Goal: Information Seeking & Learning: Learn about a topic

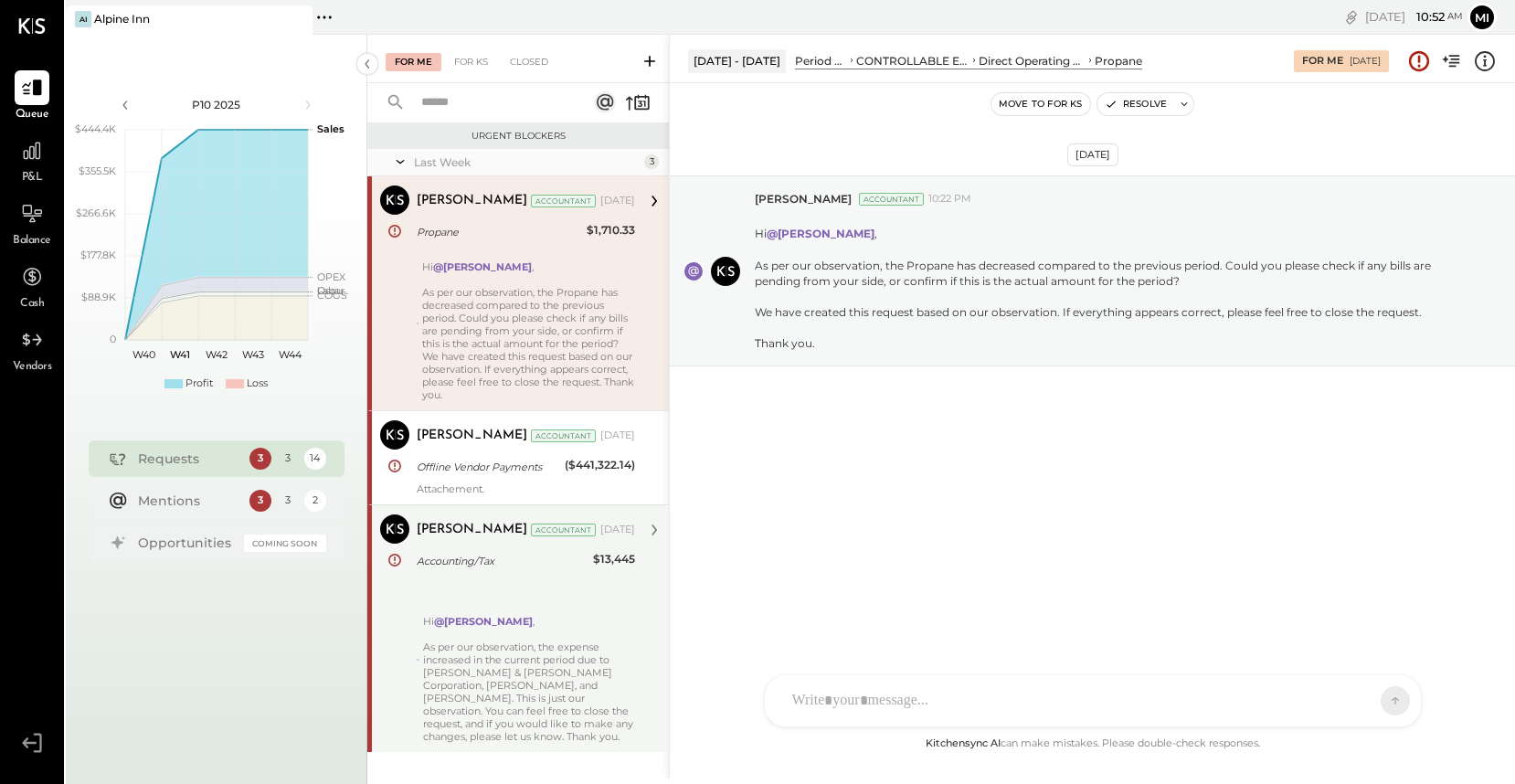
scroll to position [21, 0]
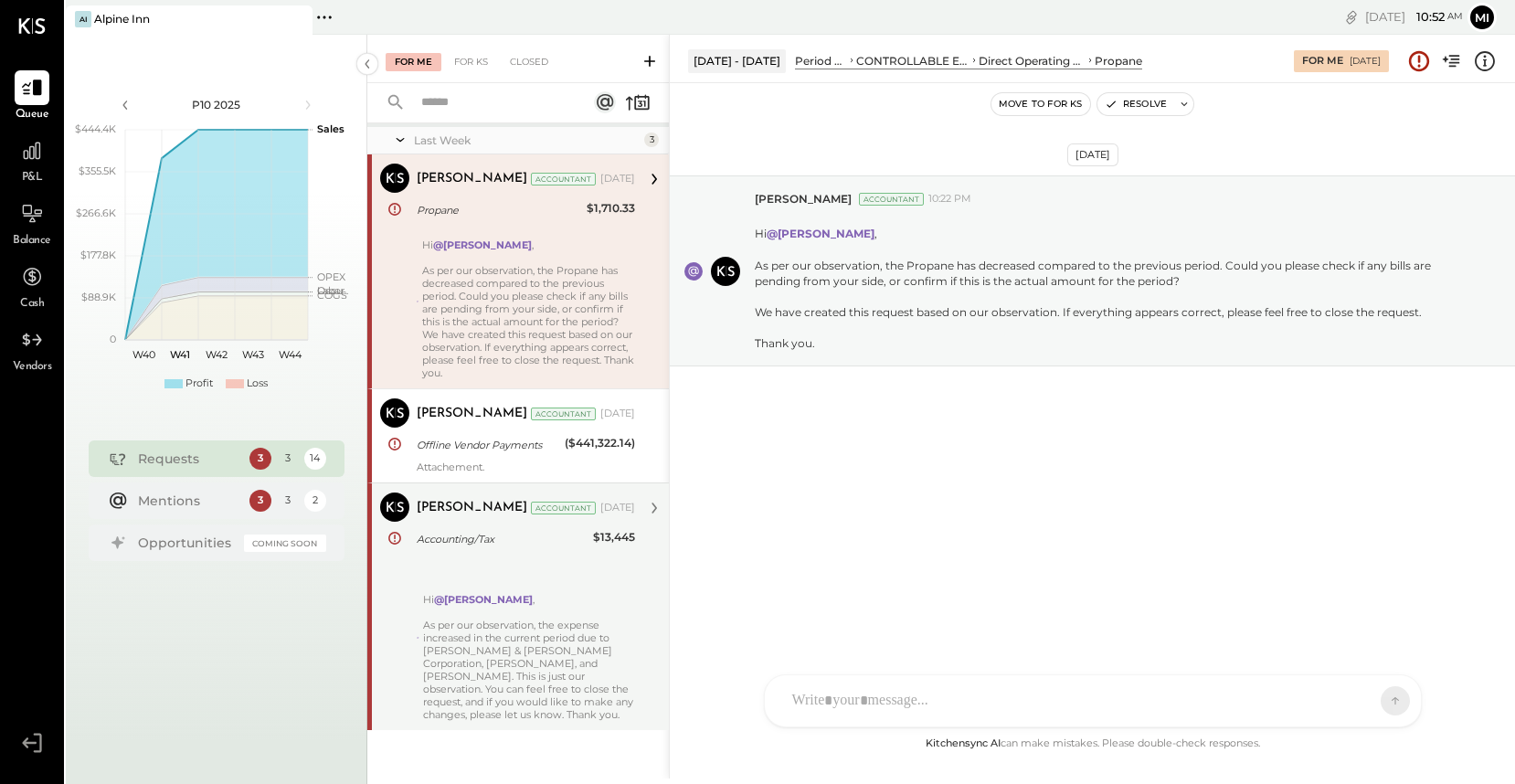
click at [507, 679] on div "Hi @Michelle Qadri , As per our observation, the expense increased in the curre…" at bounding box center [528, 638] width 212 height 166
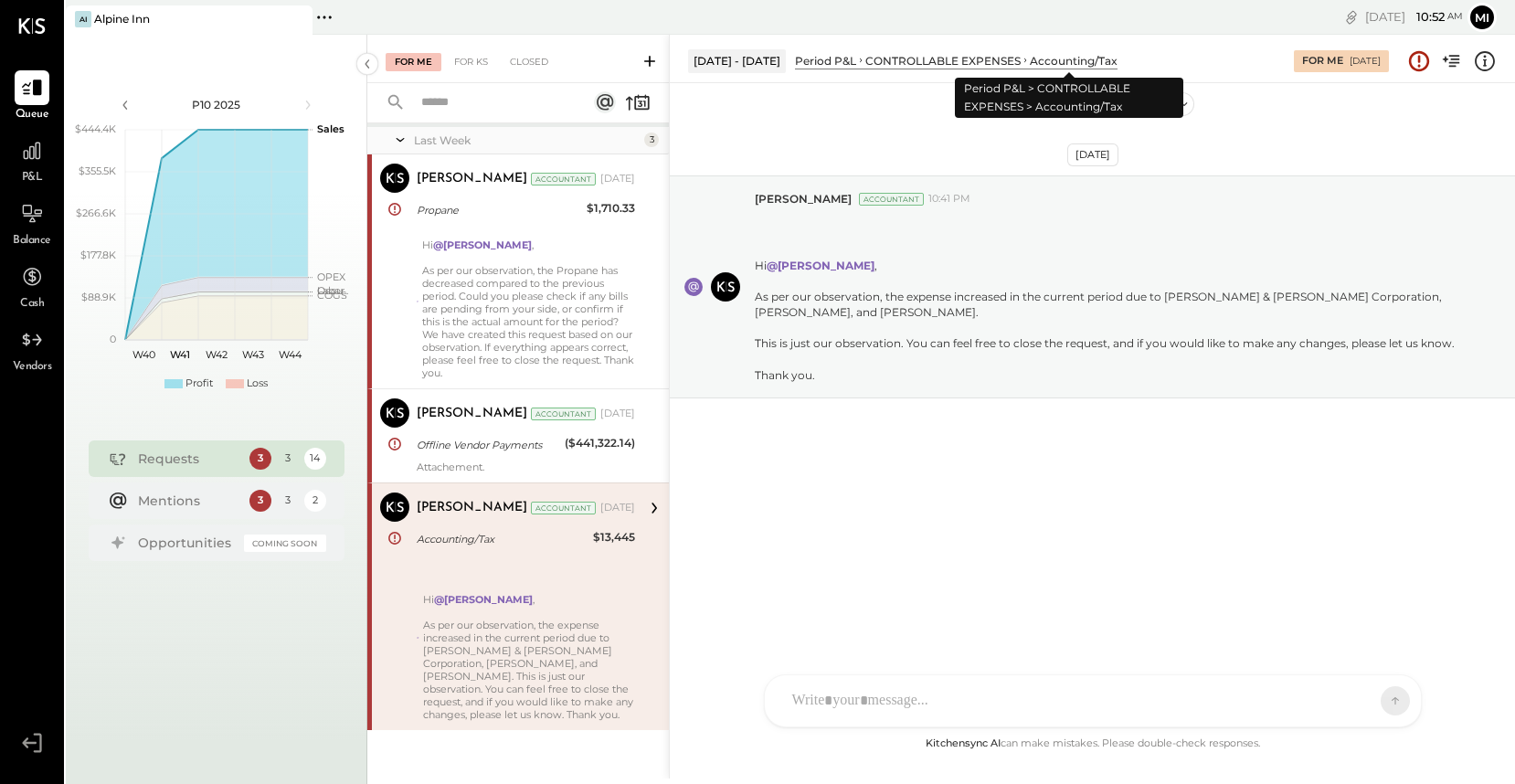
click at [1053, 60] on div "Accounting/Tax" at bounding box center [1073, 61] width 88 height 16
click at [1053, 61] on div "Accounting/Tax" at bounding box center [1073, 61] width 88 height 16
click at [984, 58] on div "CONTROLLABLE EXPENSES" at bounding box center [943, 61] width 155 height 16
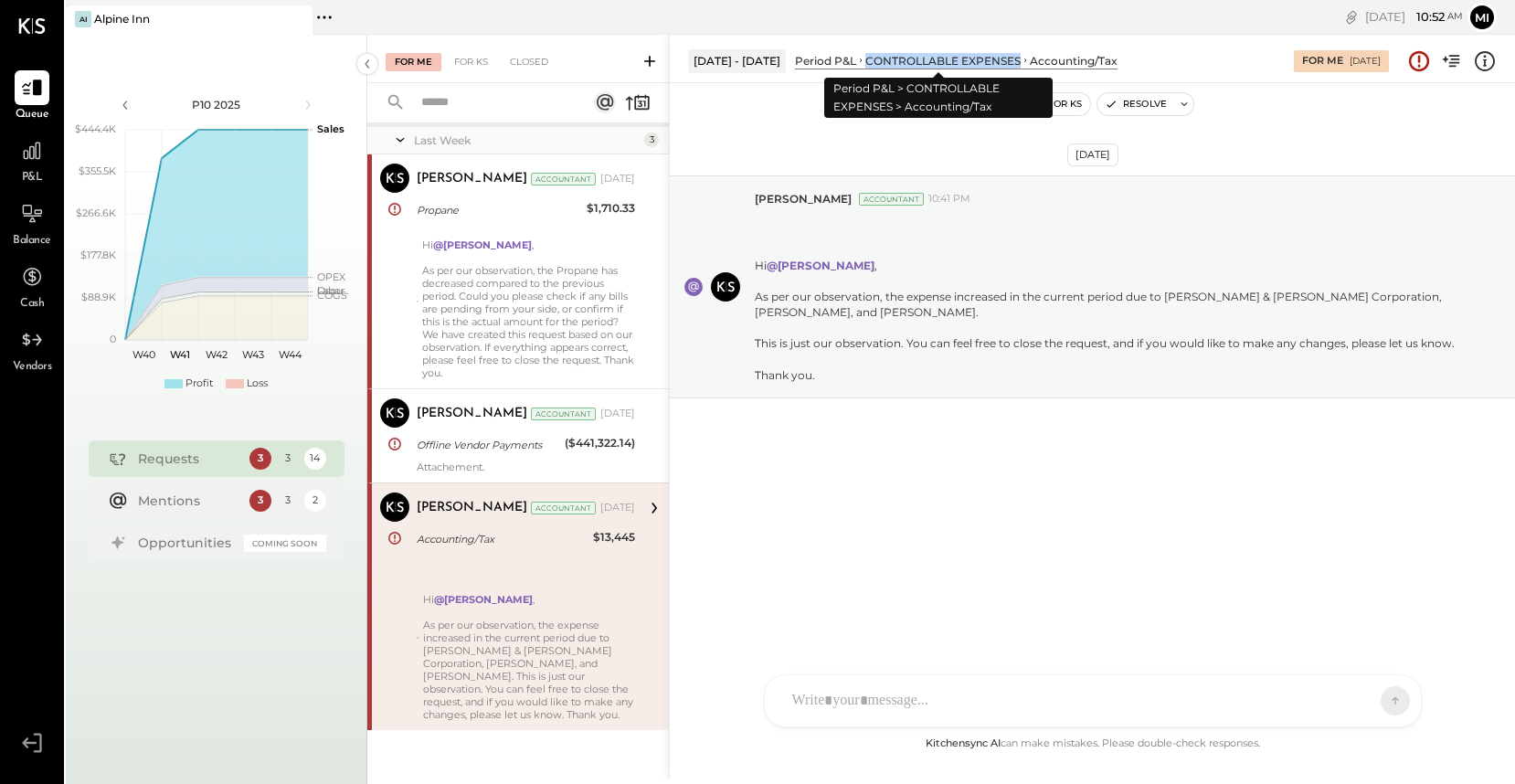
click at [984, 58] on div "CONTROLLABLE EXPENSES" at bounding box center [943, 61] width 155 height 16
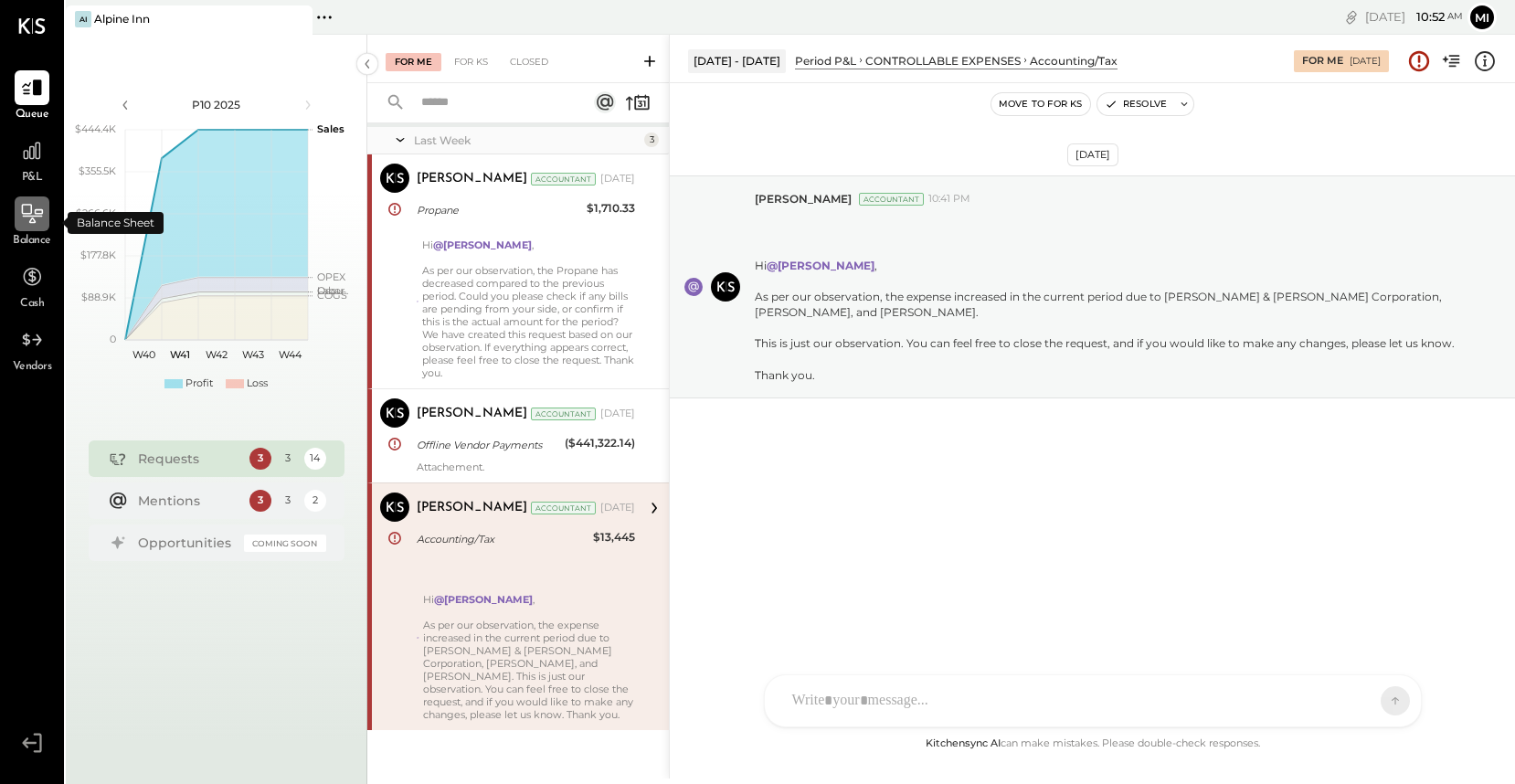
click at [30, 225] on icon at bounding box center [32, 214] width 23 height 23
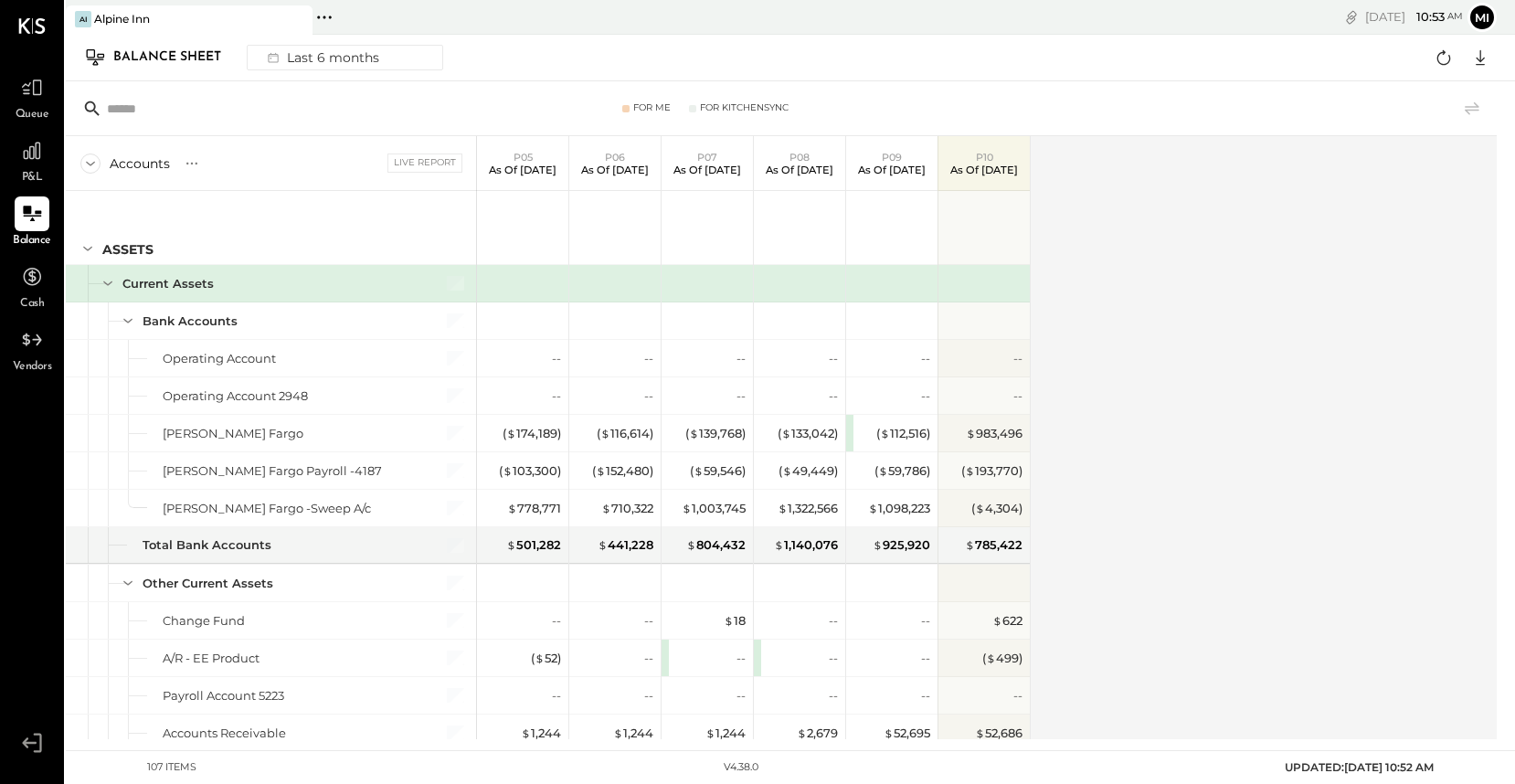
click at [44, 173] on div "P&L" at bounding box center [32, 160] width 35 height 53
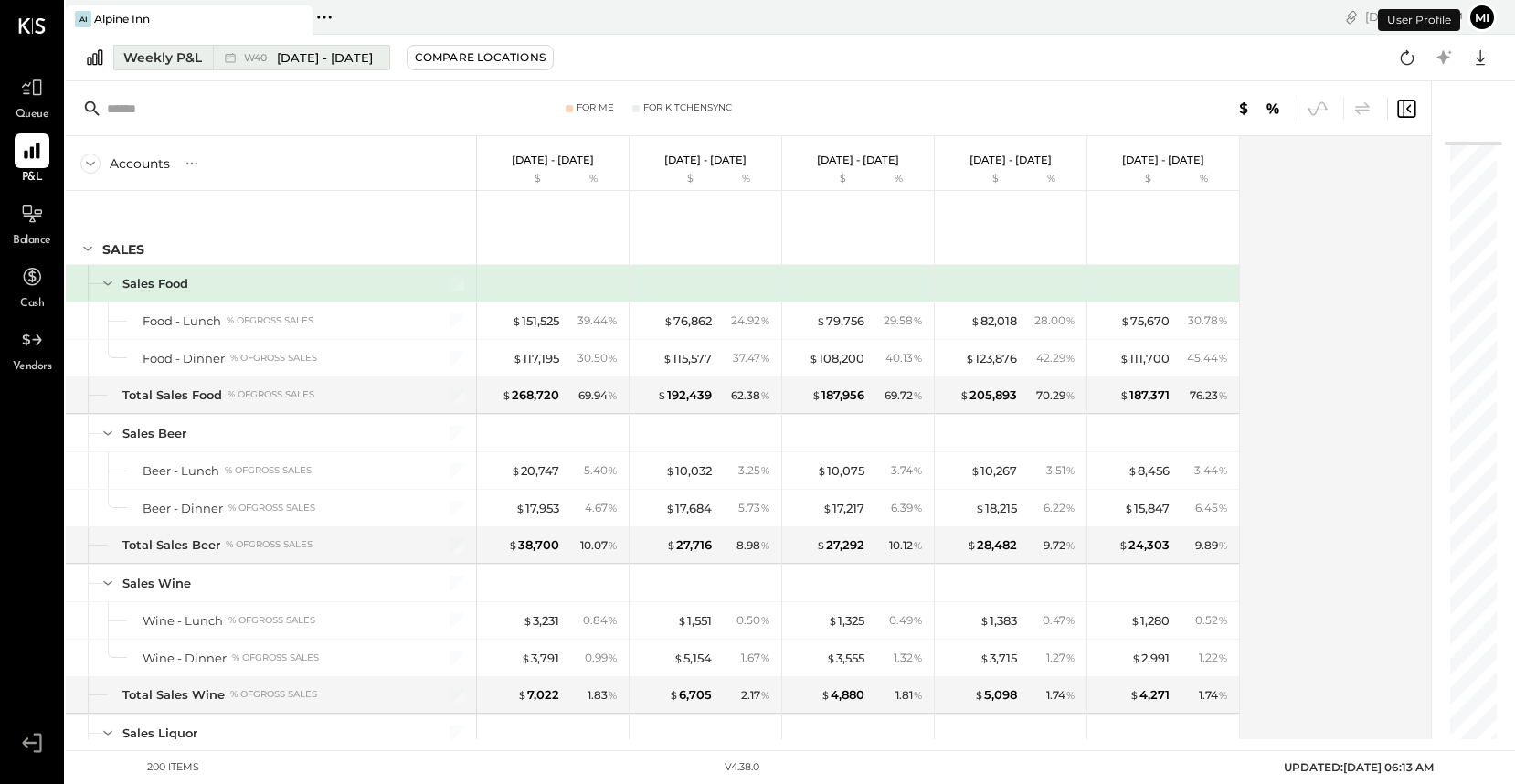
click at [184, 54] on div "Weekly P&L" at bounding box center [162, 58] width 78 height 19
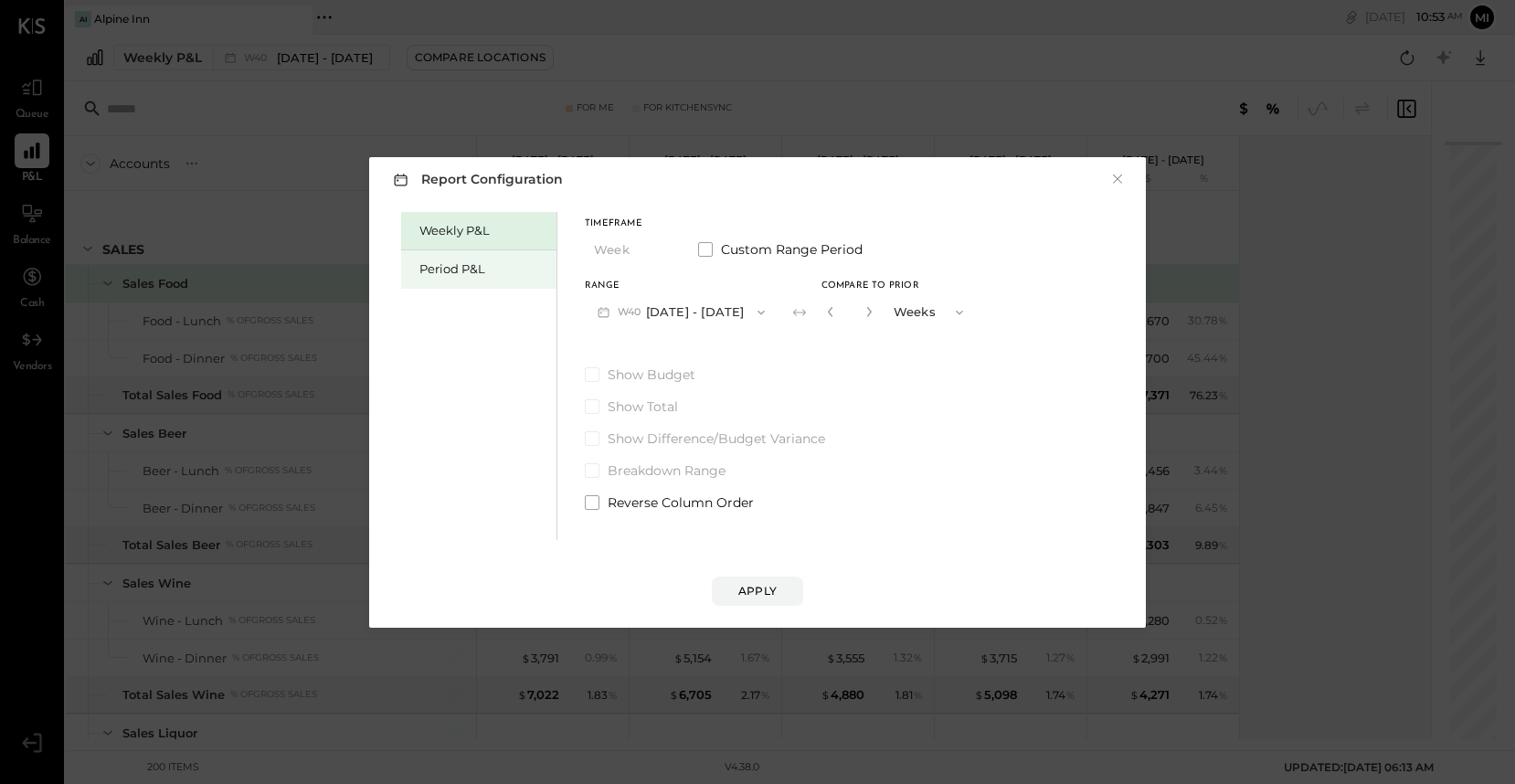
click at [503, 272] on div "Period P&L" at bounding box center [483, 269] width 128 height 18
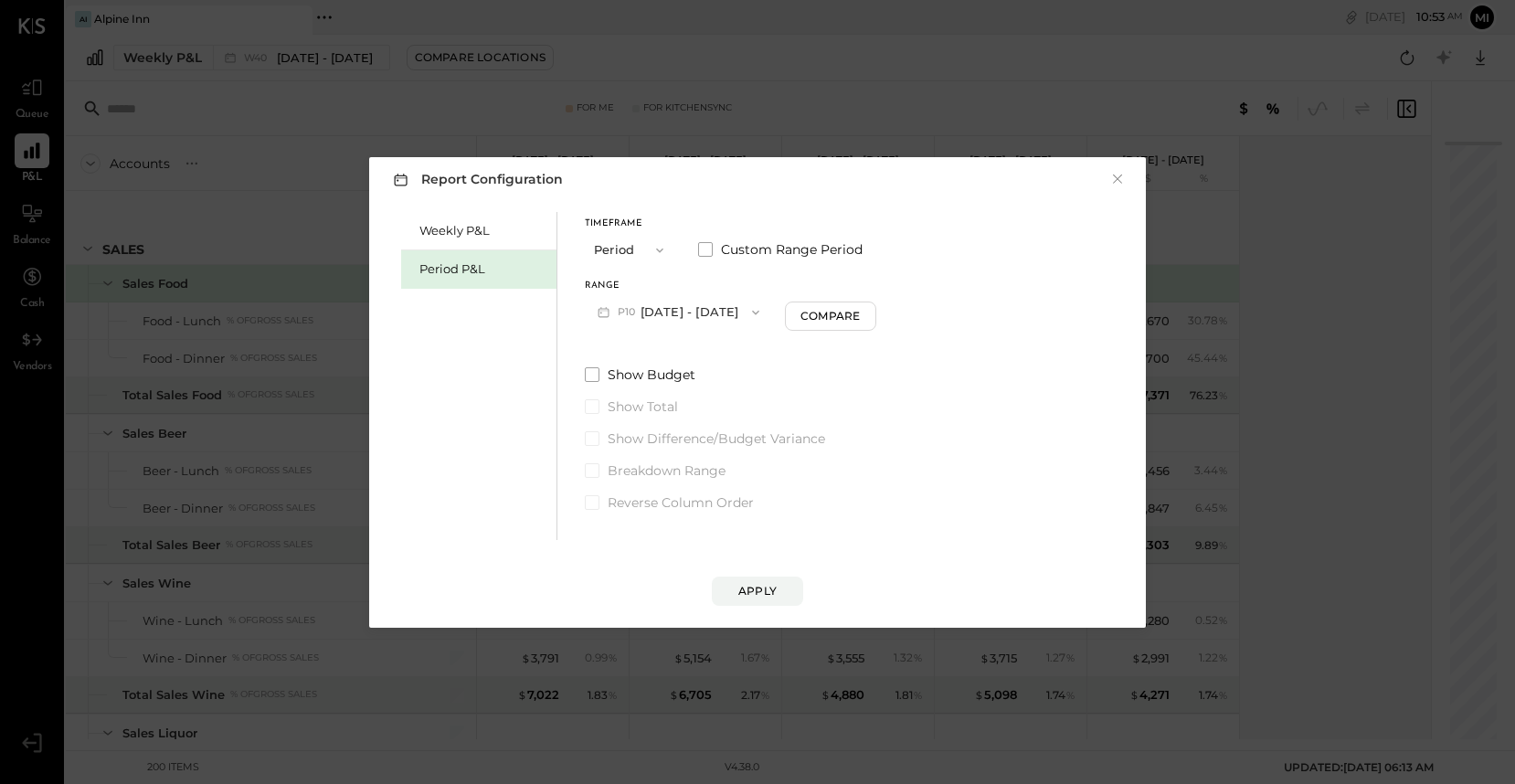
click at [763, 312] on icon "button" at bounding box center [755, 311] width 15 height 15
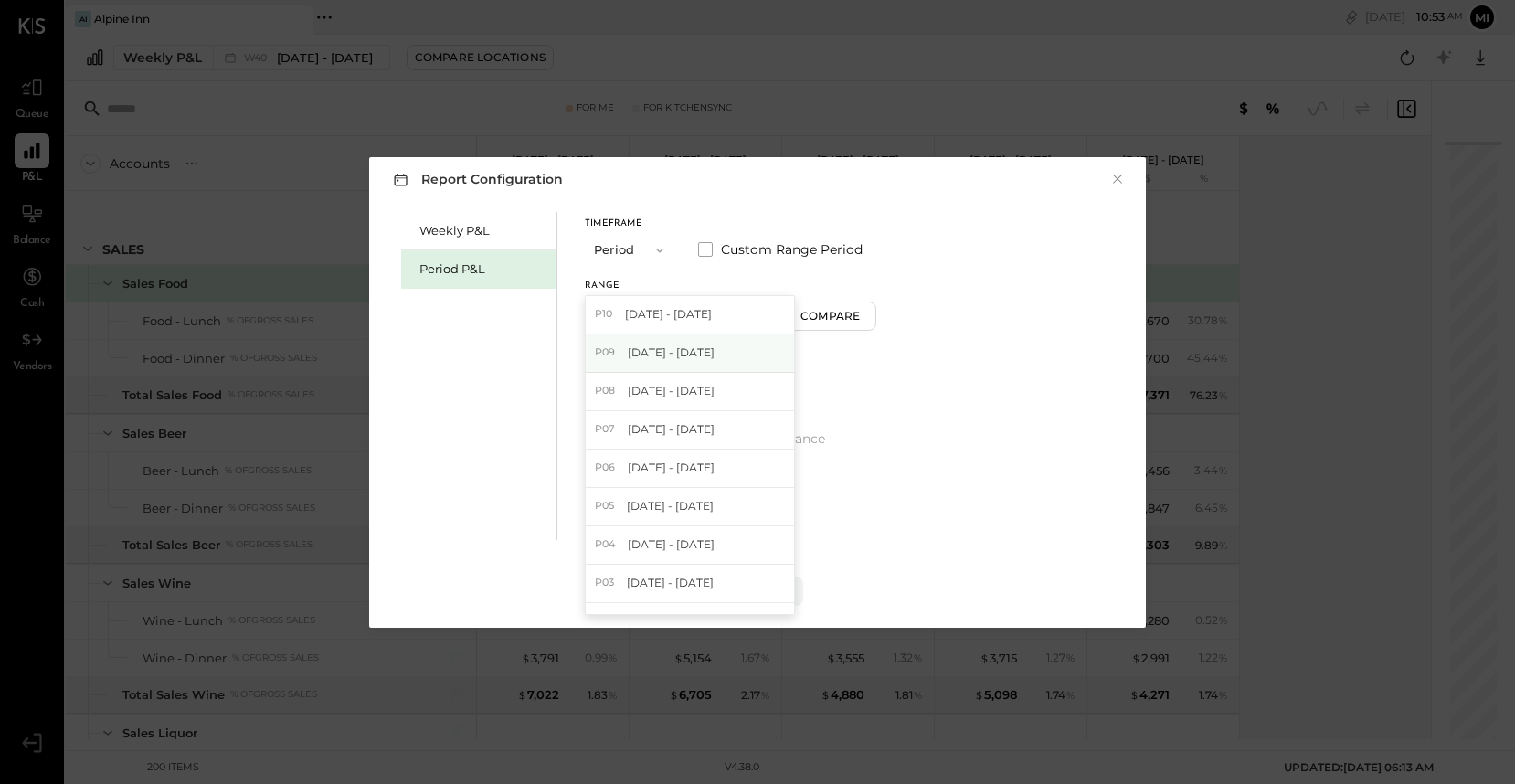
click at [702, 352] on span "[DATE] - [DATE]" at bounding box center [671, 352] width 87 height 16
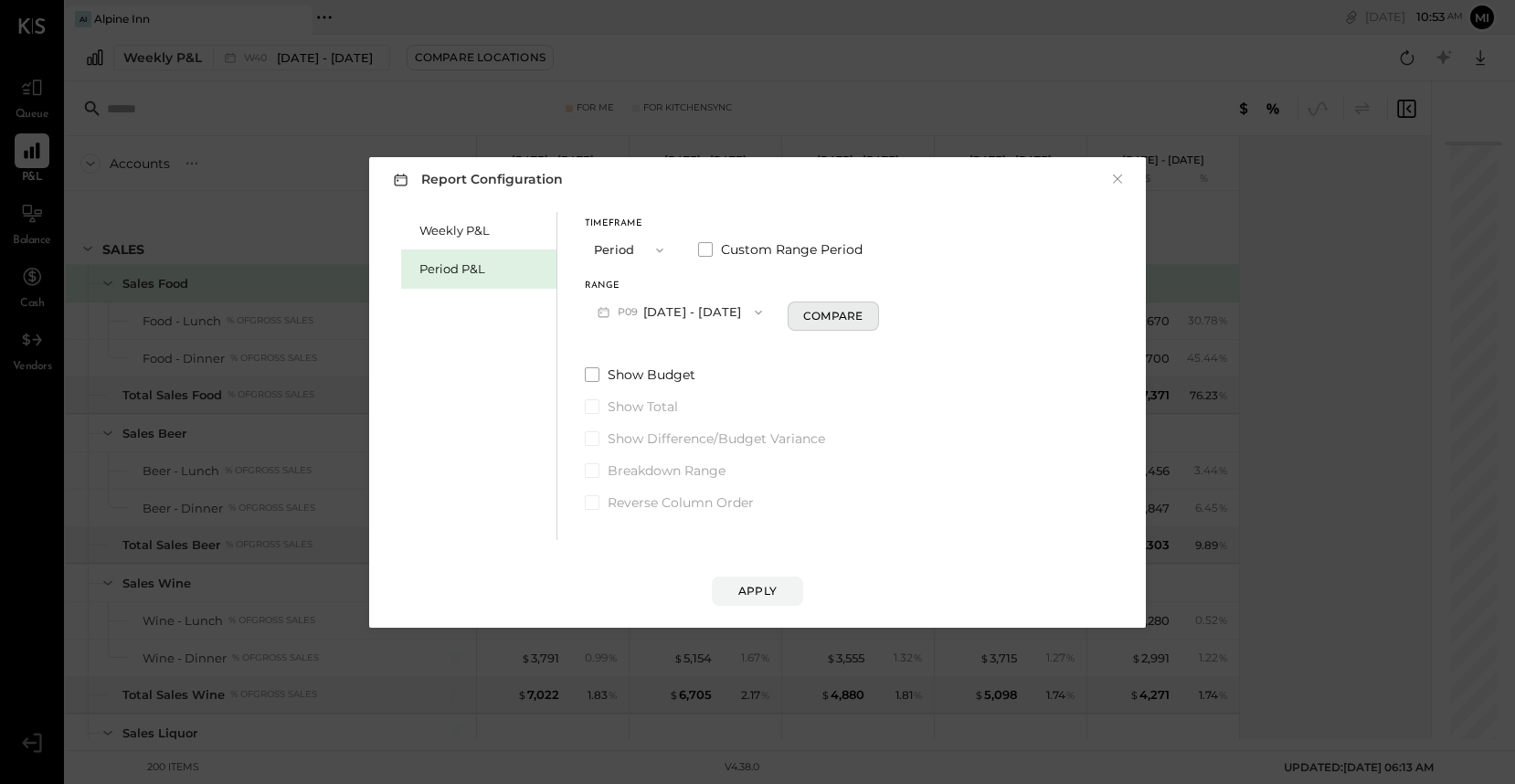
click at [841, 319] on div "Compare" at bounding box center [832, 315] width 60 height 16
click at [861, 311] on icon "button" at bounding box center [865, 310] width 11 height 11
type input "*"
click at [769, 582] on button "Apply" at bounding box center [758, 591] width 92 height 29
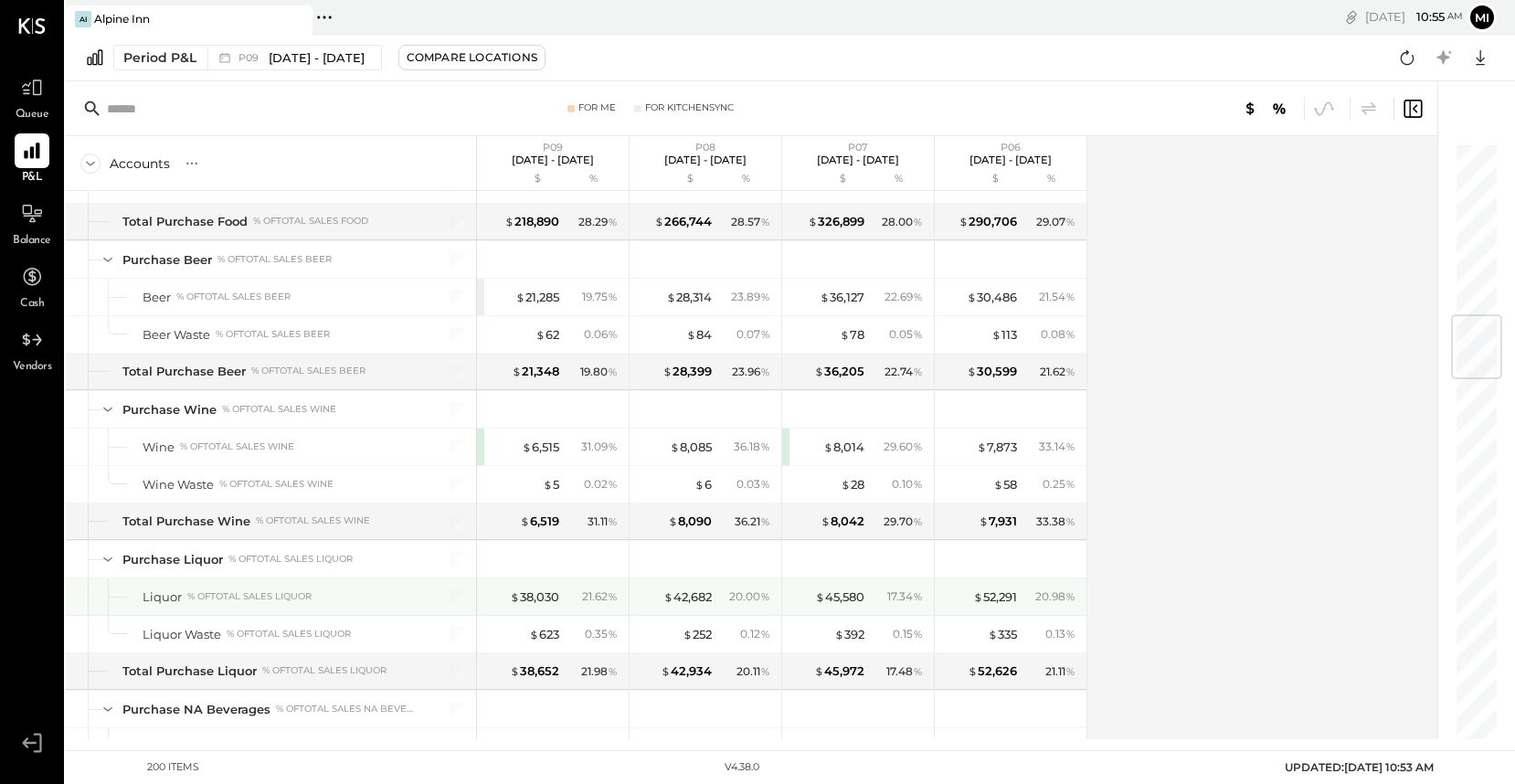
scroll to position [1447, 0]
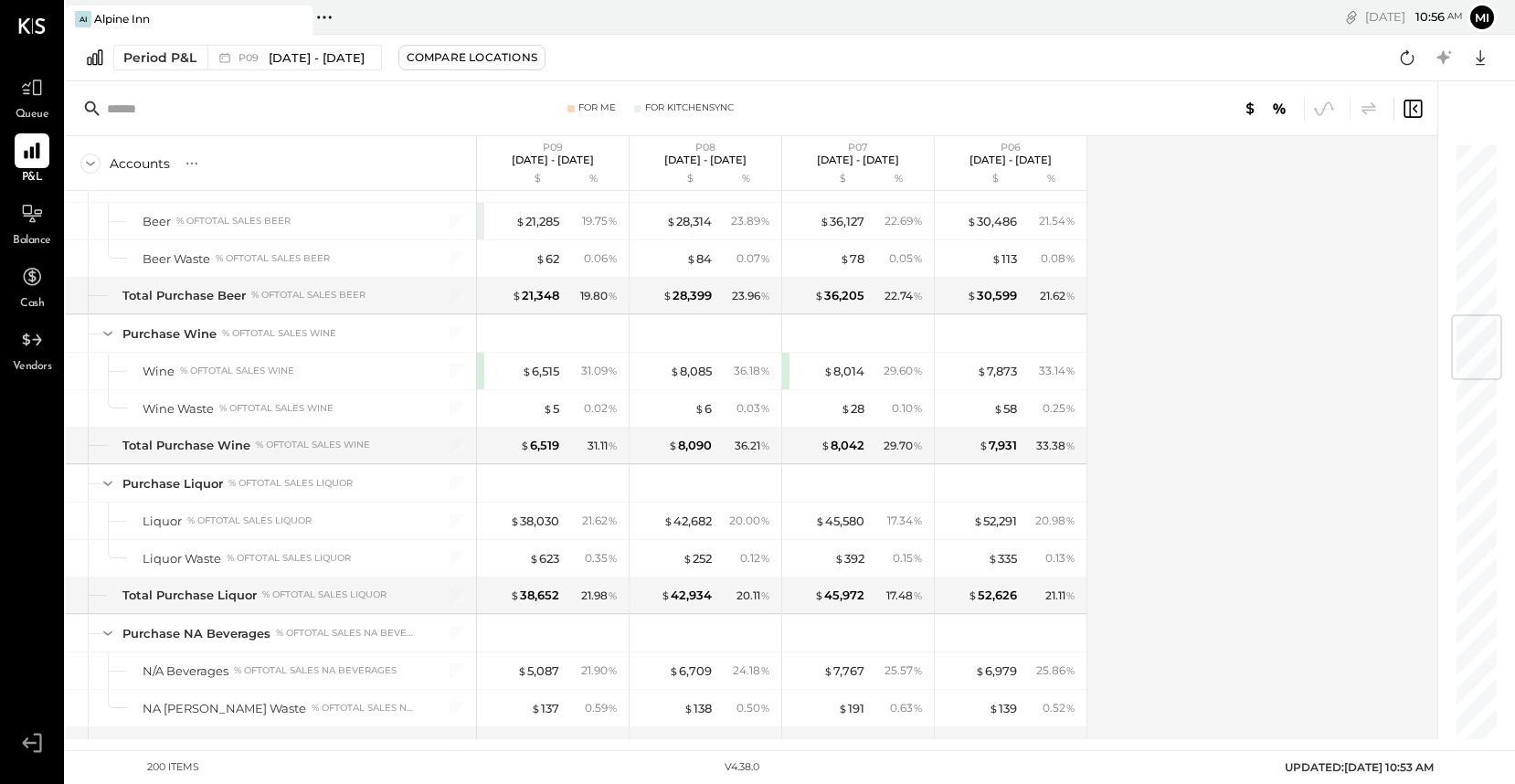
click at [217, 105] on input "text" at bounding box center [250, 108] width 288 height 33
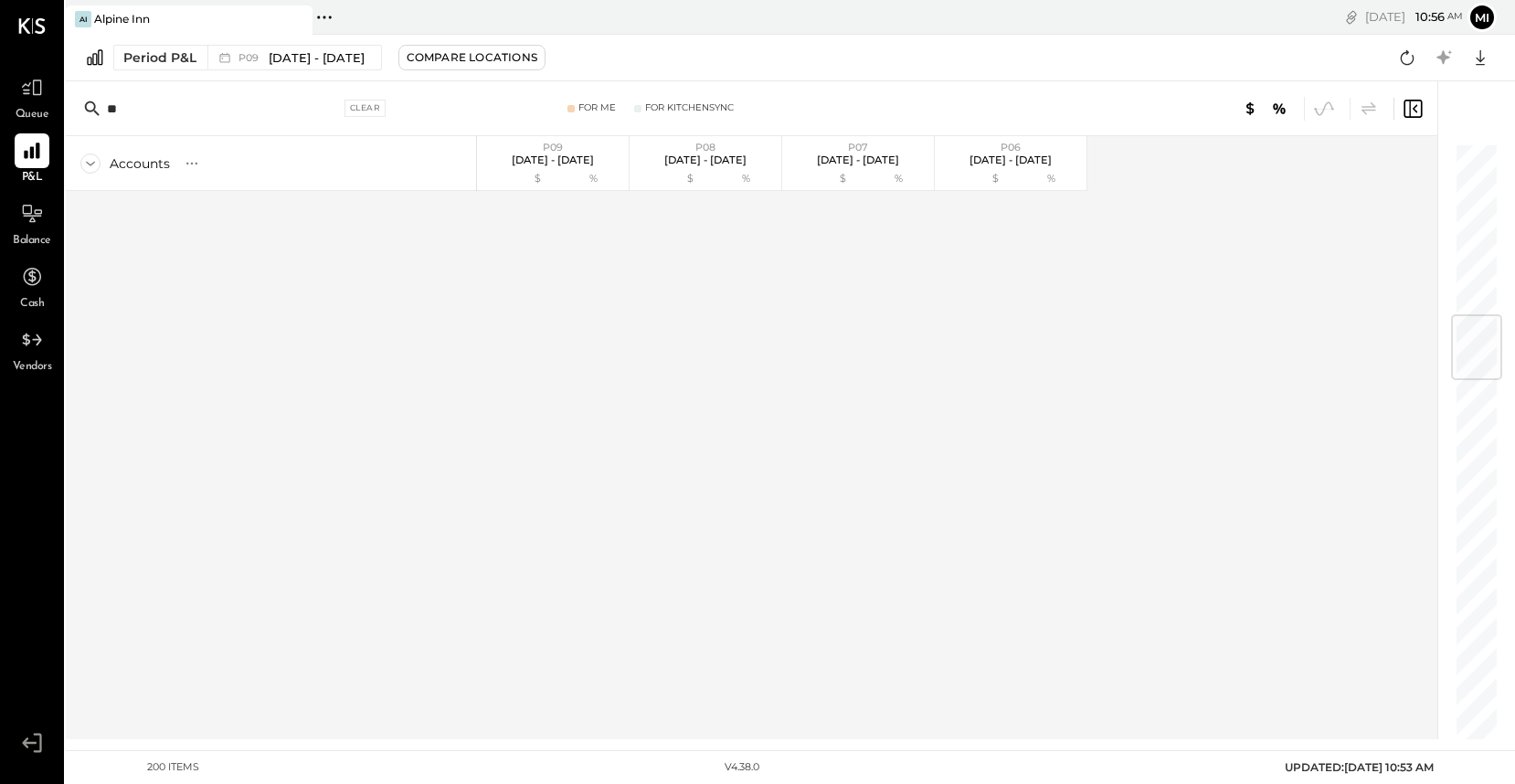
scroll to position [0, 0]
type input "*******"
drag, startPoint x: 227, startPoint y: 103, endPoint x: 86, endPoint y: 103, distance: 141.0
click at [86, 103] on div "******* Clear" at bounding box center [237, 108] width 319 height 27
type input "*"
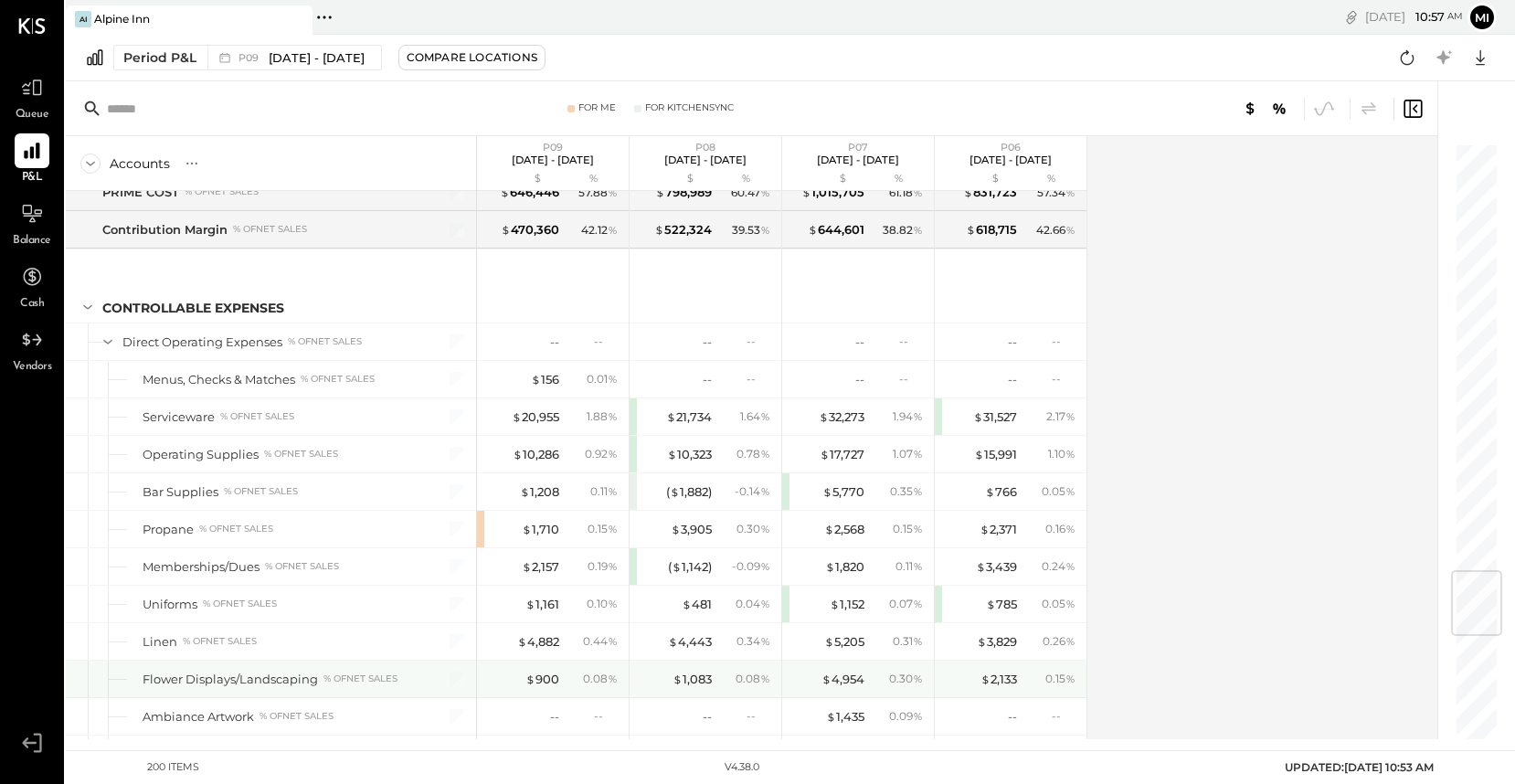
scroll to position [3588, 0]
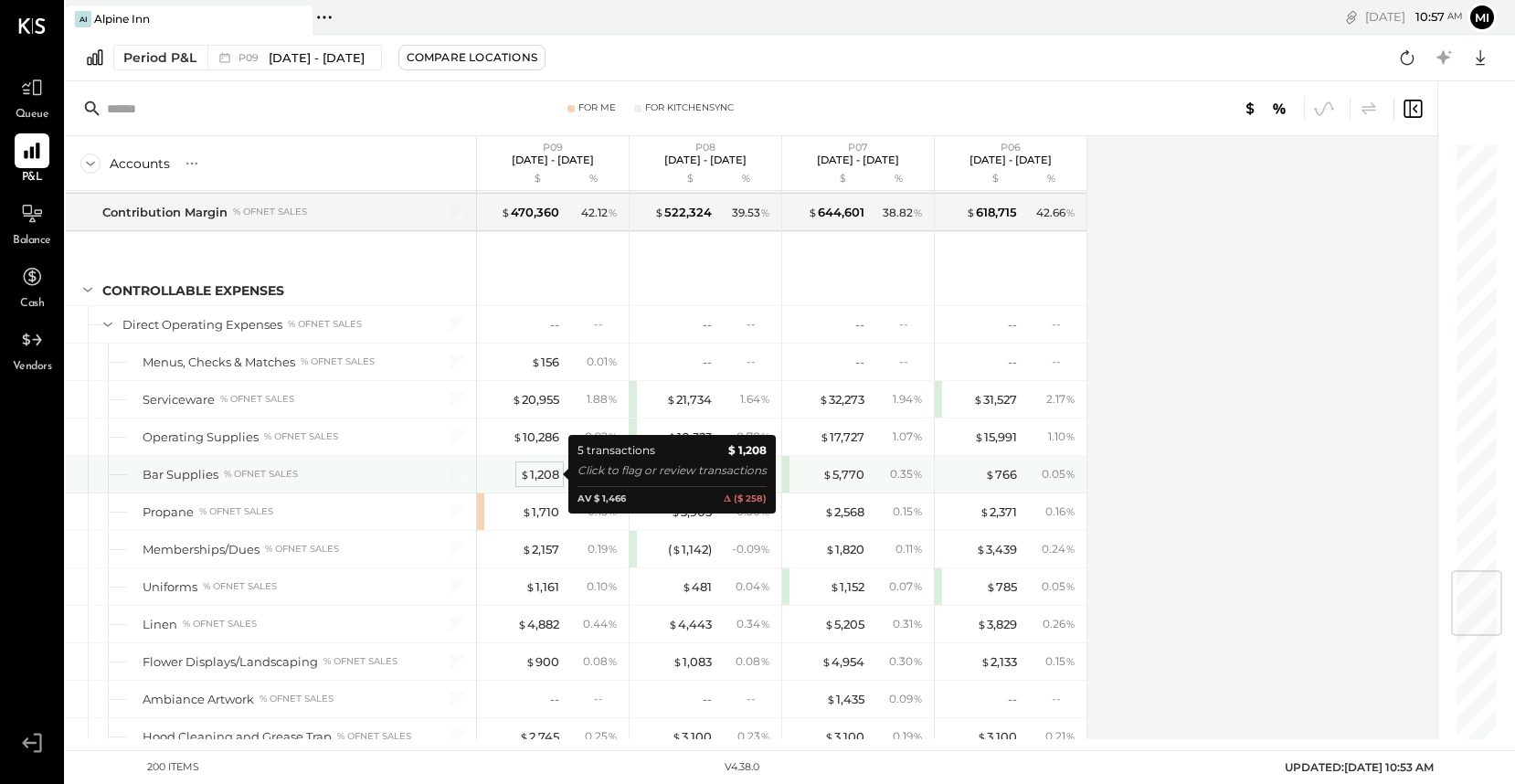
click at [542, 470] on div "$ 1,208" at bounding box center [539, 475] width 39 height 18
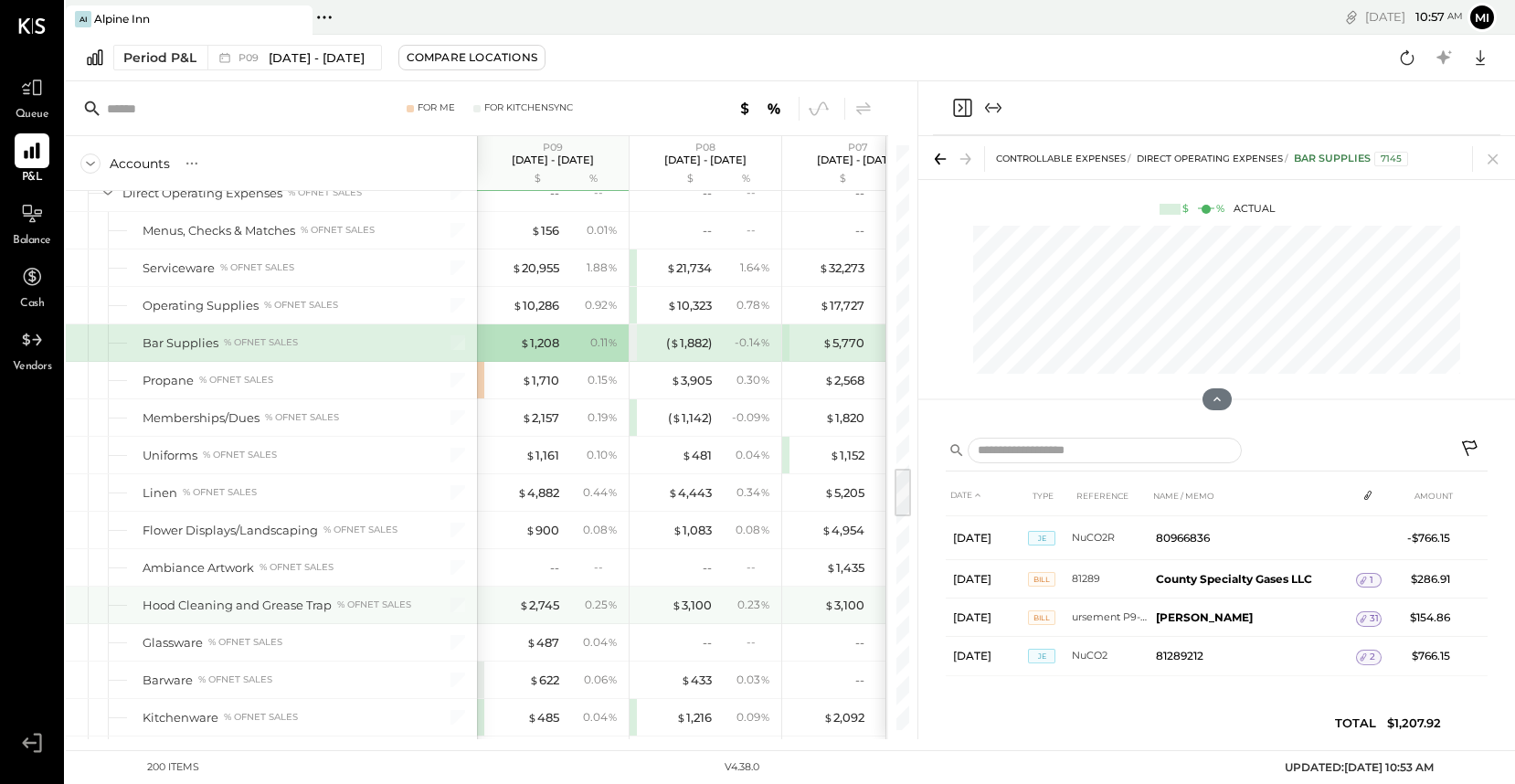
scroll to position [3734, 0]
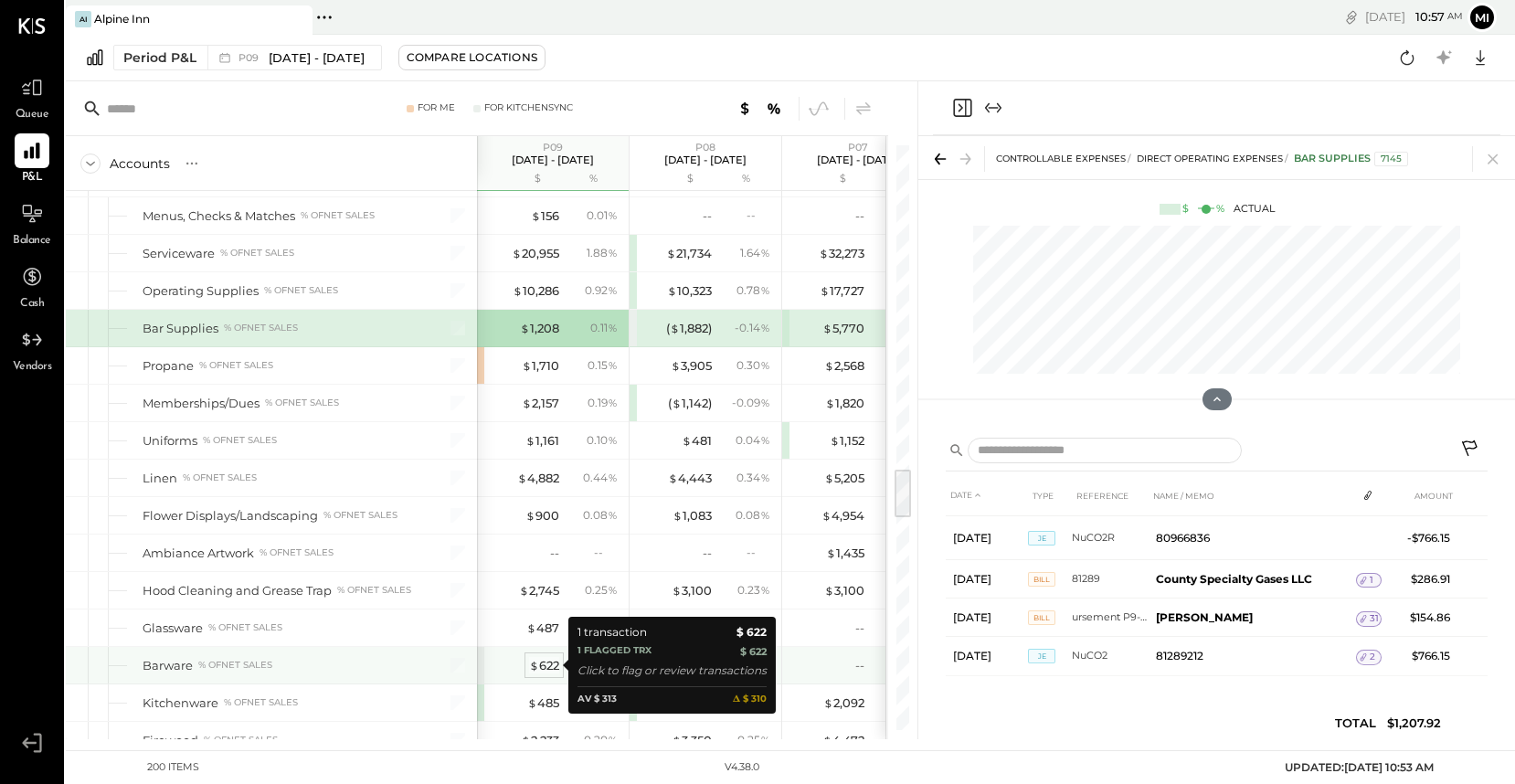
click at [540, 667] on div "$ 622" at bounding box center [544, 666] width 30 height 18
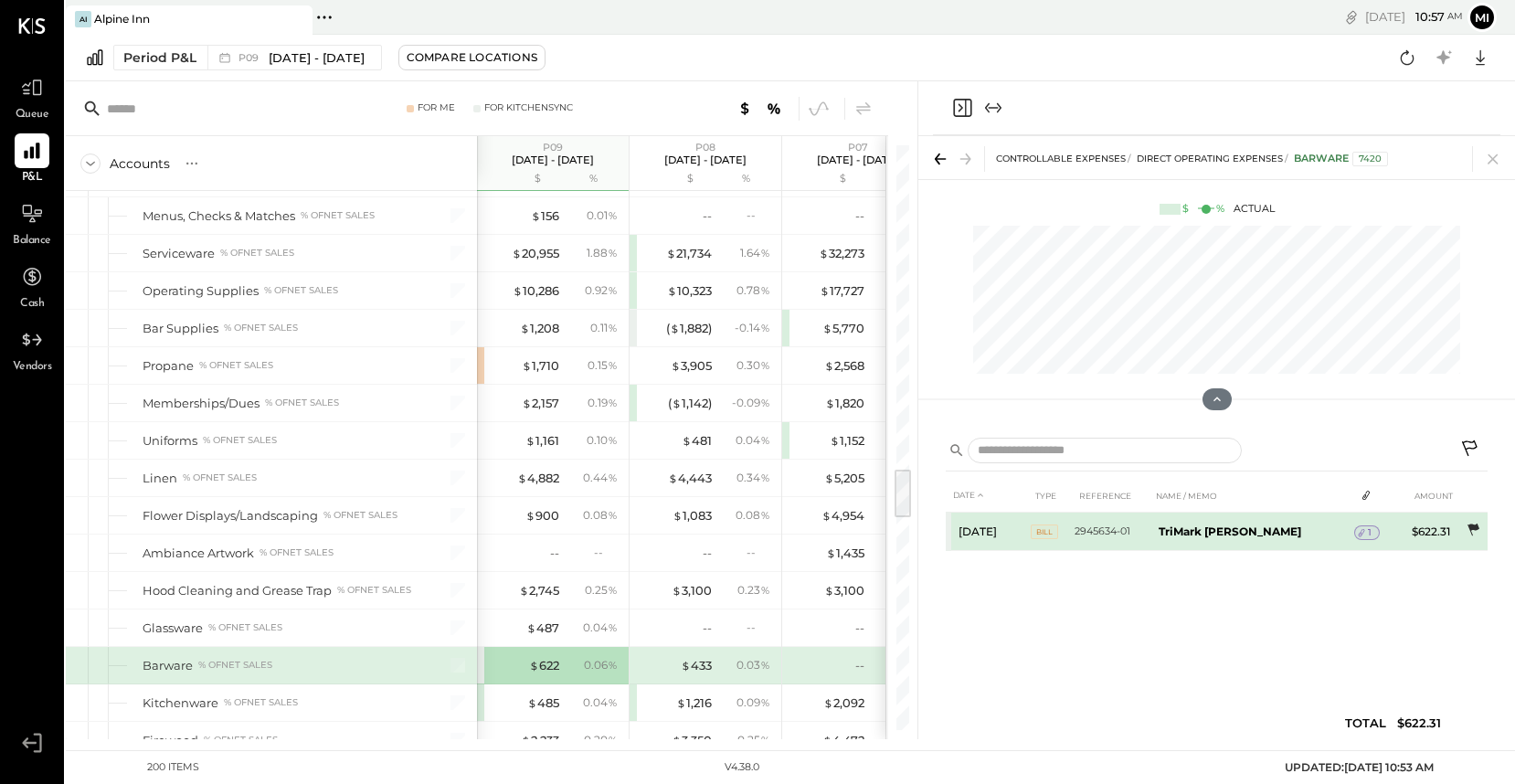
click at [1477, 530] on icon at bounding box center [1473, 529] width 19 height 19
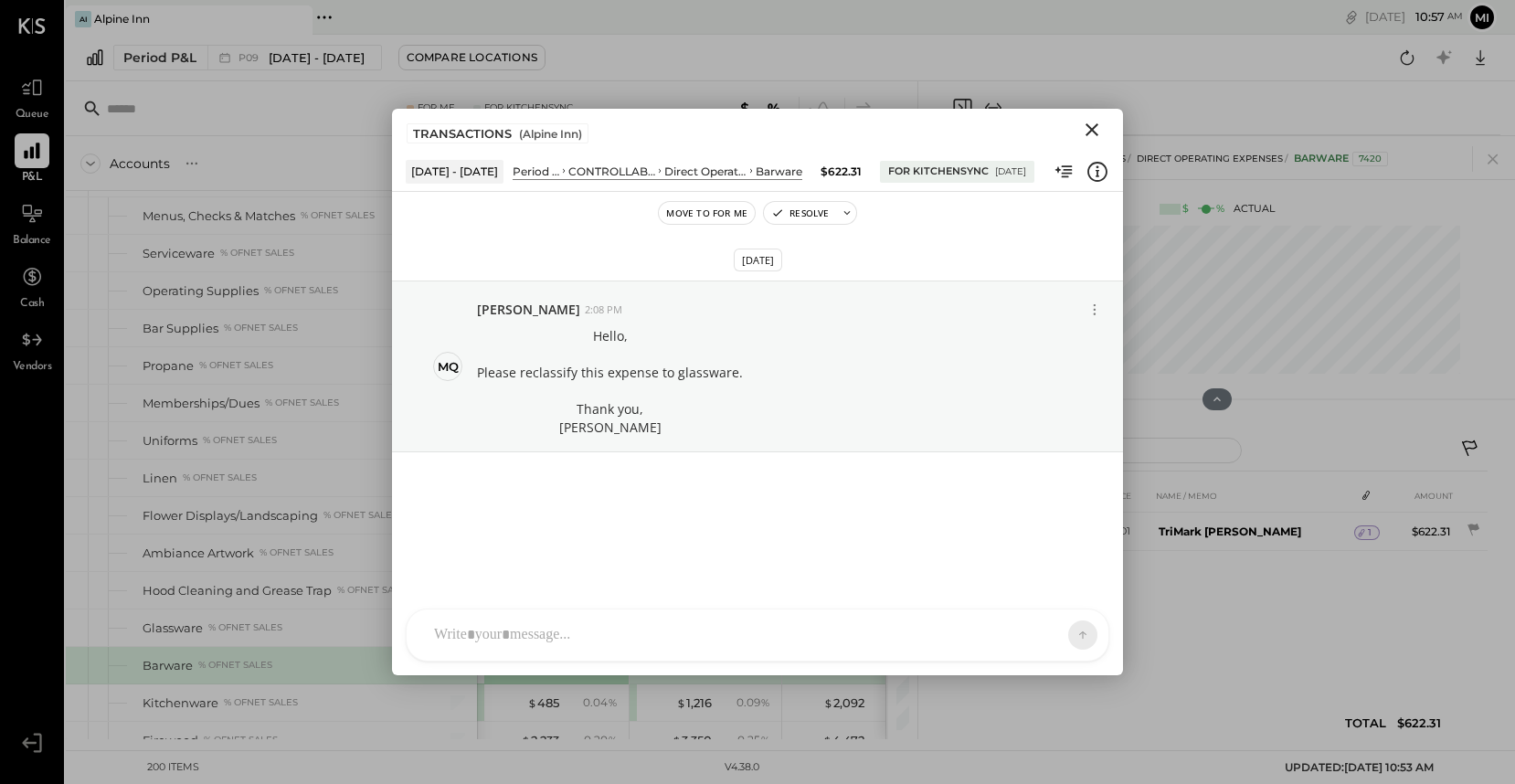
click at [1091, 131] on icon "Close" at bounding box center [1092, 130] width 21 height 21
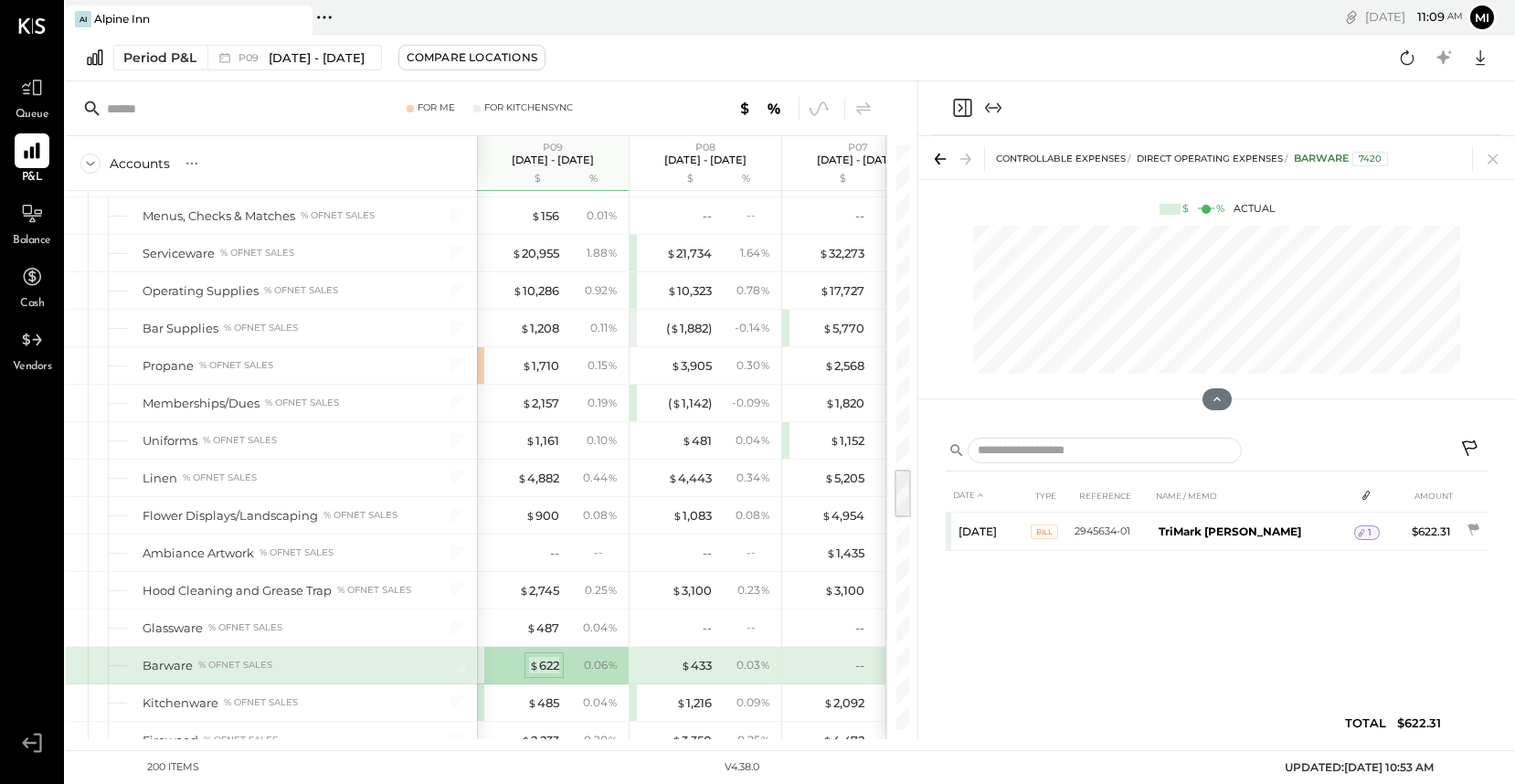
click at [545, 664] on div "$ 622" at bounding box center [544, 666] width 30 height 18
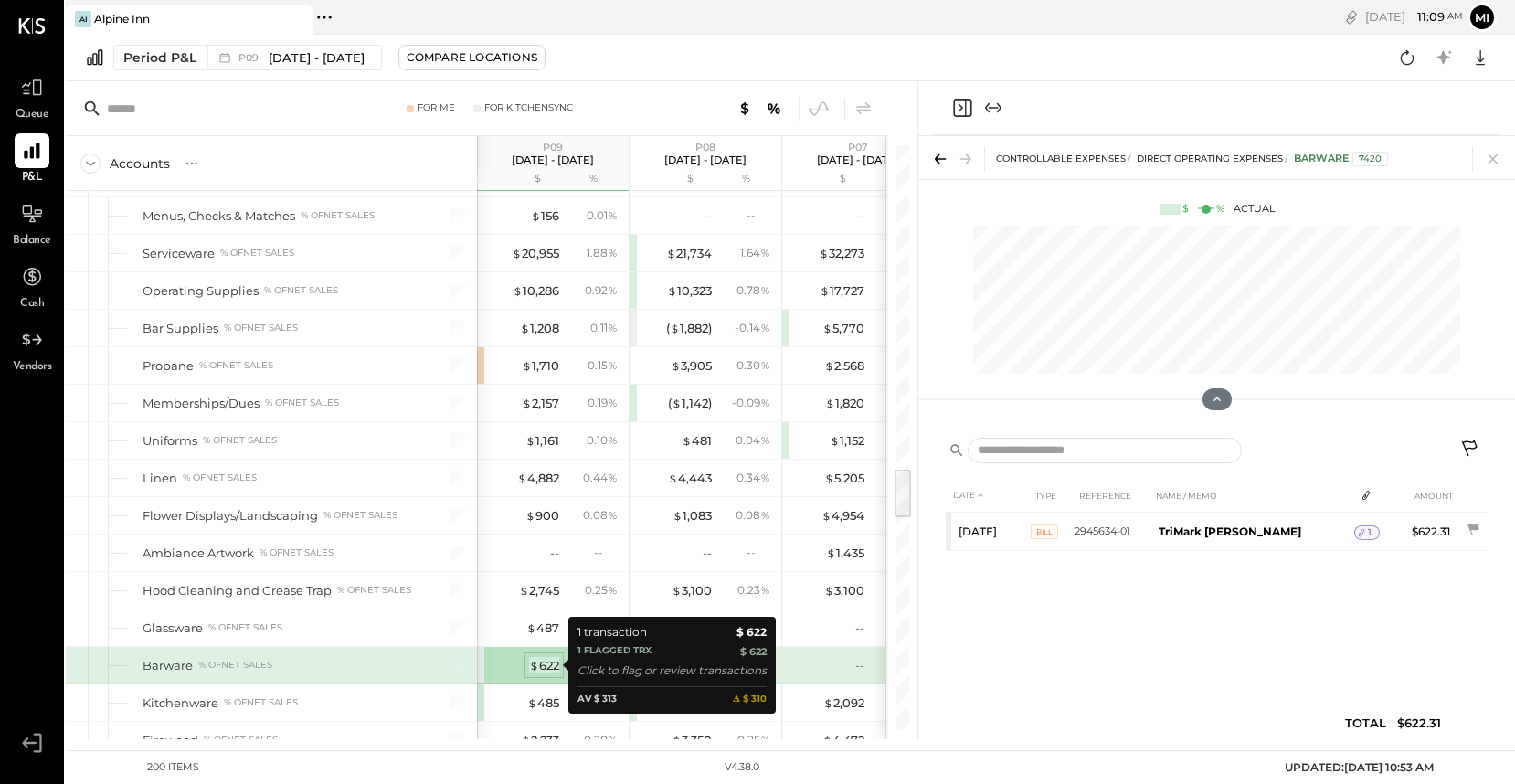
click at [547, 669] on div "$ 622" at bounding box center [544, 666] width 30 height 18
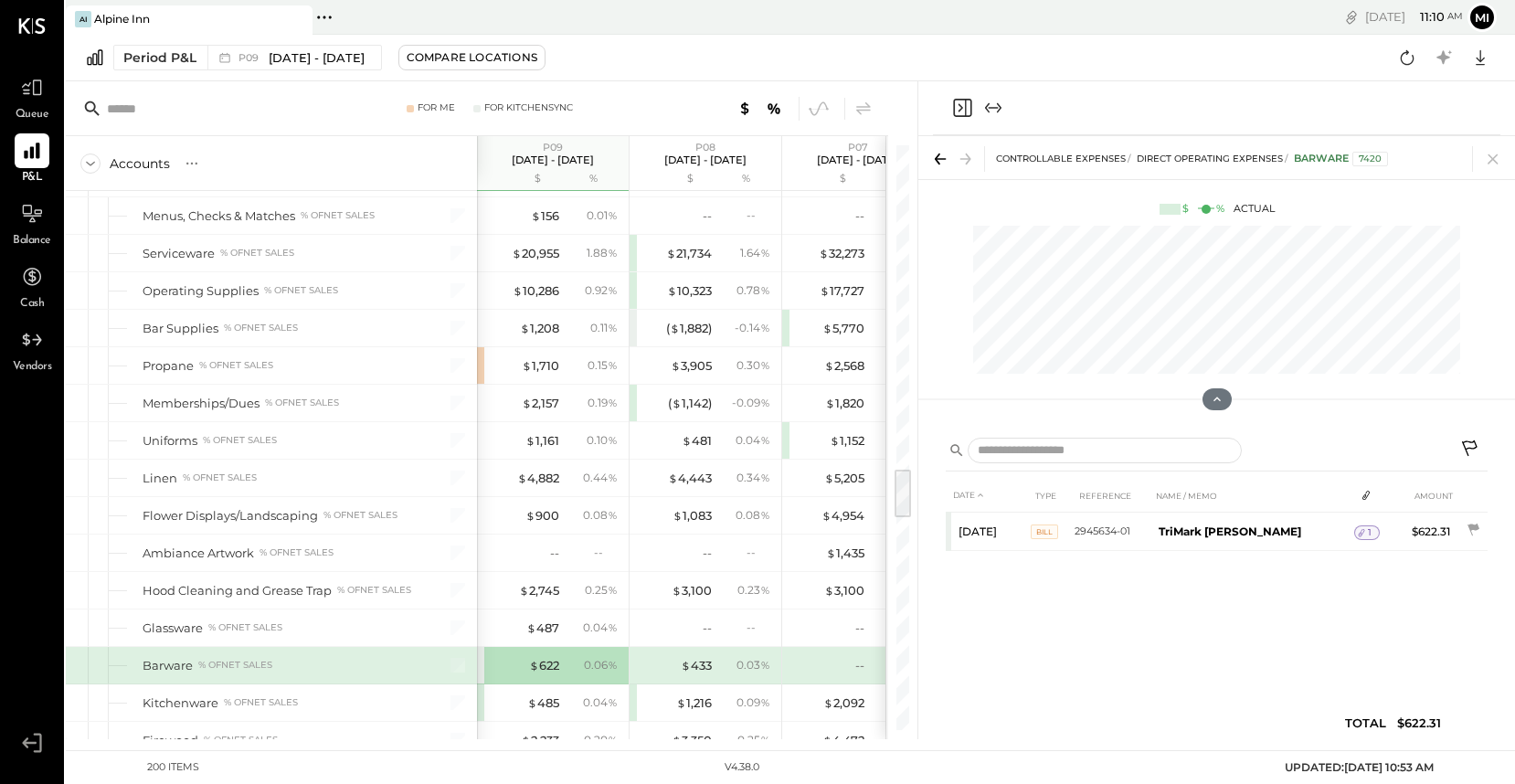
click at [215, 116] on input "text" at bounding box center [228, 108] width 242 height 33
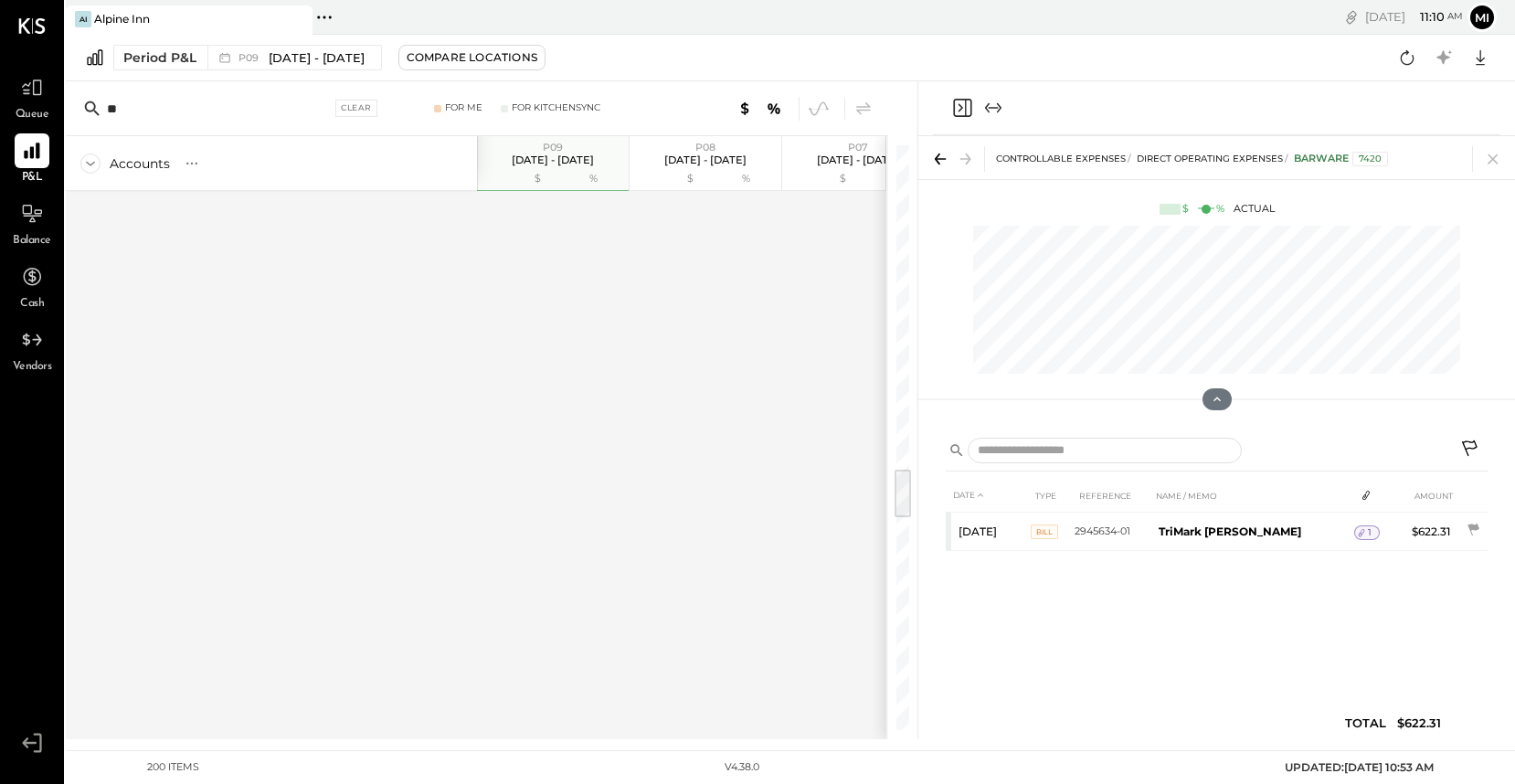
type input "*"
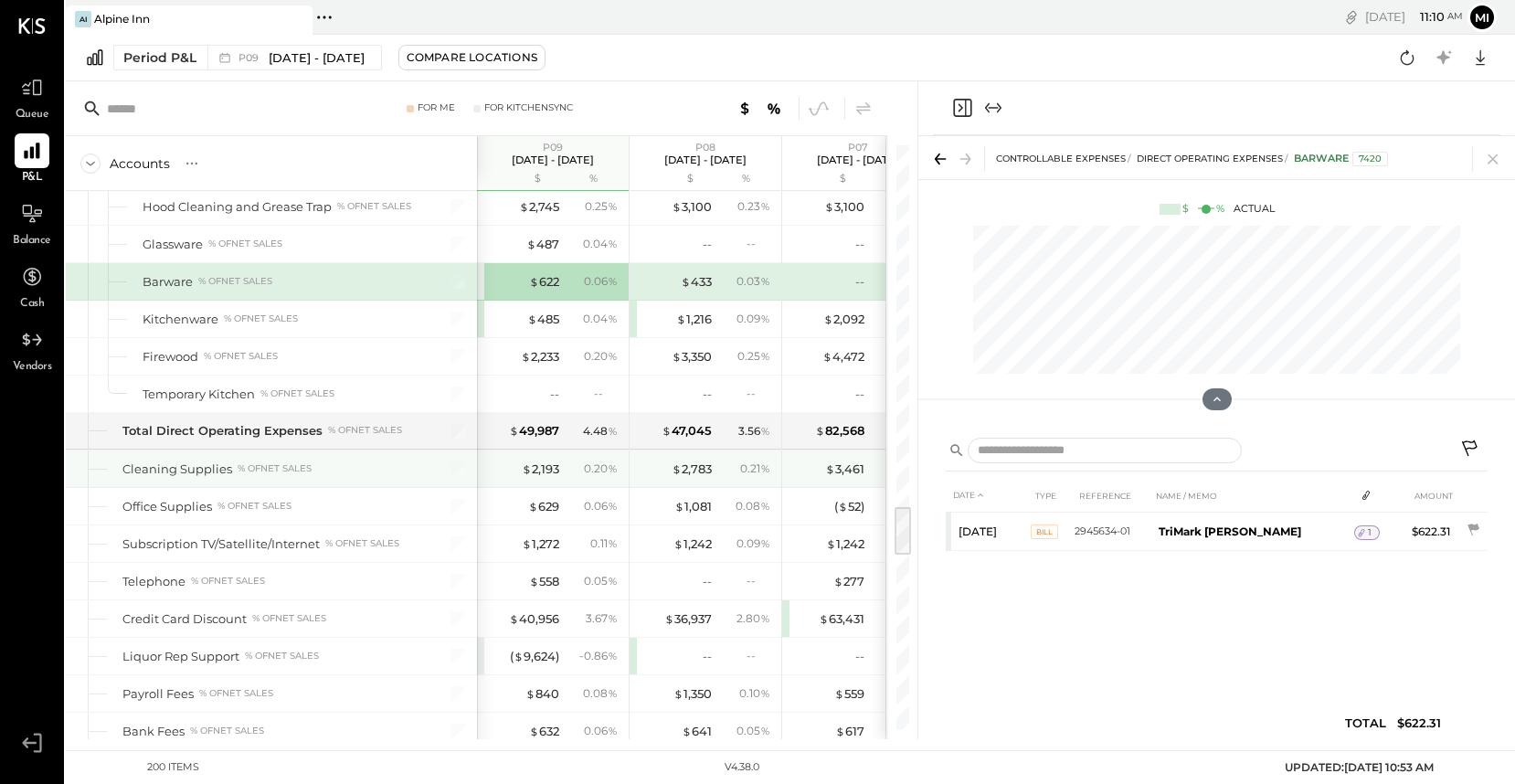
scroll to position [4190, 0]
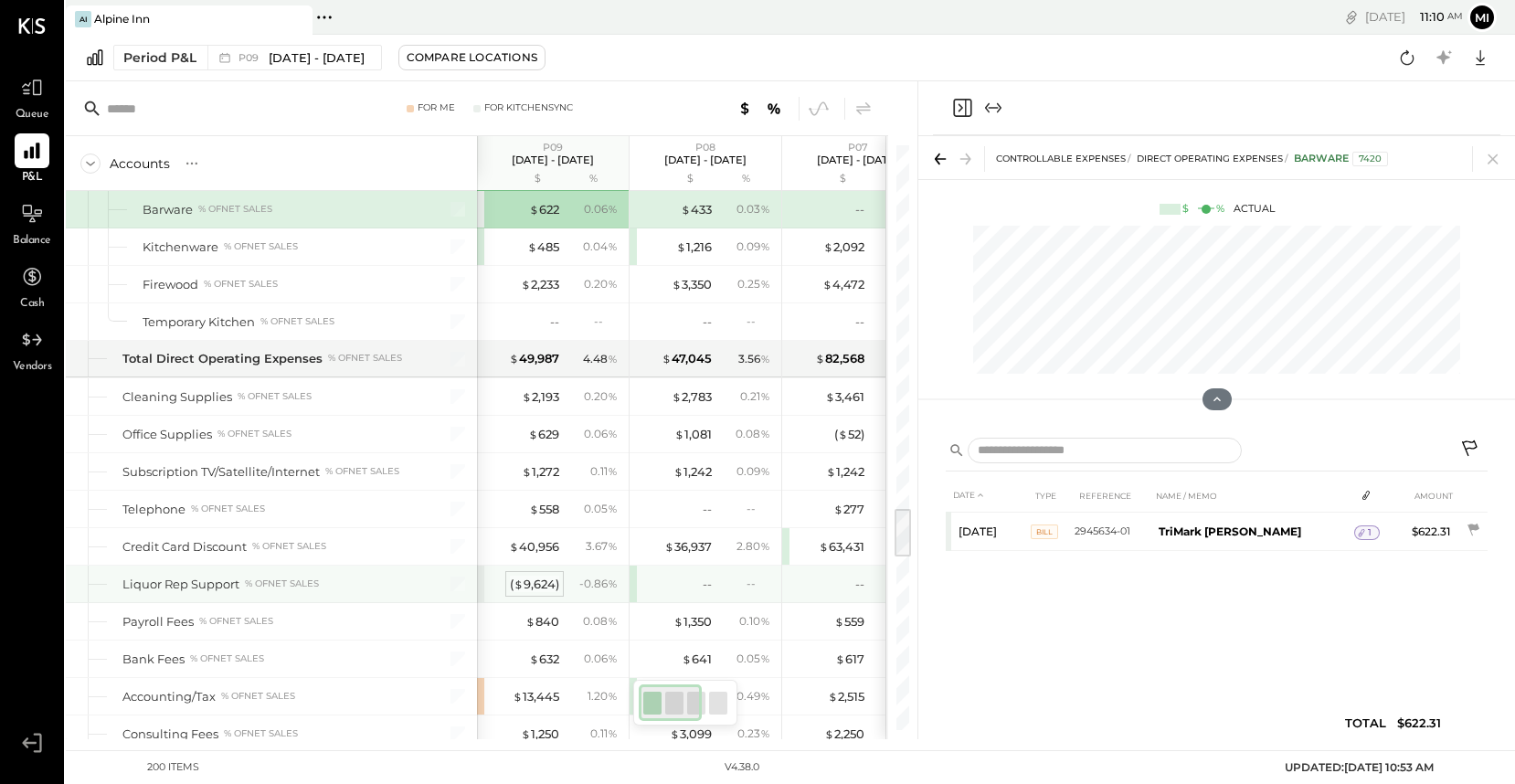
click at [534, 584] on div "( $ 9,624 )" at bounding box center [534, 584] width 50 height 18
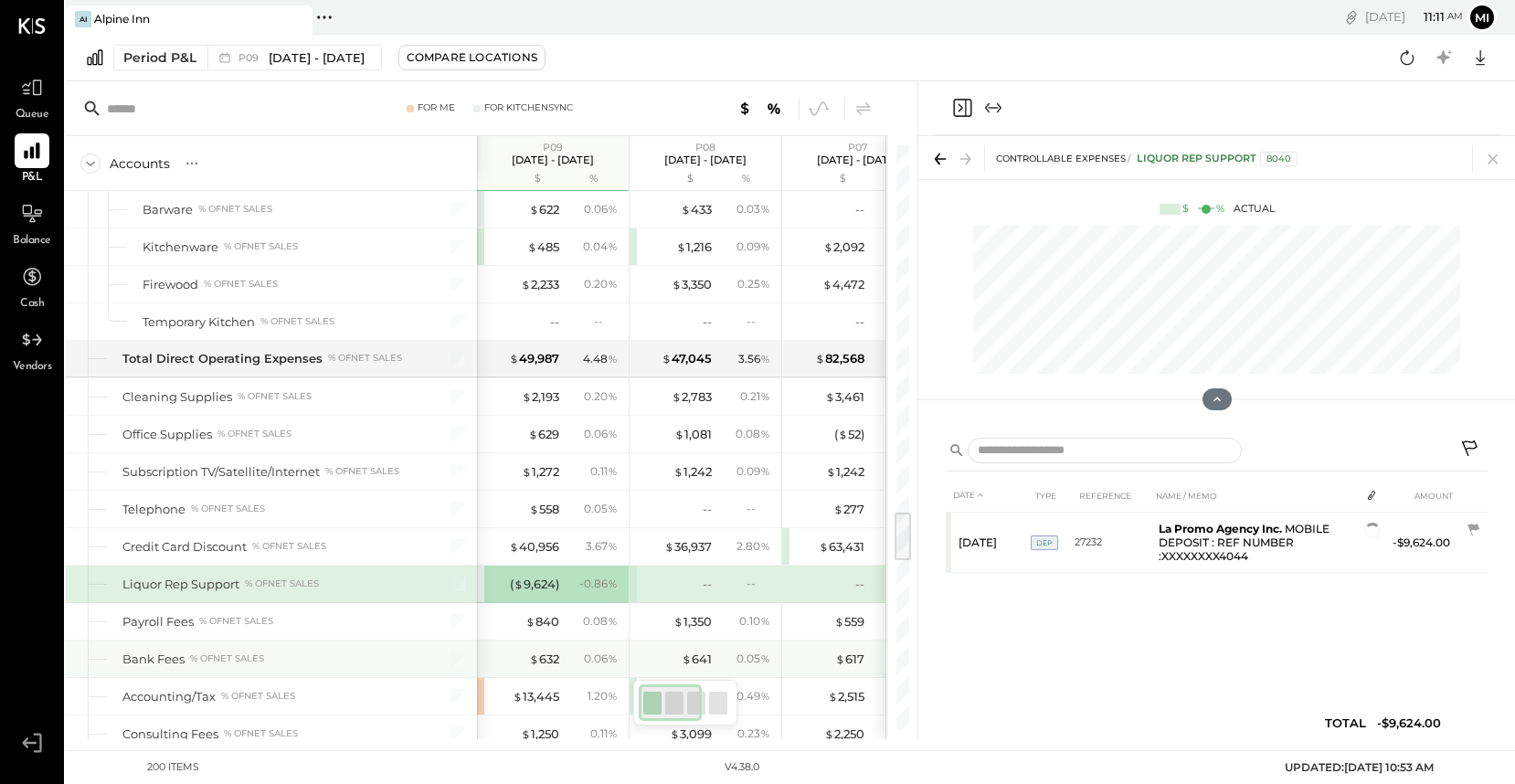
scroll to position [4260, 0]
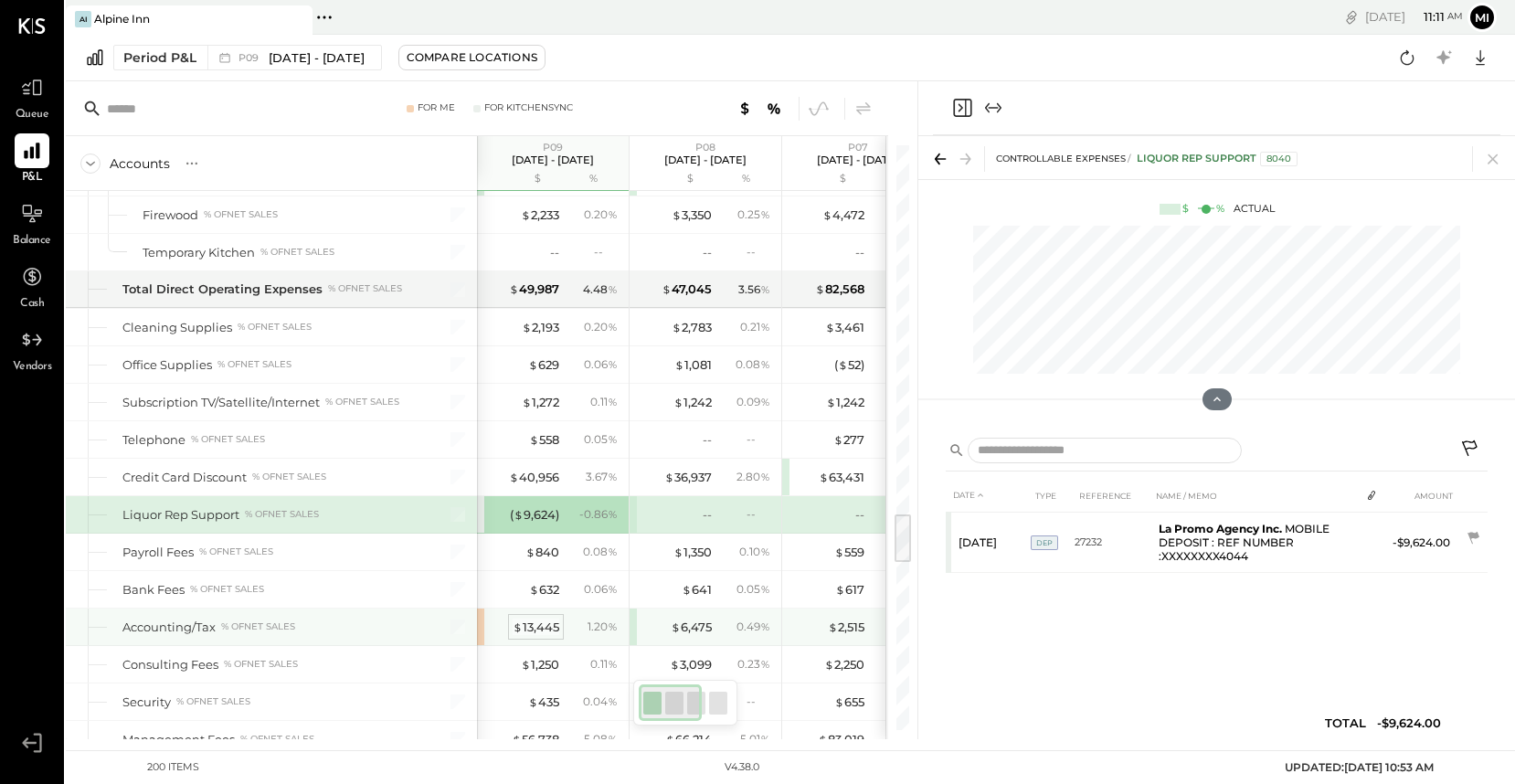
click at [531, 632] on div "$ 13,445" at bounding box center [536, 627] width 47 height 18
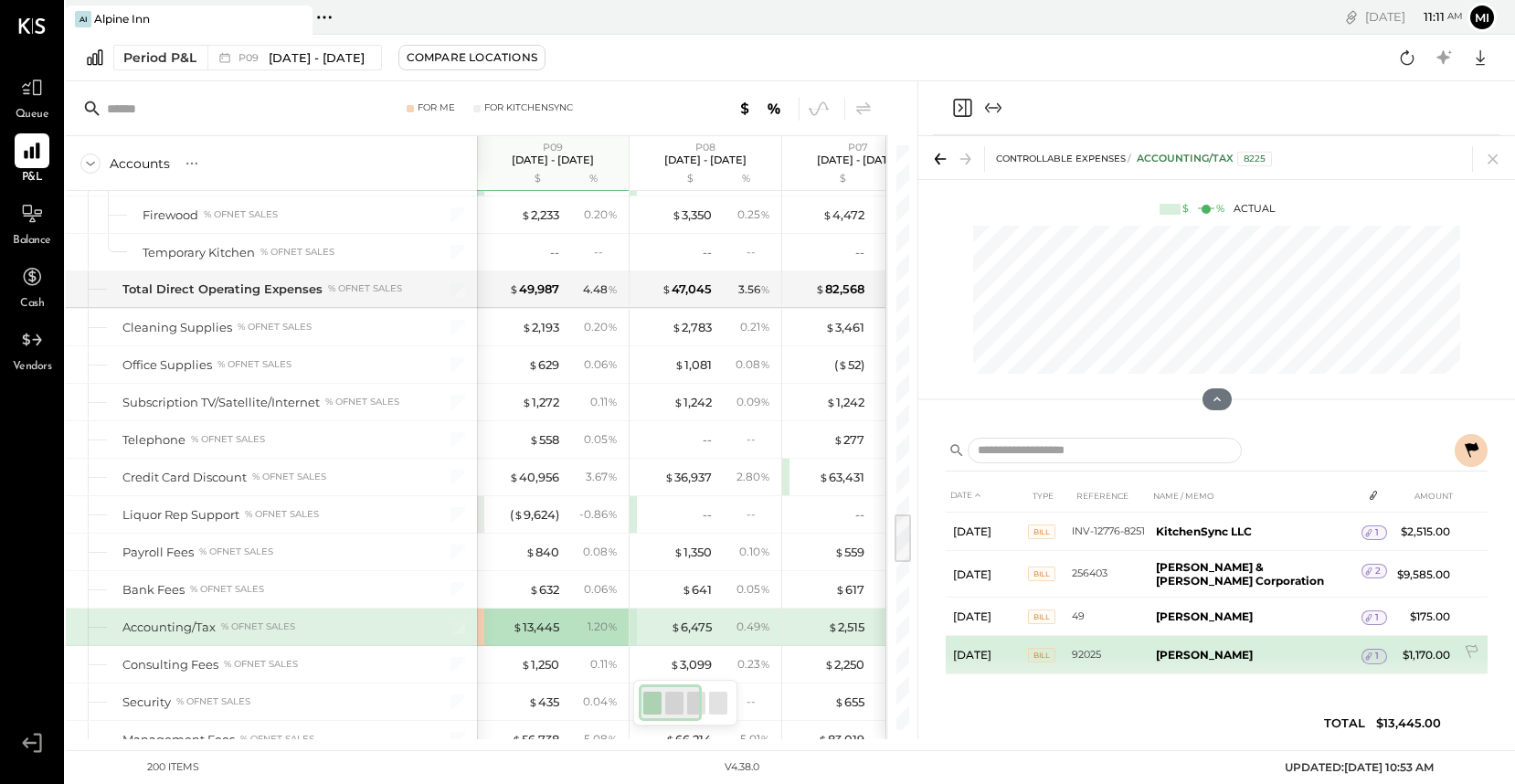
click at [1368, 651] on icon at bounding box center [1368, 655] width 13 height 13
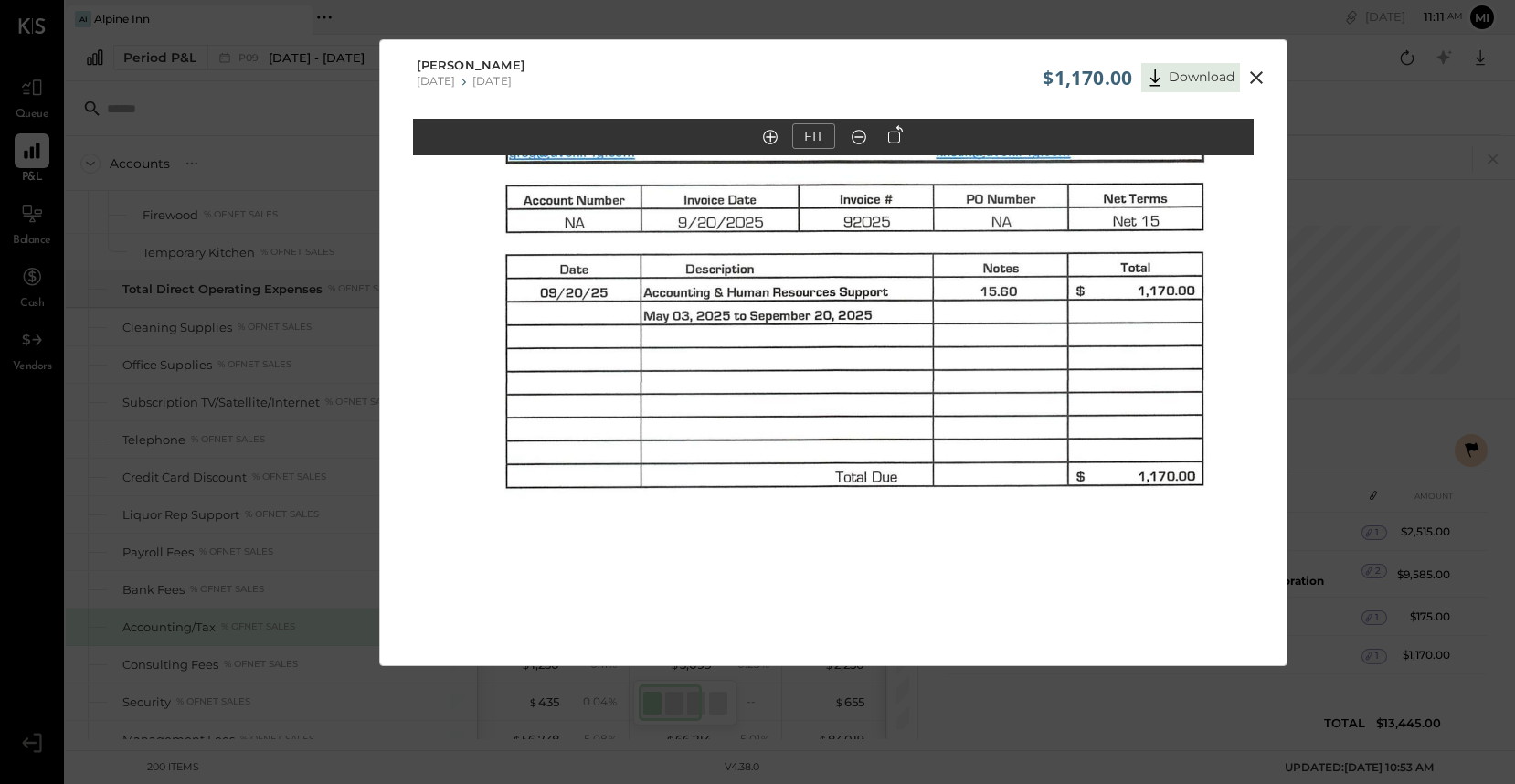
click at [1252, 80] on icon at bounding box center [1256, 77] width 13 height 13
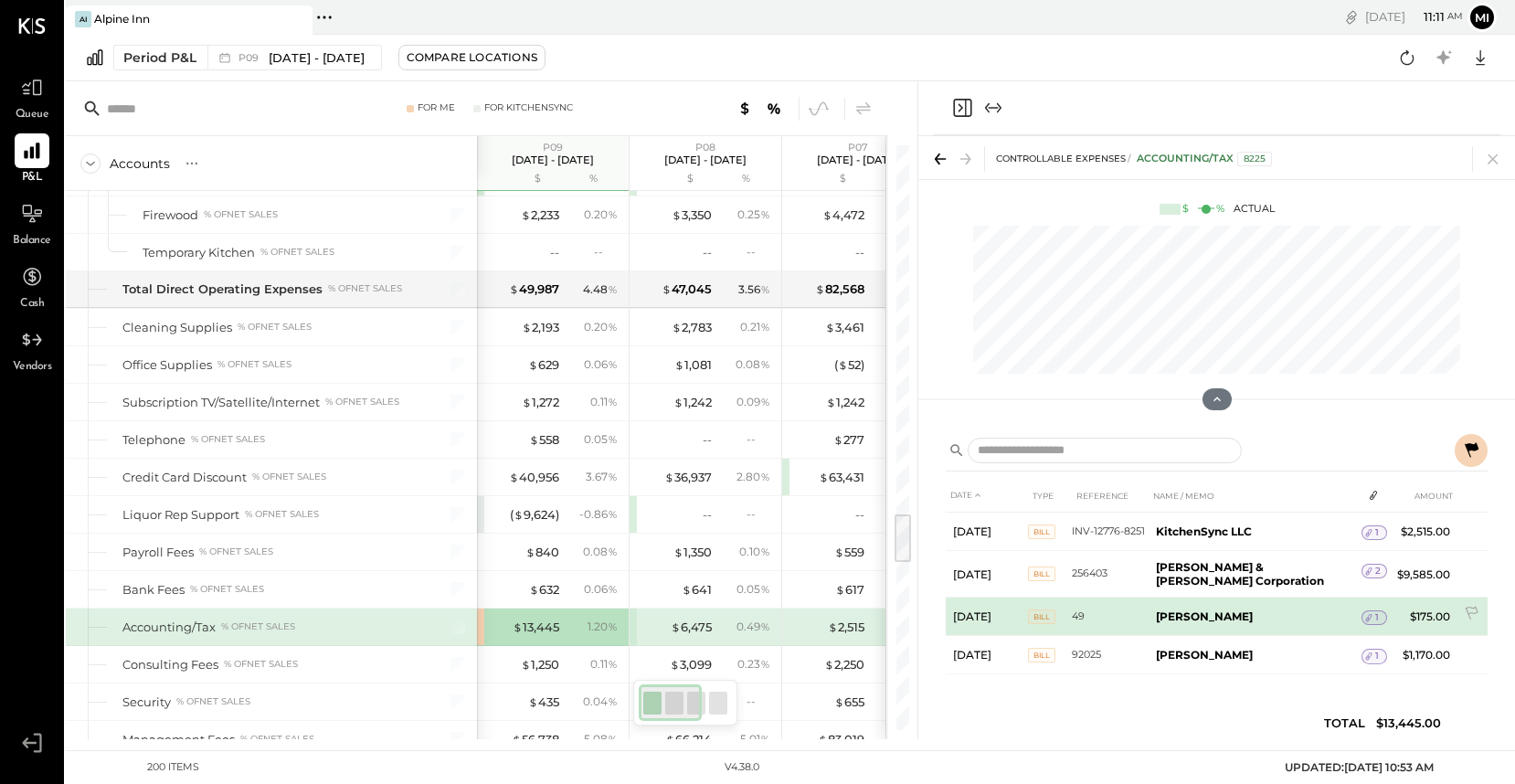
click at [1367, 611] on icon at bounding box center [1368, 617] width 13 height 13
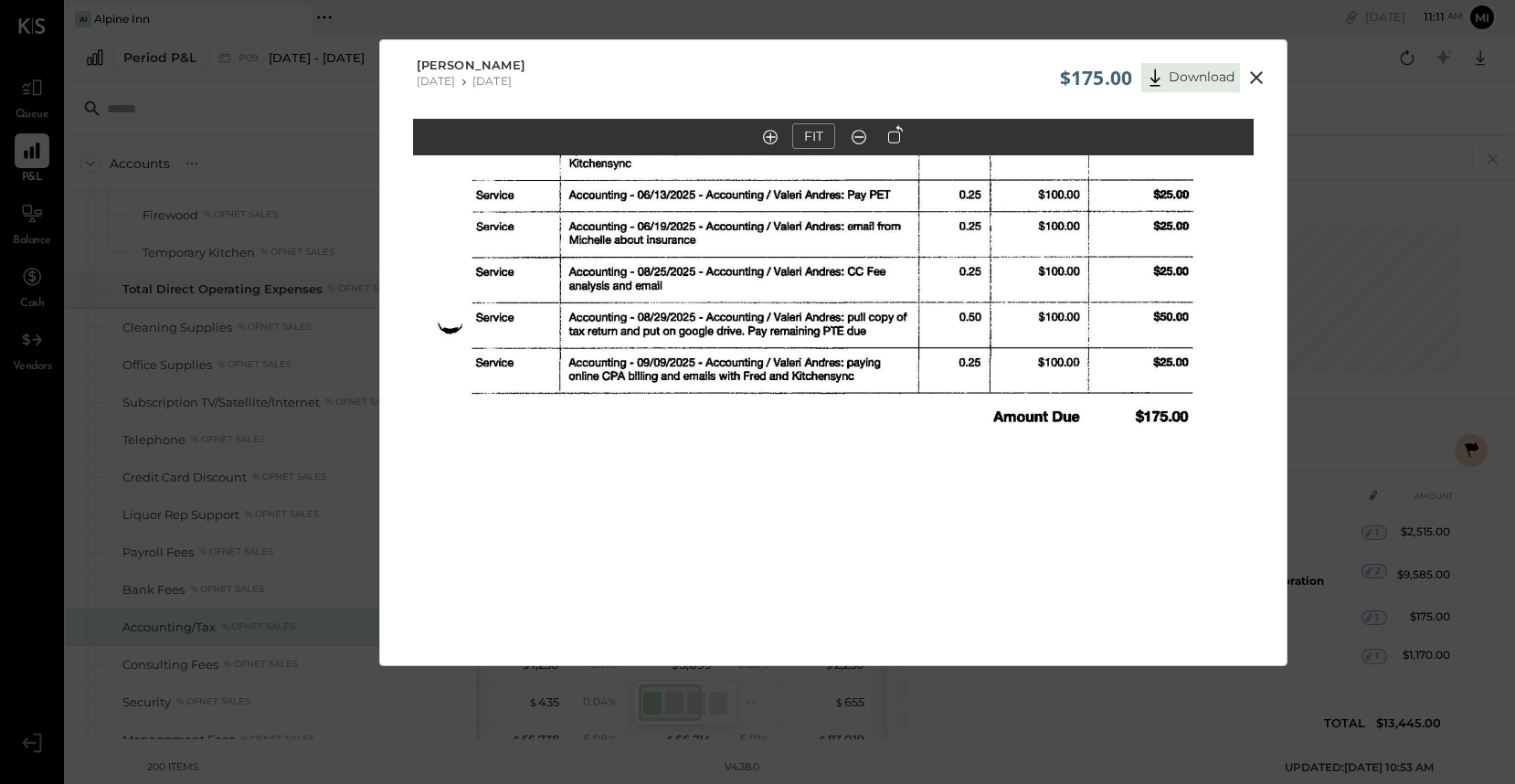
click at [858, 141] on icon at bounding box center [859, 137] width 19 height 23
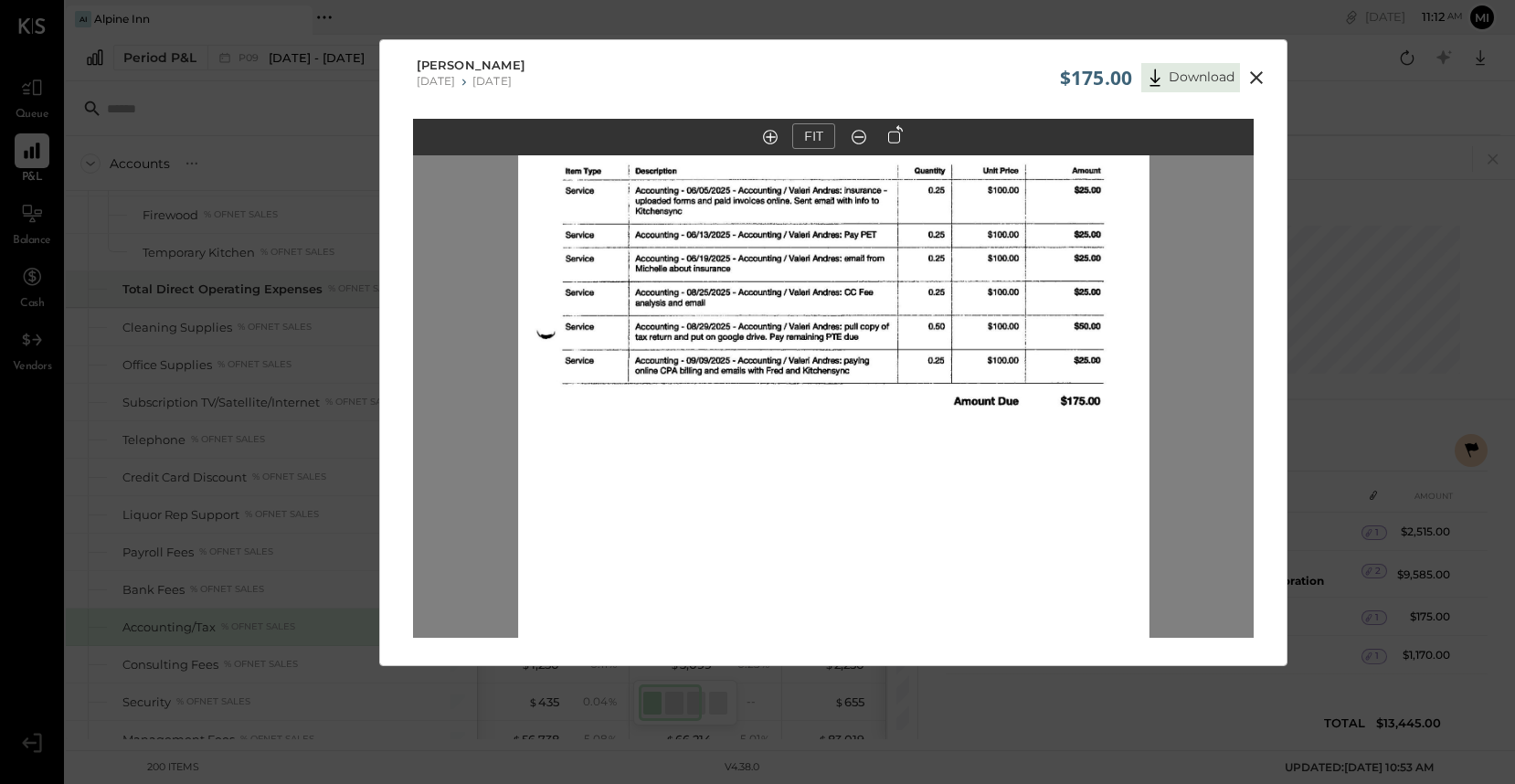
click at [858, 141] on icon at bounding box center [859, 137] width 19 height 23
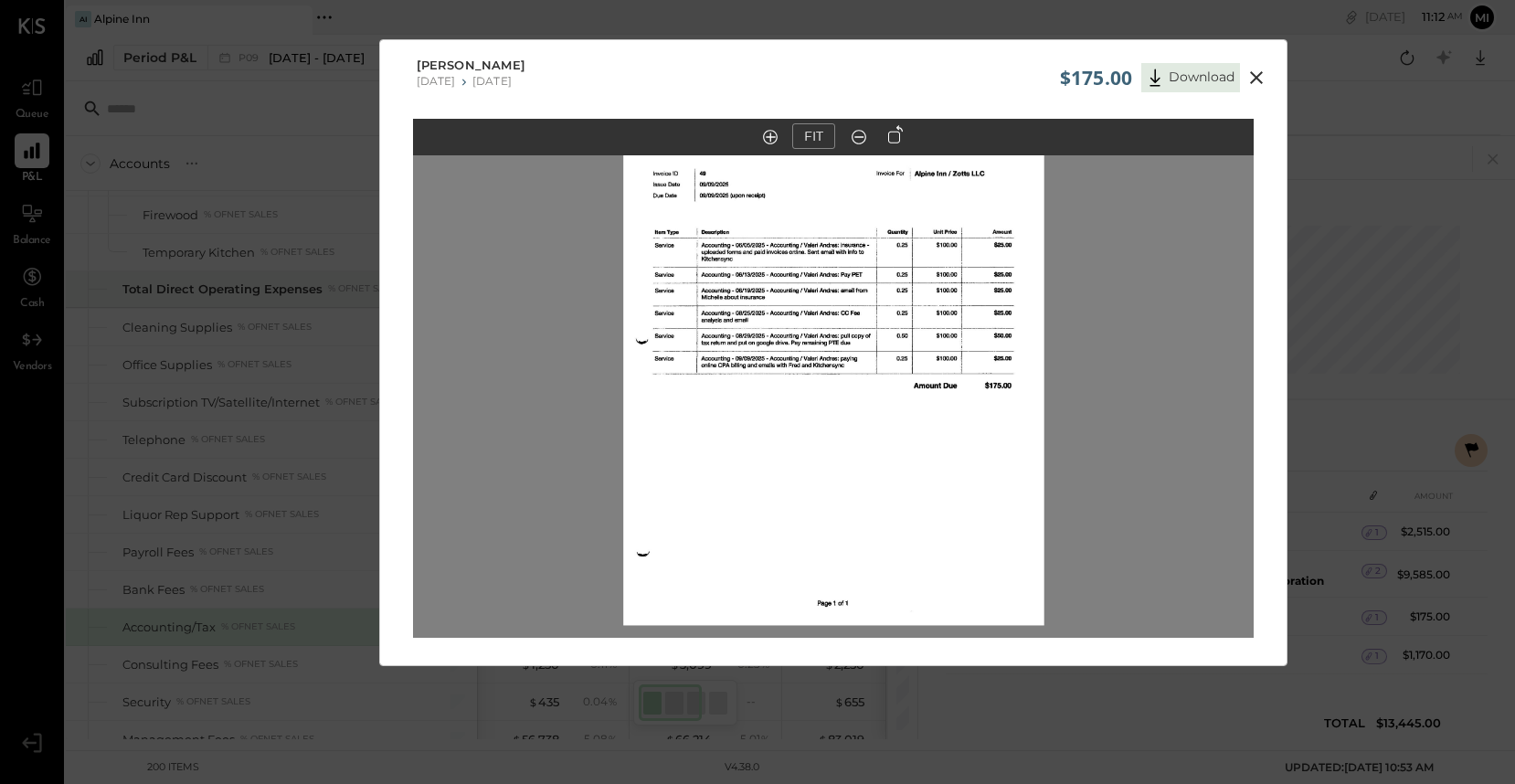
click at [858, 141] on icon at bounding box center [859, 137] width 19 height 23
click at [1254, 76] on icon at bounding box center [1256, 77] width 21 height 21
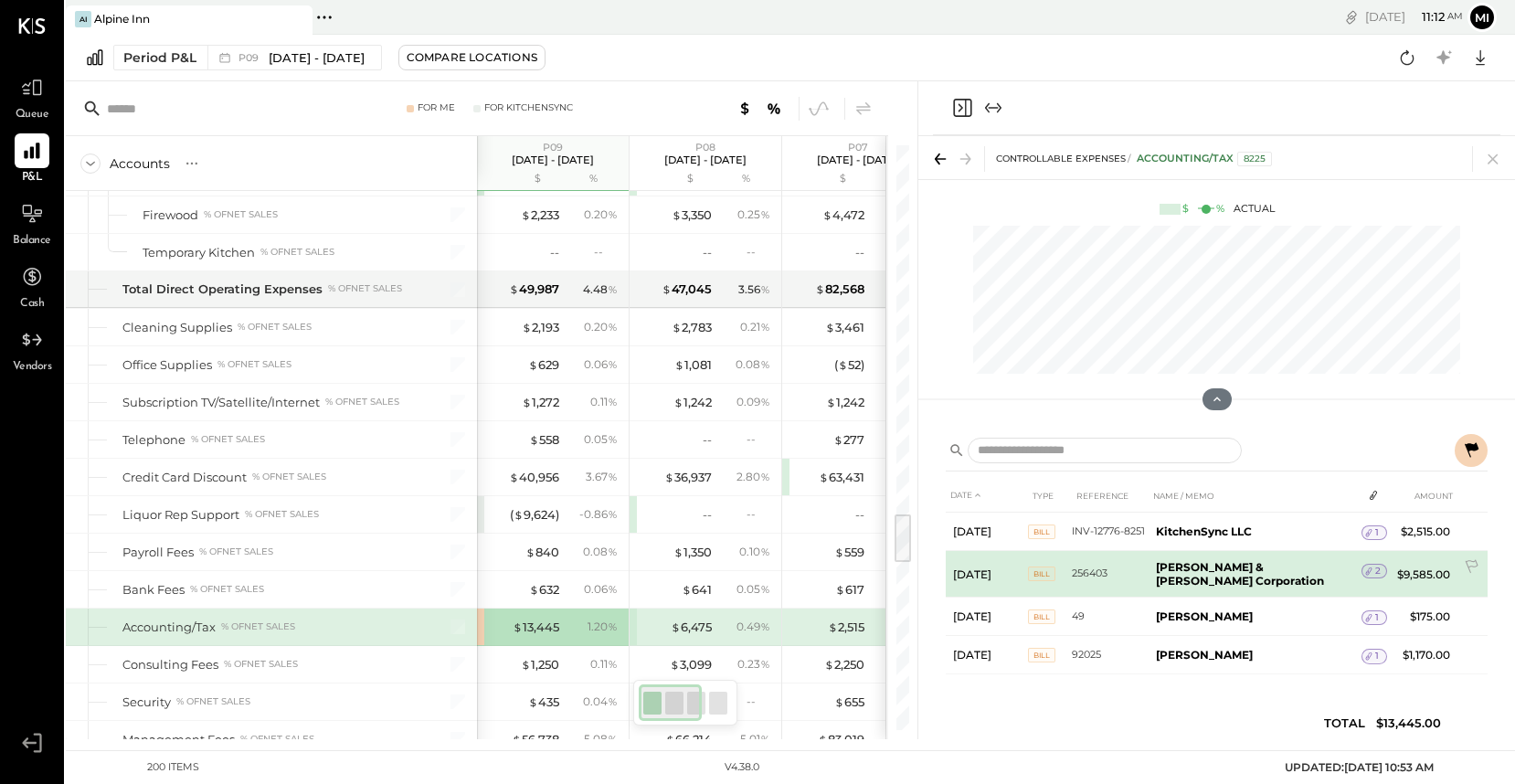
click at [1363, 571] on icon at bounding box center [1368, 570] width 13 height 13
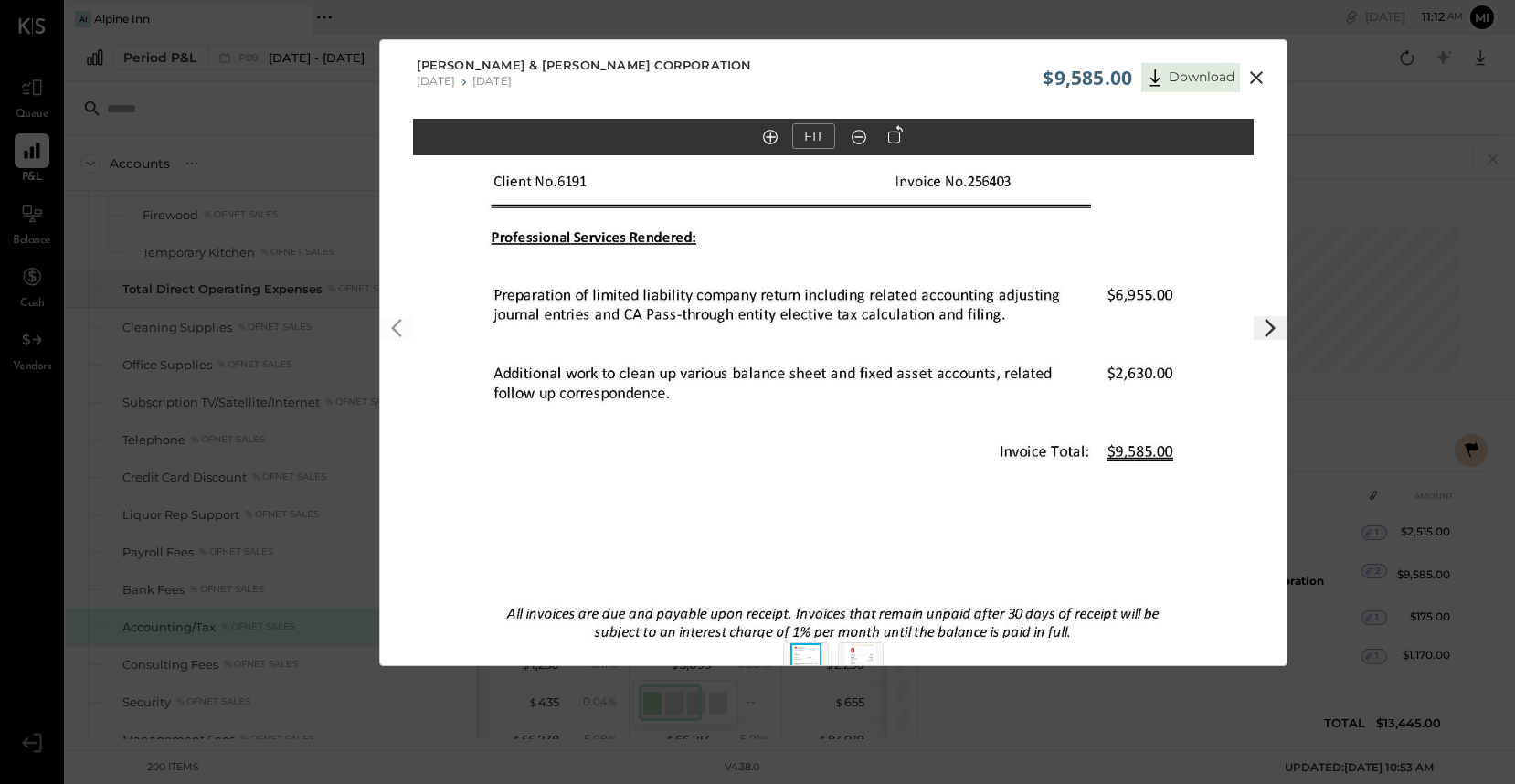
click at [1257, 79] on icon at bounding box center [1256, 77] width 13 height 13
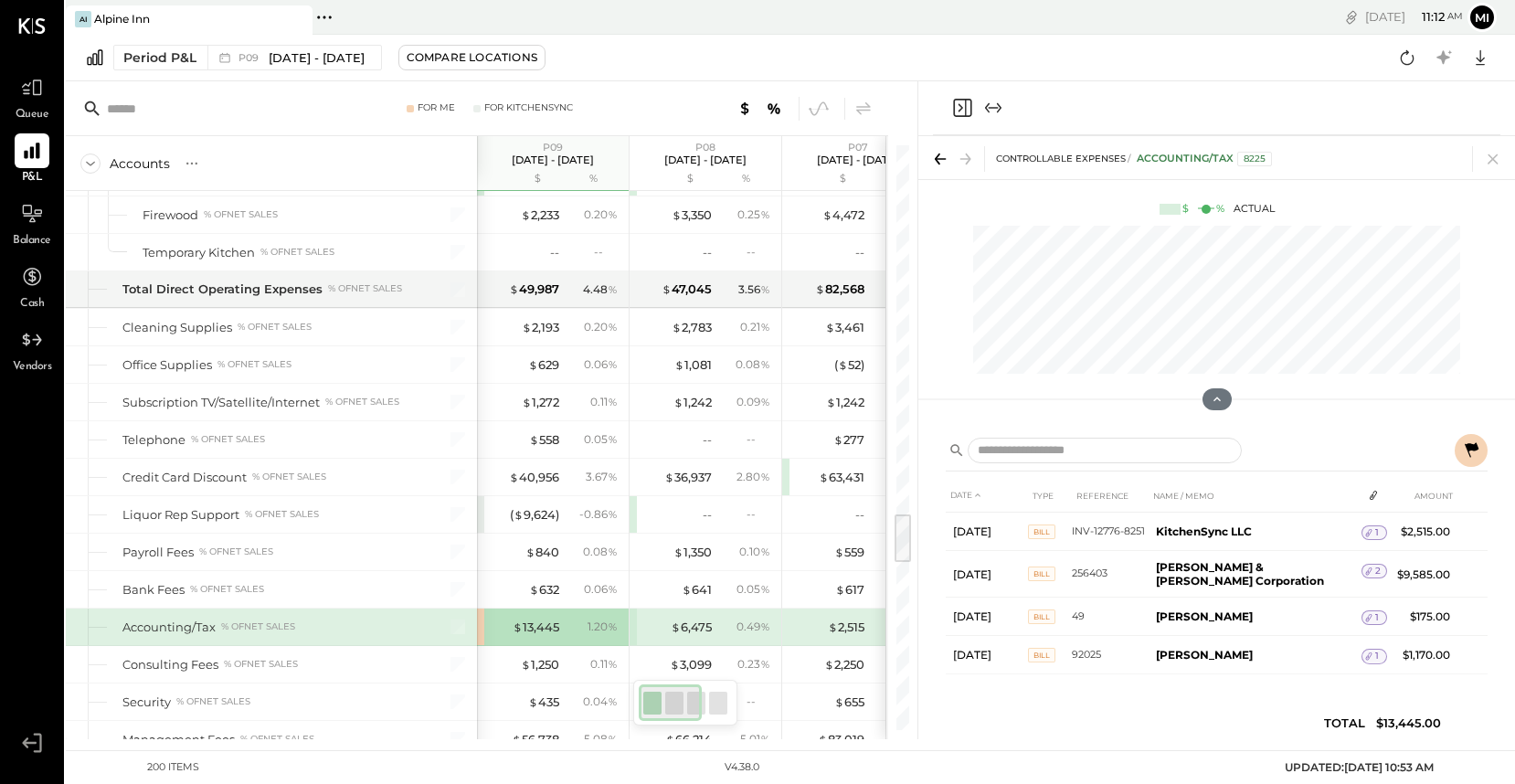
click at [1469, 444] on icon at bounding box center [1471, 449] width 14 height 15
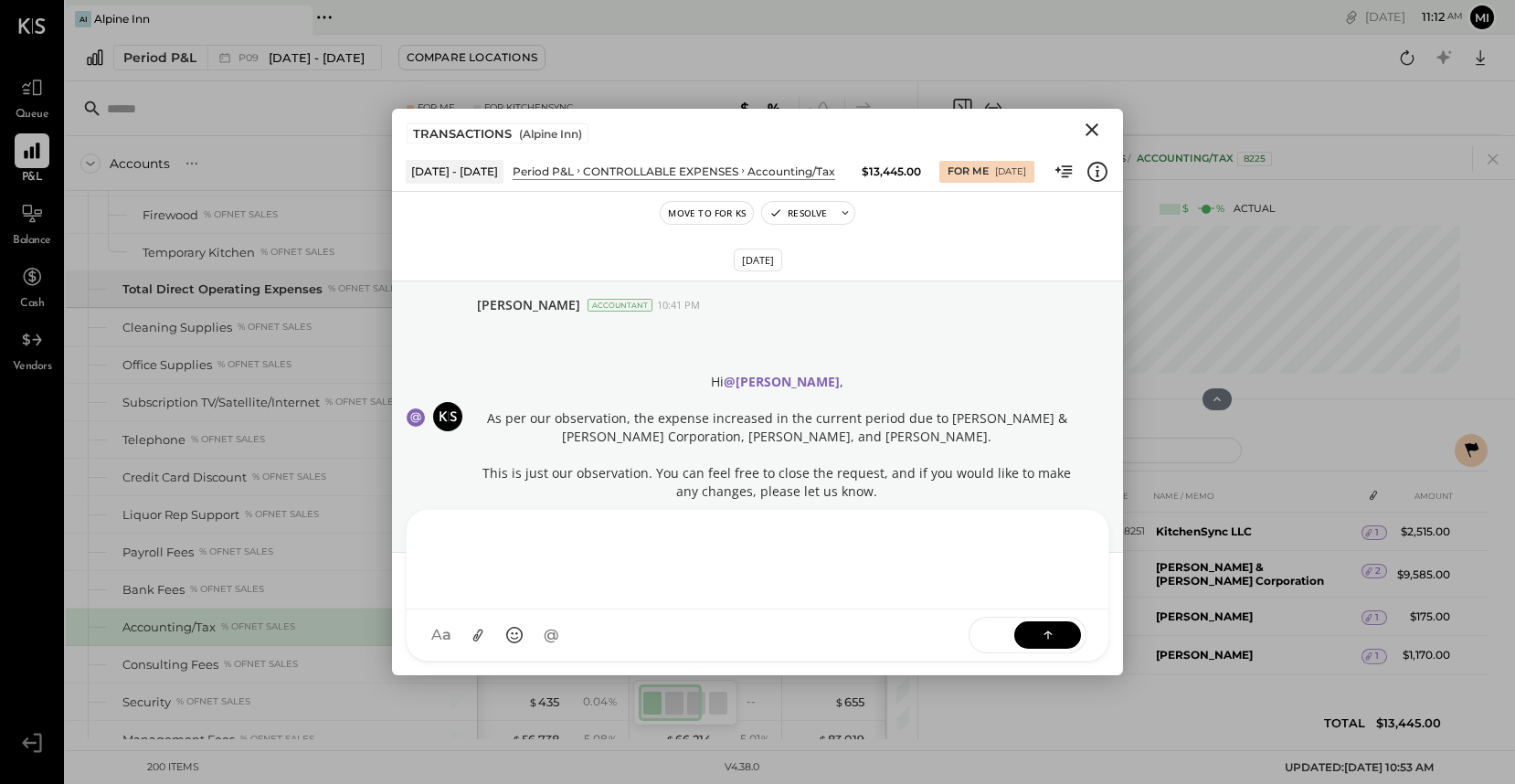
click at [467, 630] on div "NS Nishant Sadhu B bryan D donny CR Chintan R Dave SA Sean Agoliati D derek LL …" at bounding box center [757, 585] width 703 height 152
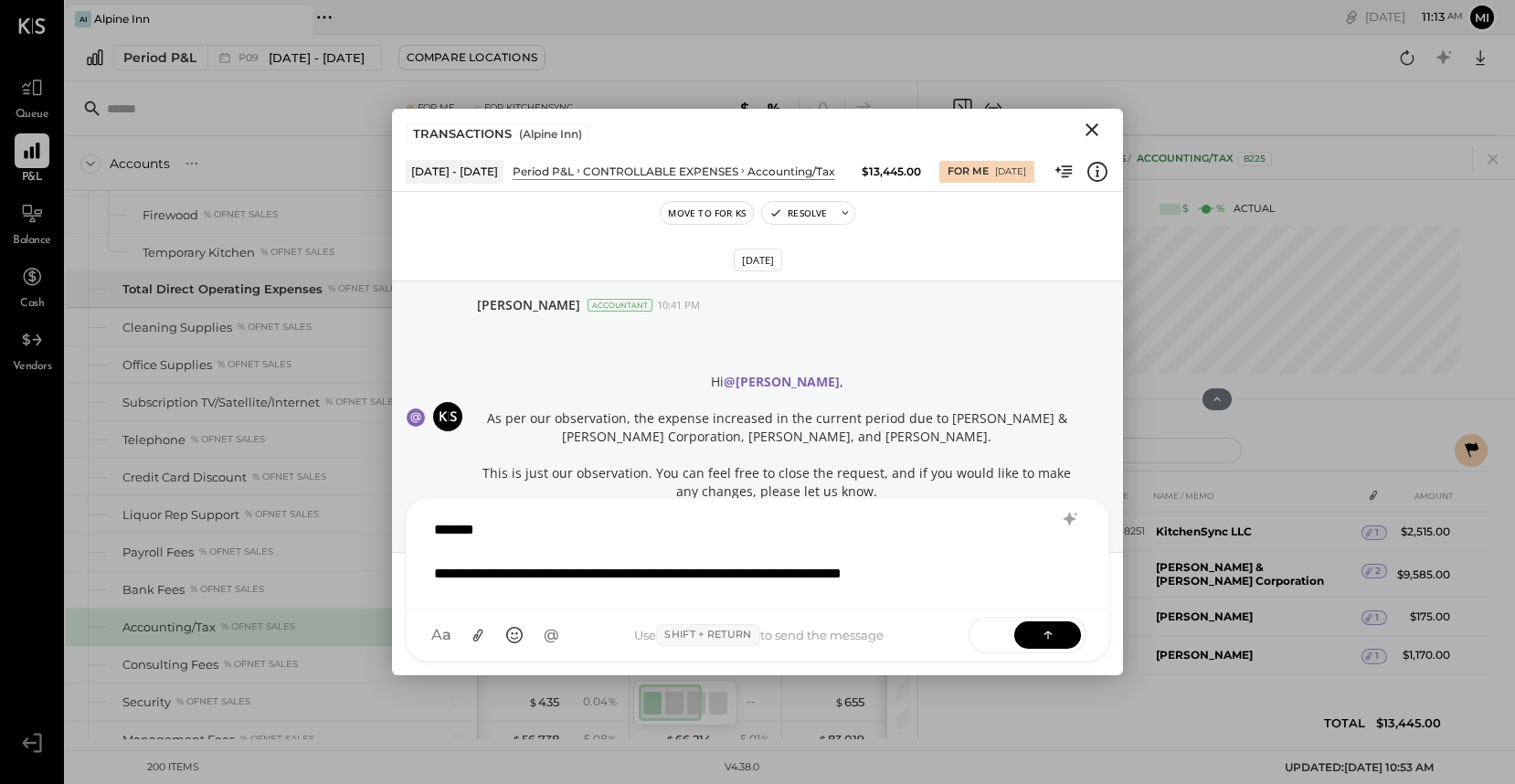
click at [710, 574] on div "**********" at bounding box center [735, 573] width 602 height 21
click at [870, 576] on div "**********" at bounding box center [735, 573] width 602 height 21
click at [995, 577] on div "**********" at bounding box center [735, 573] width 602 height 21
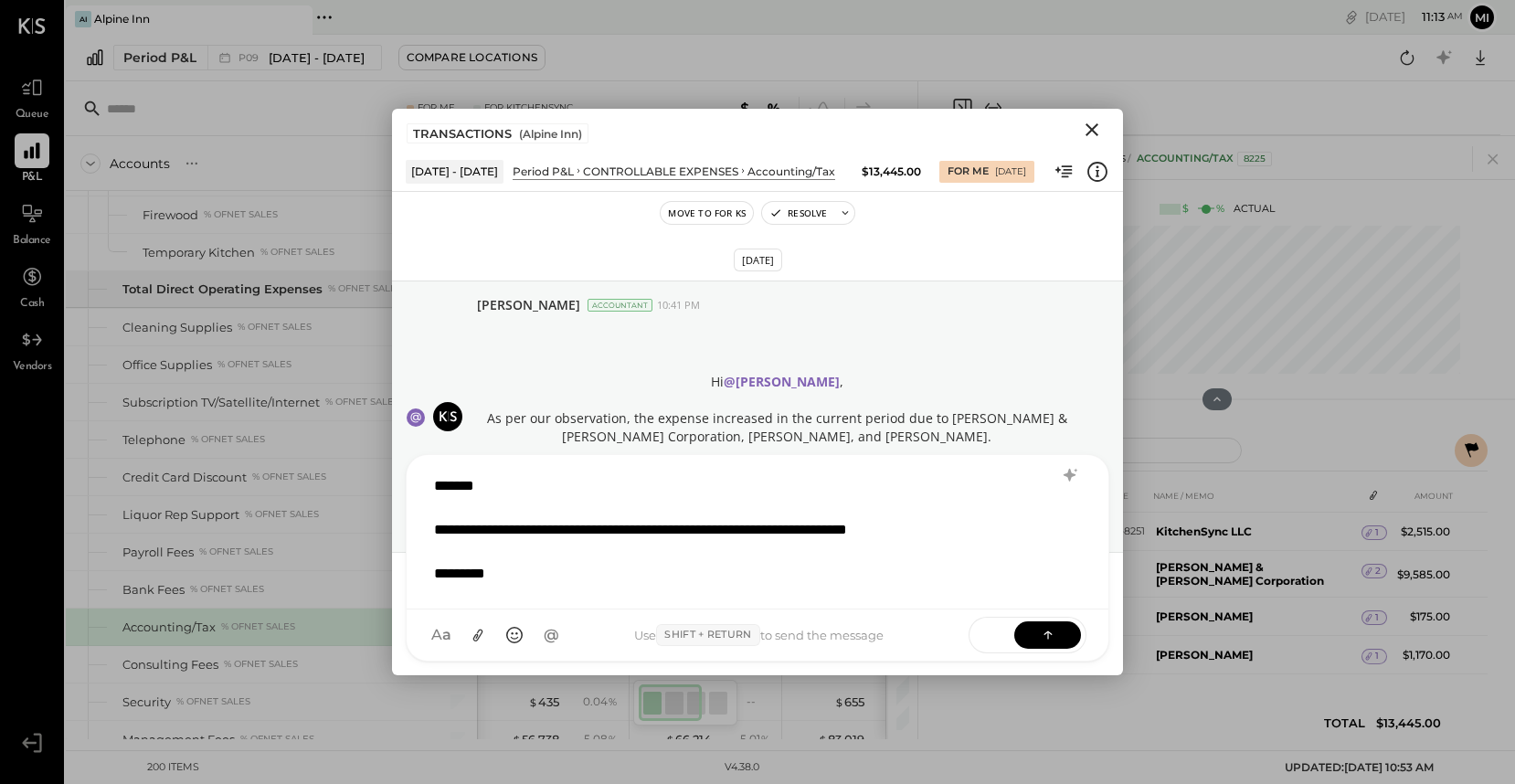
scroll to position [1, 0]
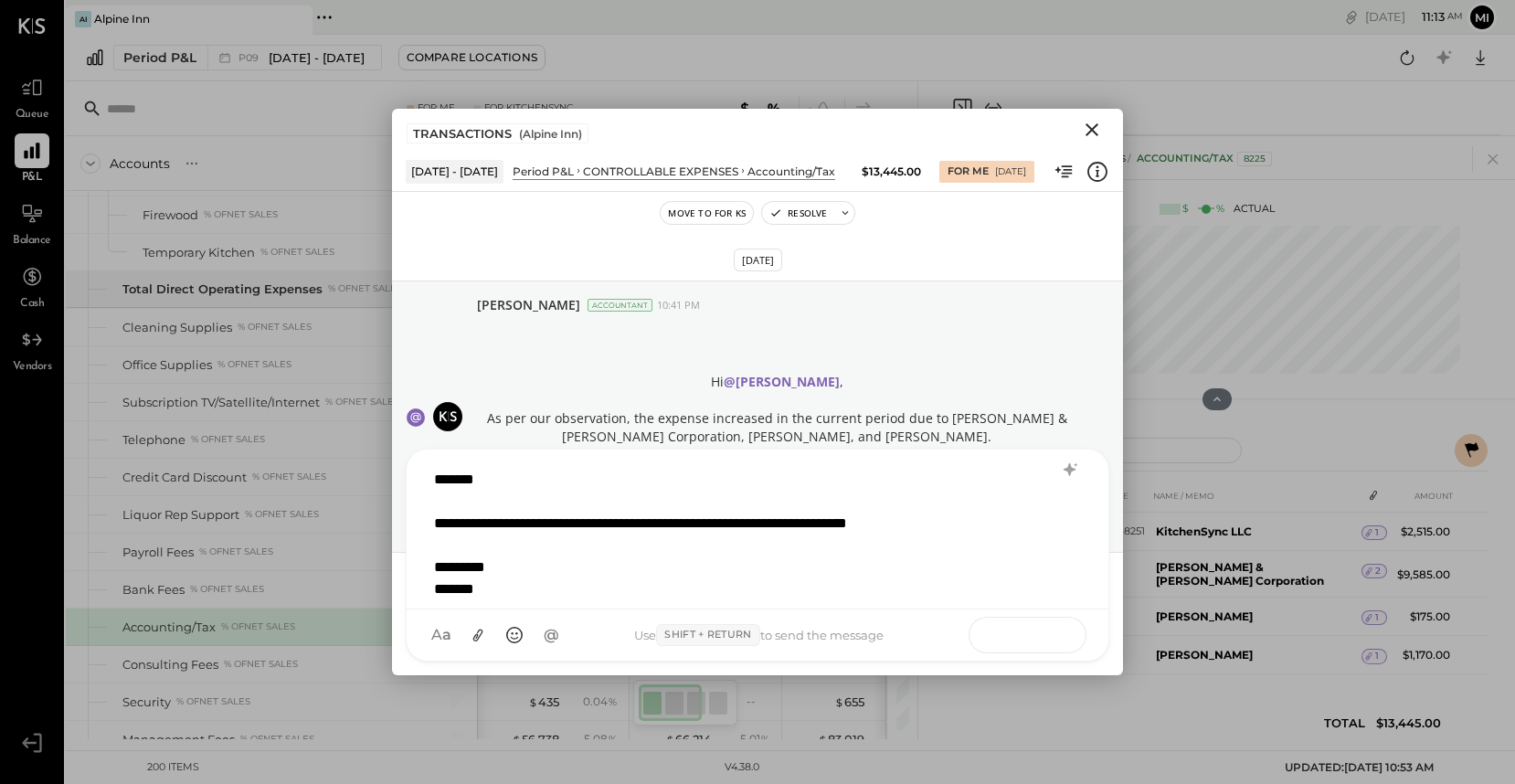
click at [1050, 635] on icon at bounding box center [1048, 634] width 19 height 19
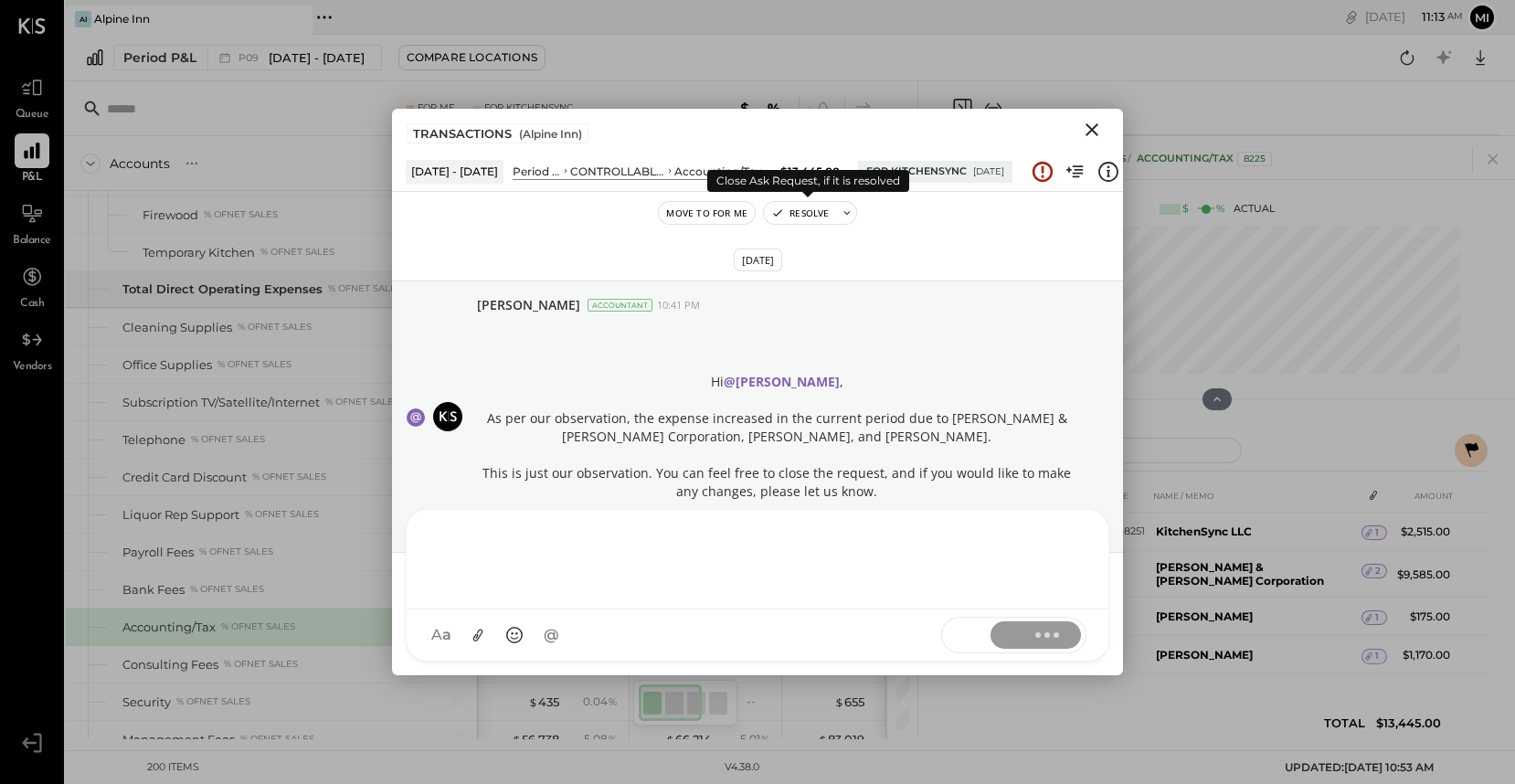
scroll to position [216, 0]
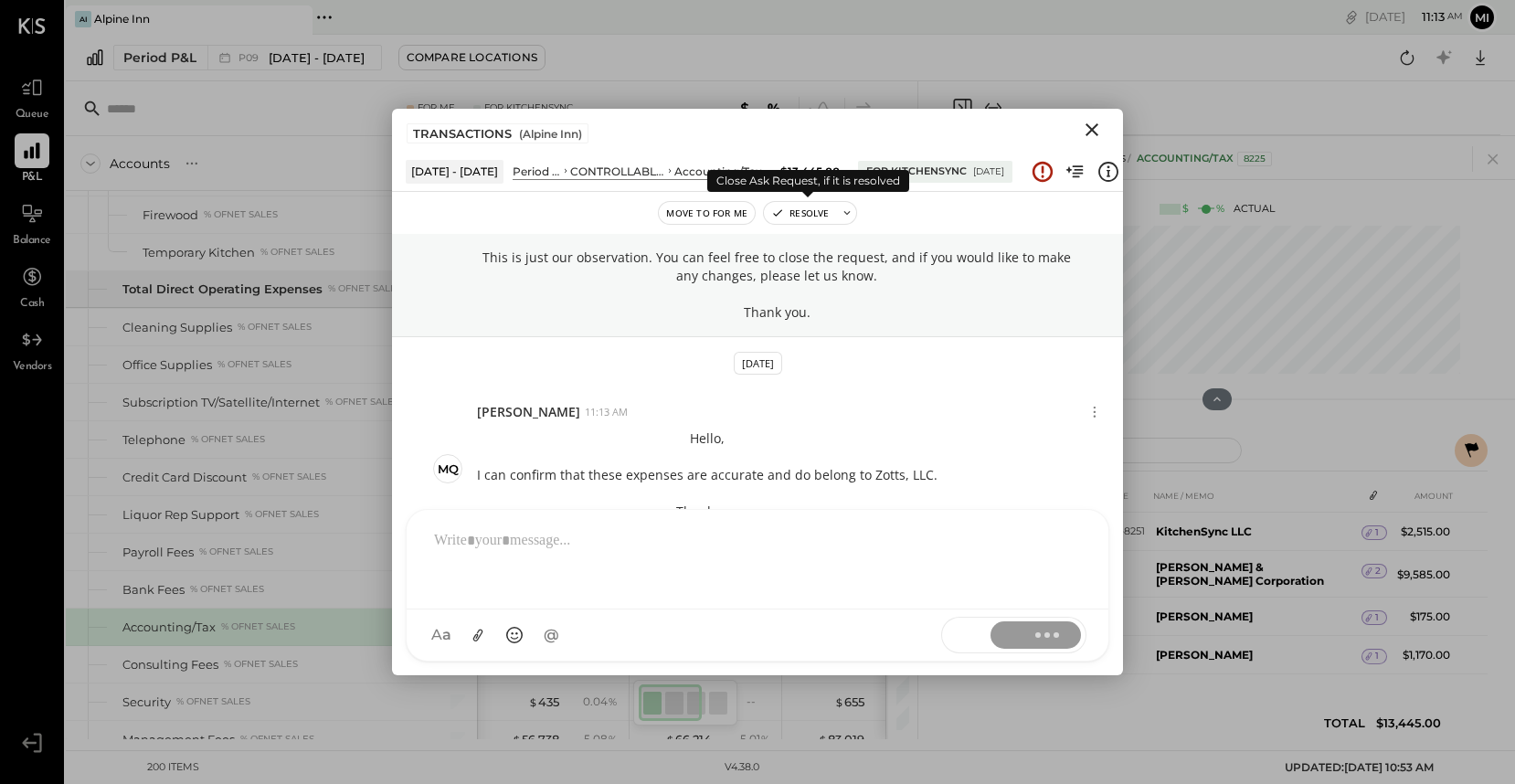
click at [801, 210] on button "Resolve" at bounding box center [800, 213] width 72 height 21
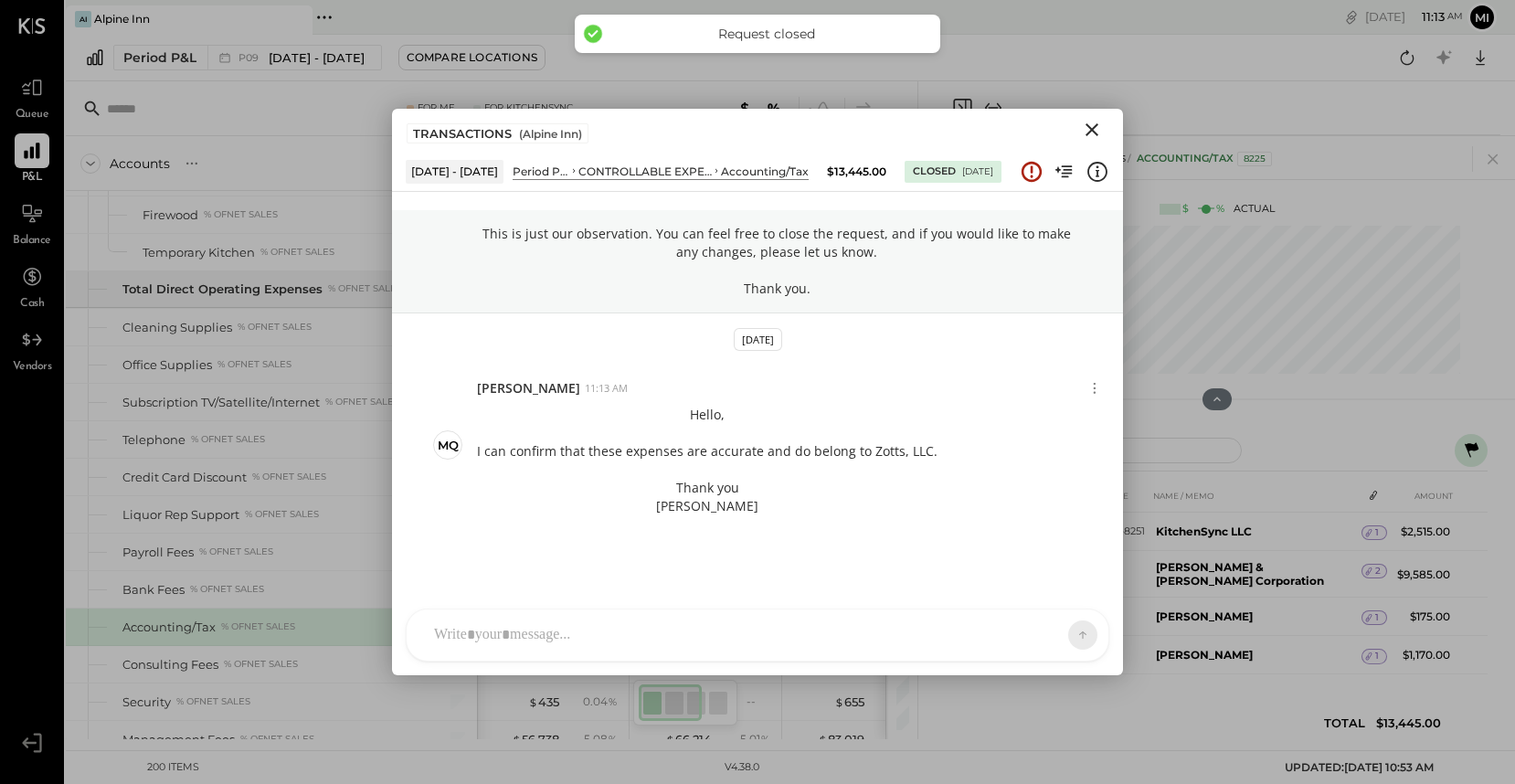
click at [1087, 124] on icon "Close" at bounding box center [1091, 129] width 13 height 13
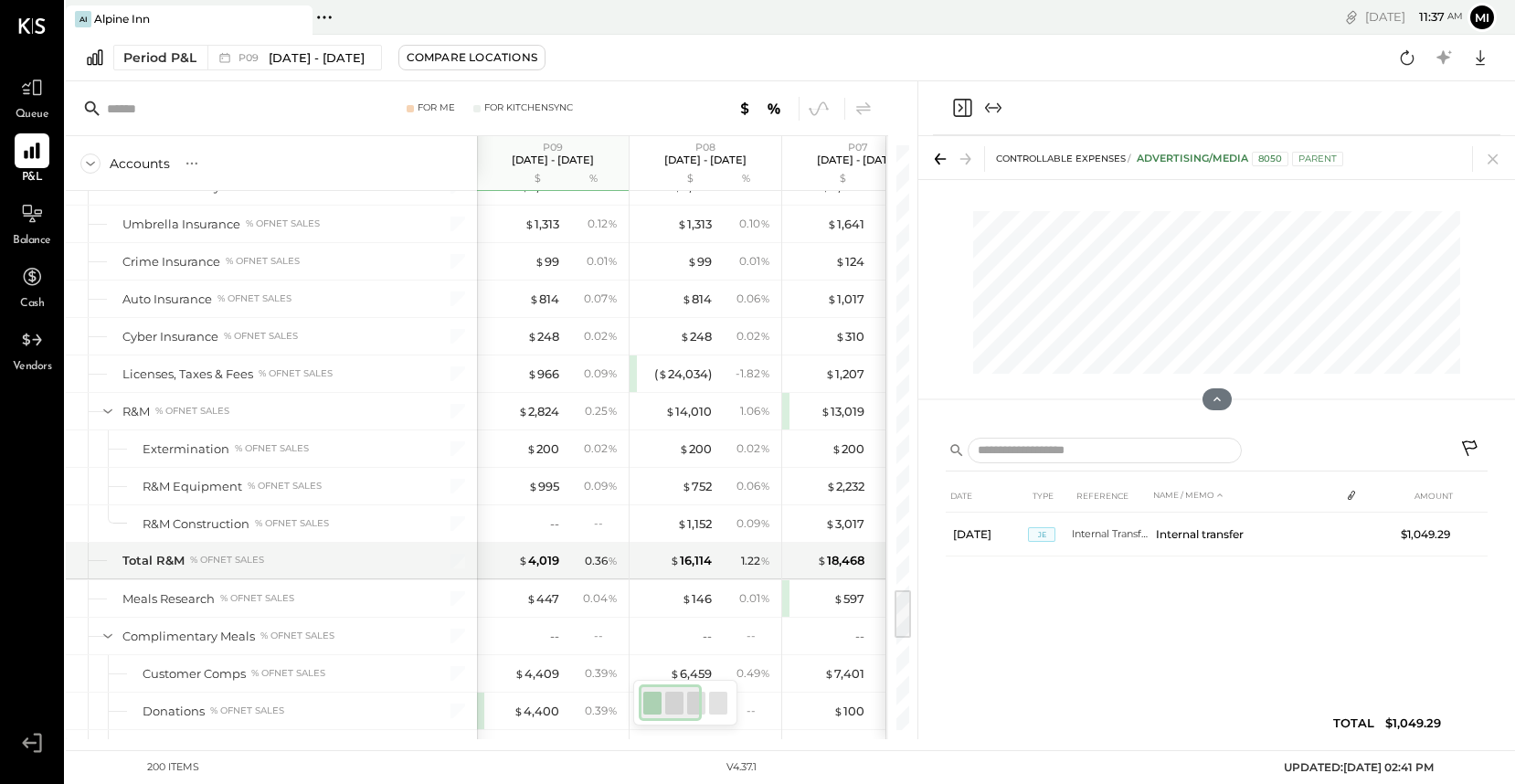
scroll to position [5130, 0]
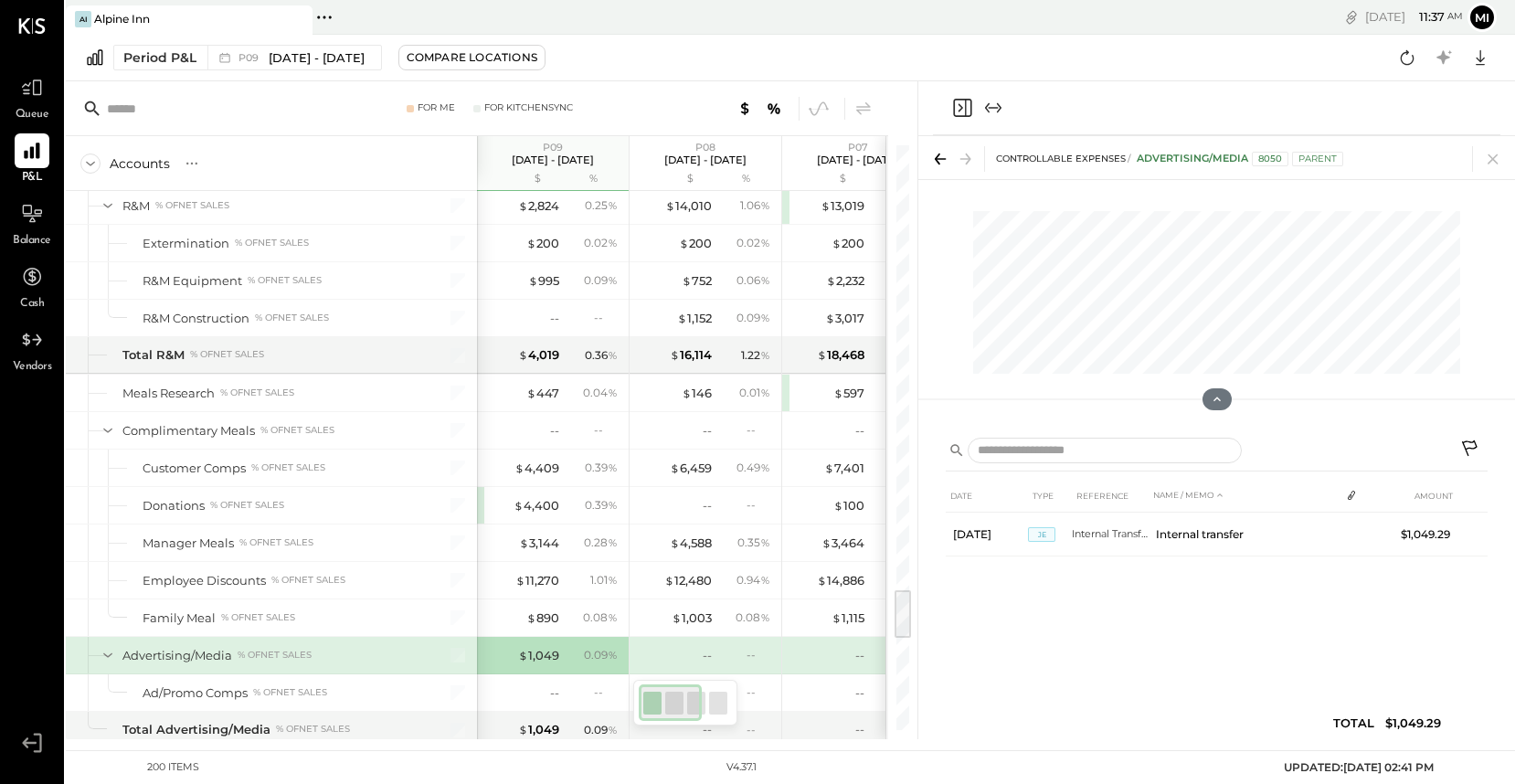
drag, startPoint x: 902, startPoint y: 680, endPoint x: 902, endPoint y: 610, distance: 70.0
click at [902, 610] on div at bounding box center [903, 613] width 17 height 48
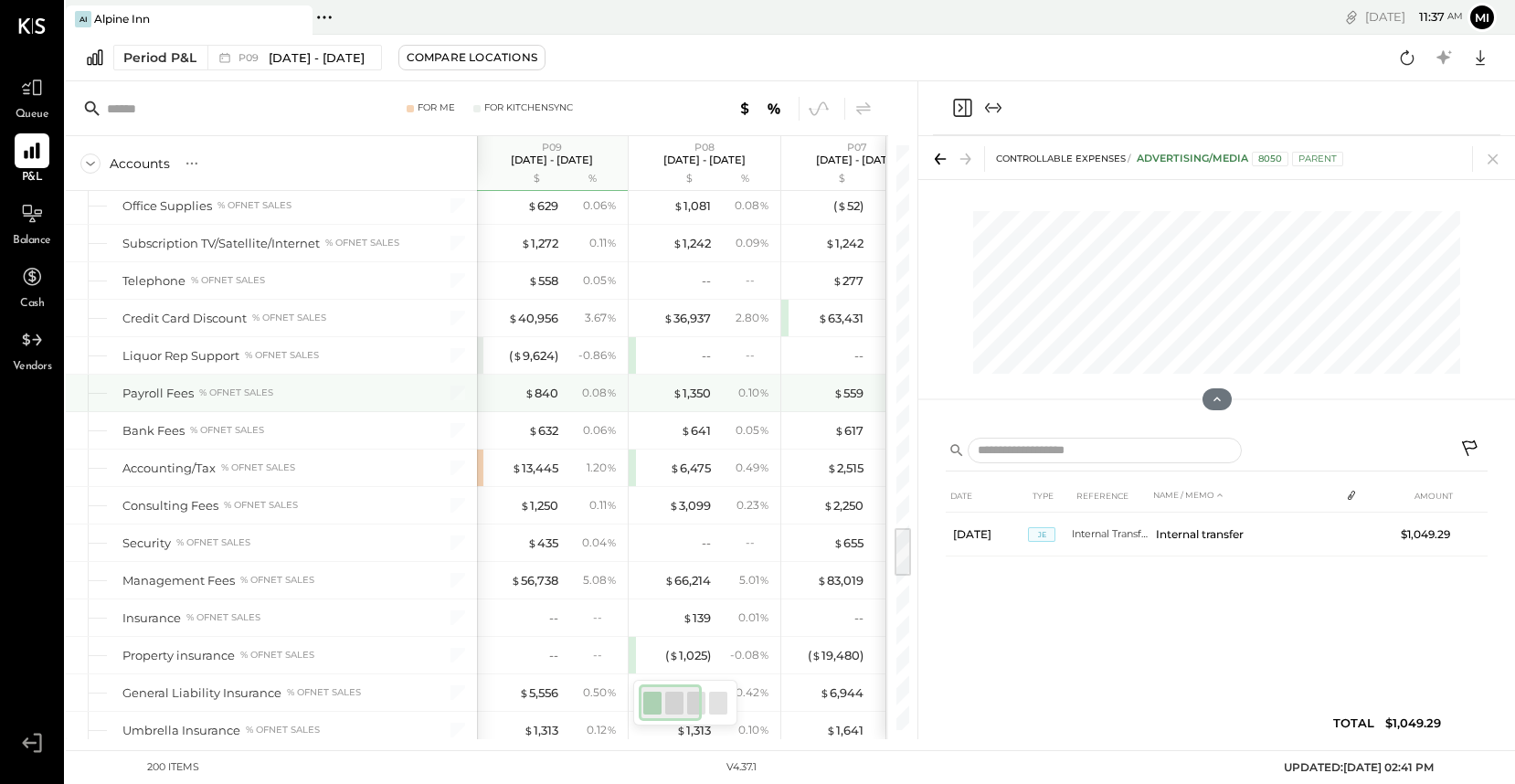
scroll to position [4413, 0]
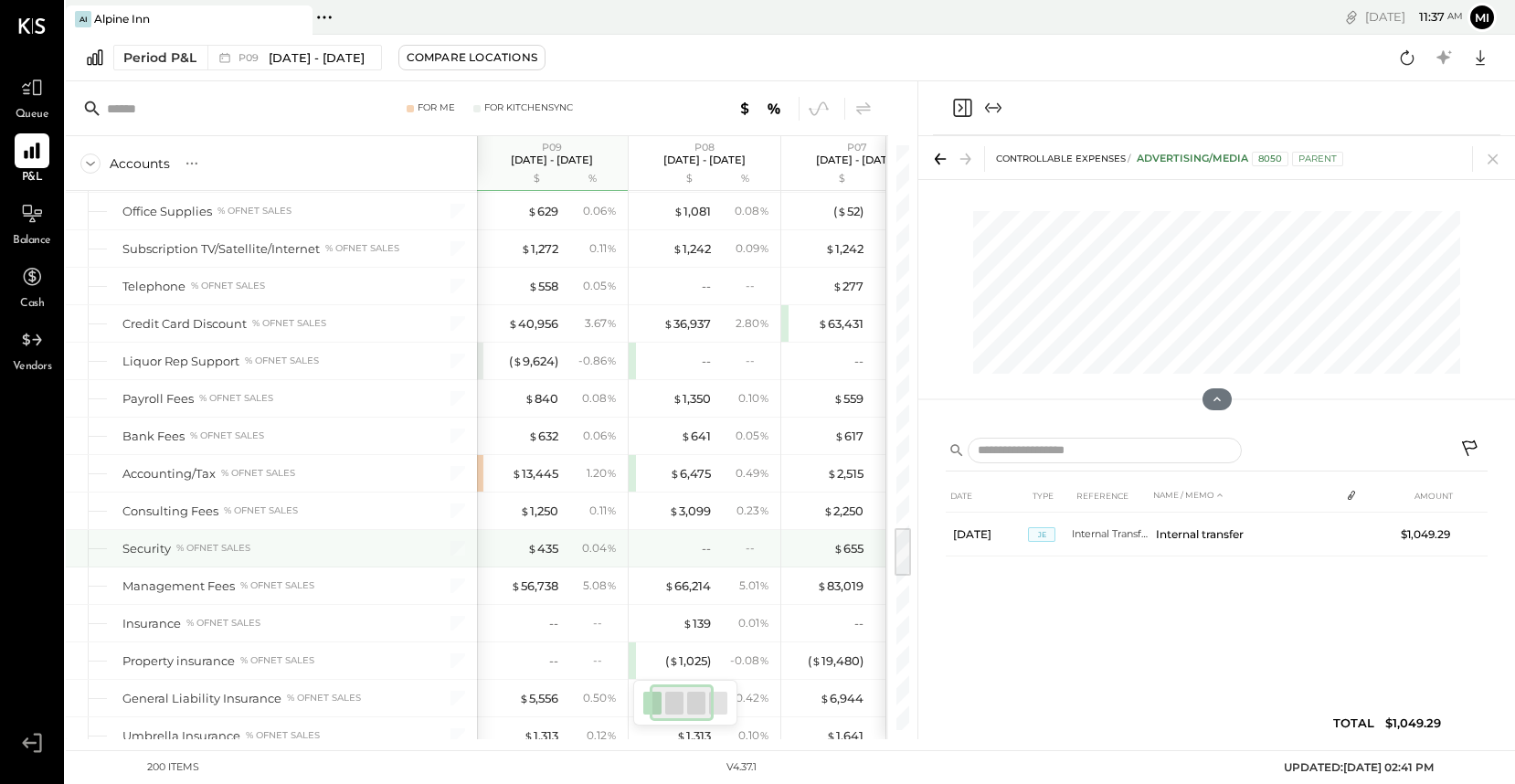
click at [638, 626] on div "$ 139 0.01 %" at bounding box center [706, 622] width 137 height 36
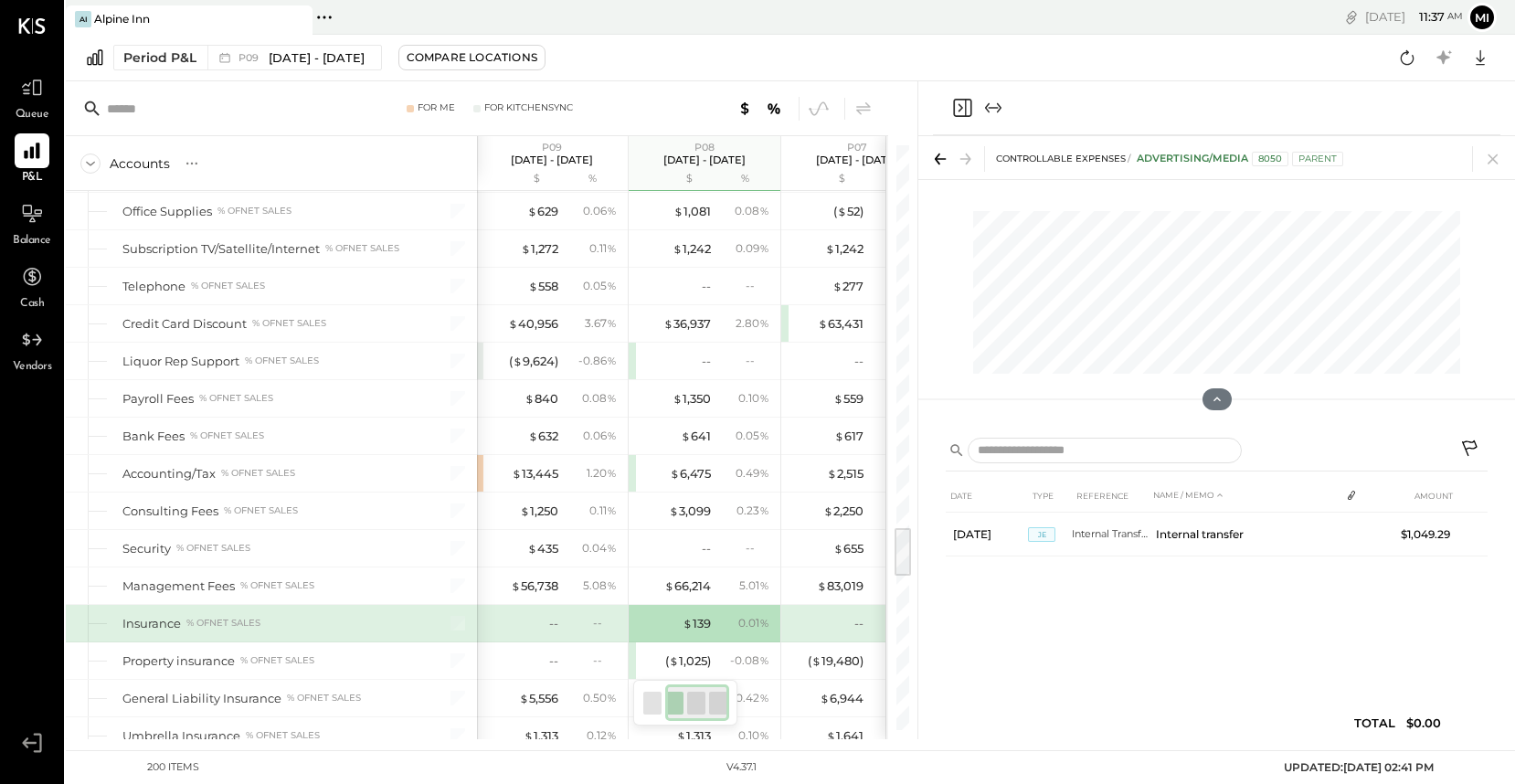
scroll to position [0, 201]
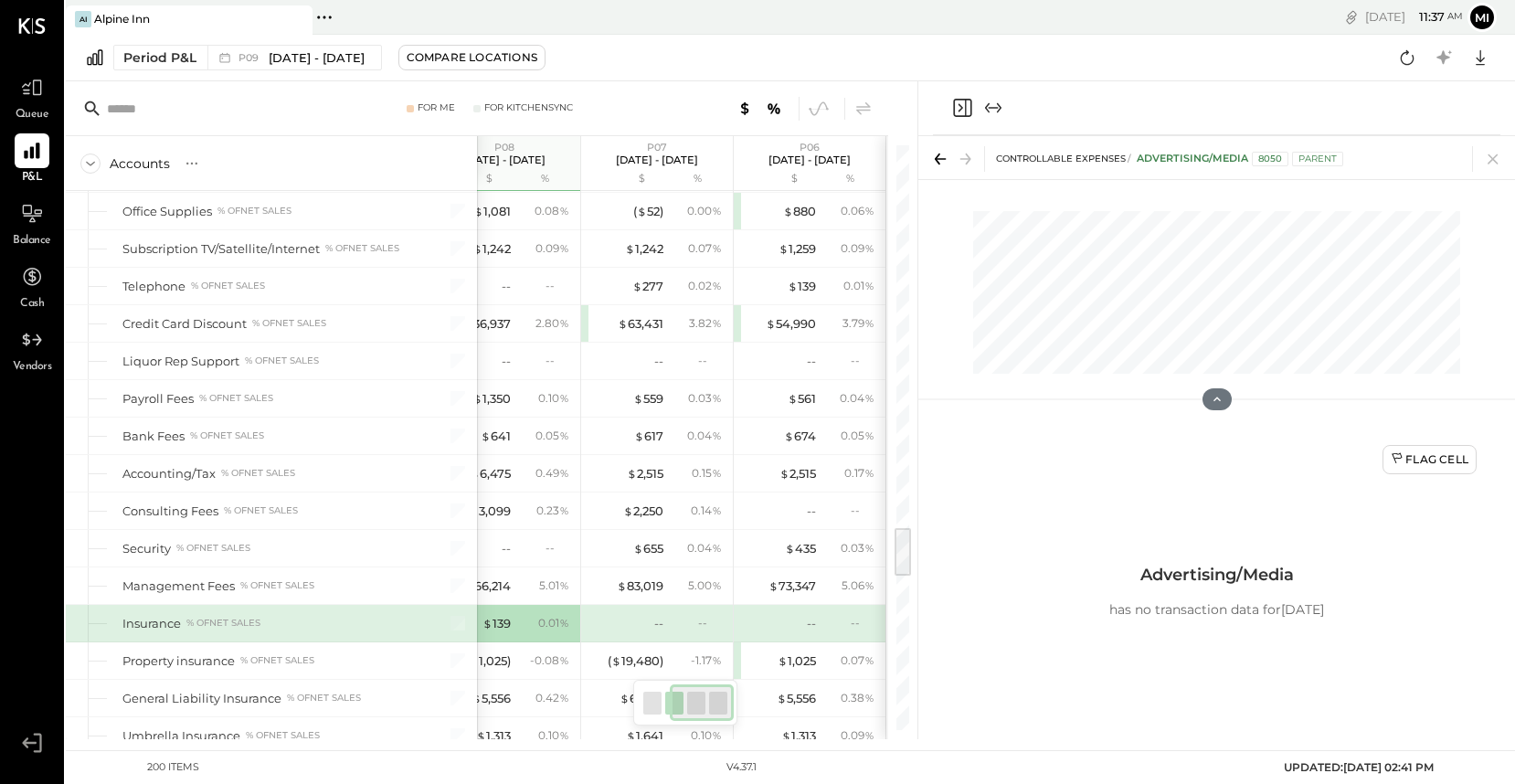
click at [544, 625] on div "0.01 %" at bounding box center [554, 623] width 31 height 17
click at [495, 622] on div "$ 139" at bounding box center [496, 624] width 28 height 18
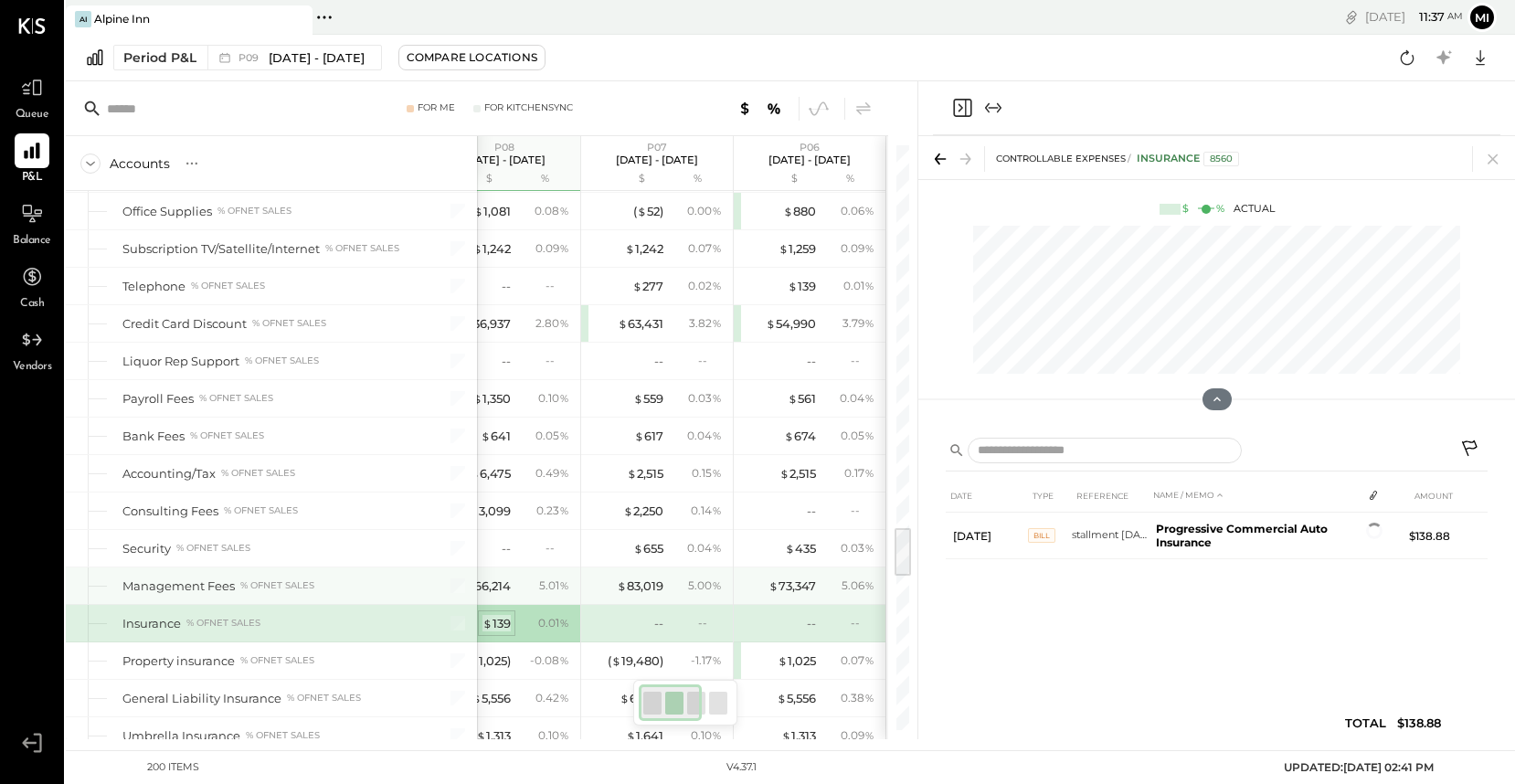
click at [511, 623] on div "$ 139" at bounding box center [496, 624] width 28 height 18
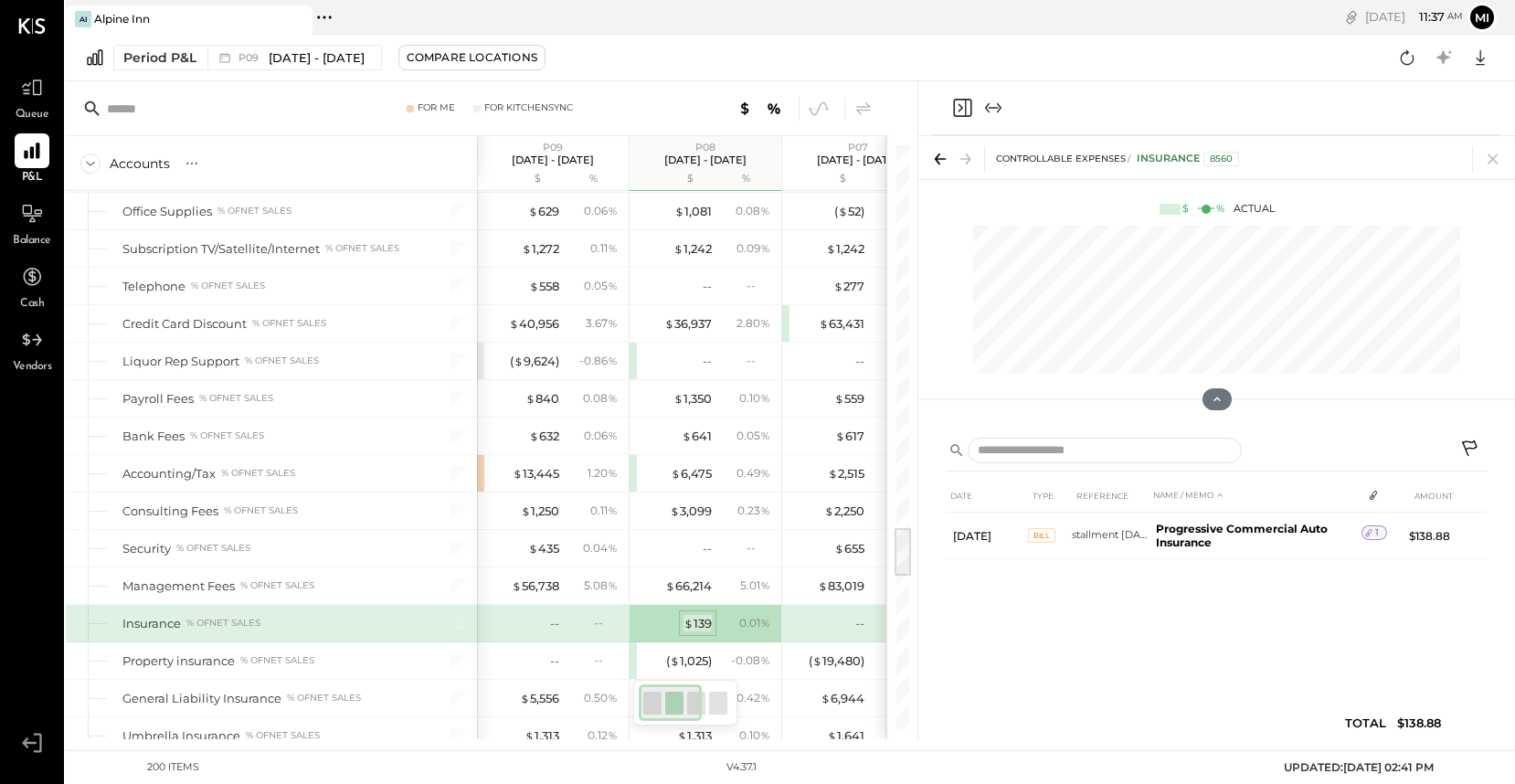
click at [698, 623] on div "$ 139" at bounding box center [697, 624] width 28 height 18
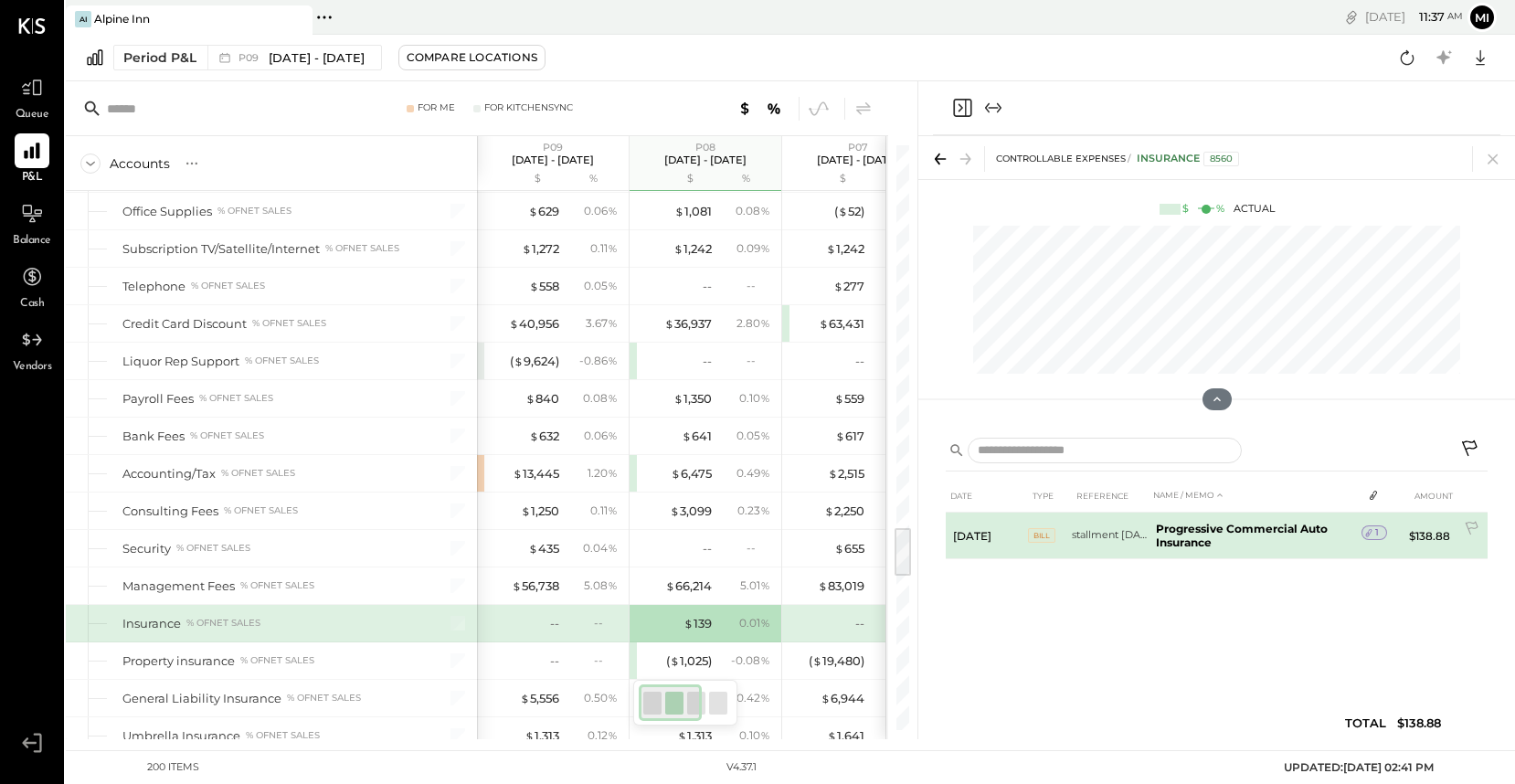
click at [1380, 534] on div "1" at bounding box center [1374, 532] width 25 height 15
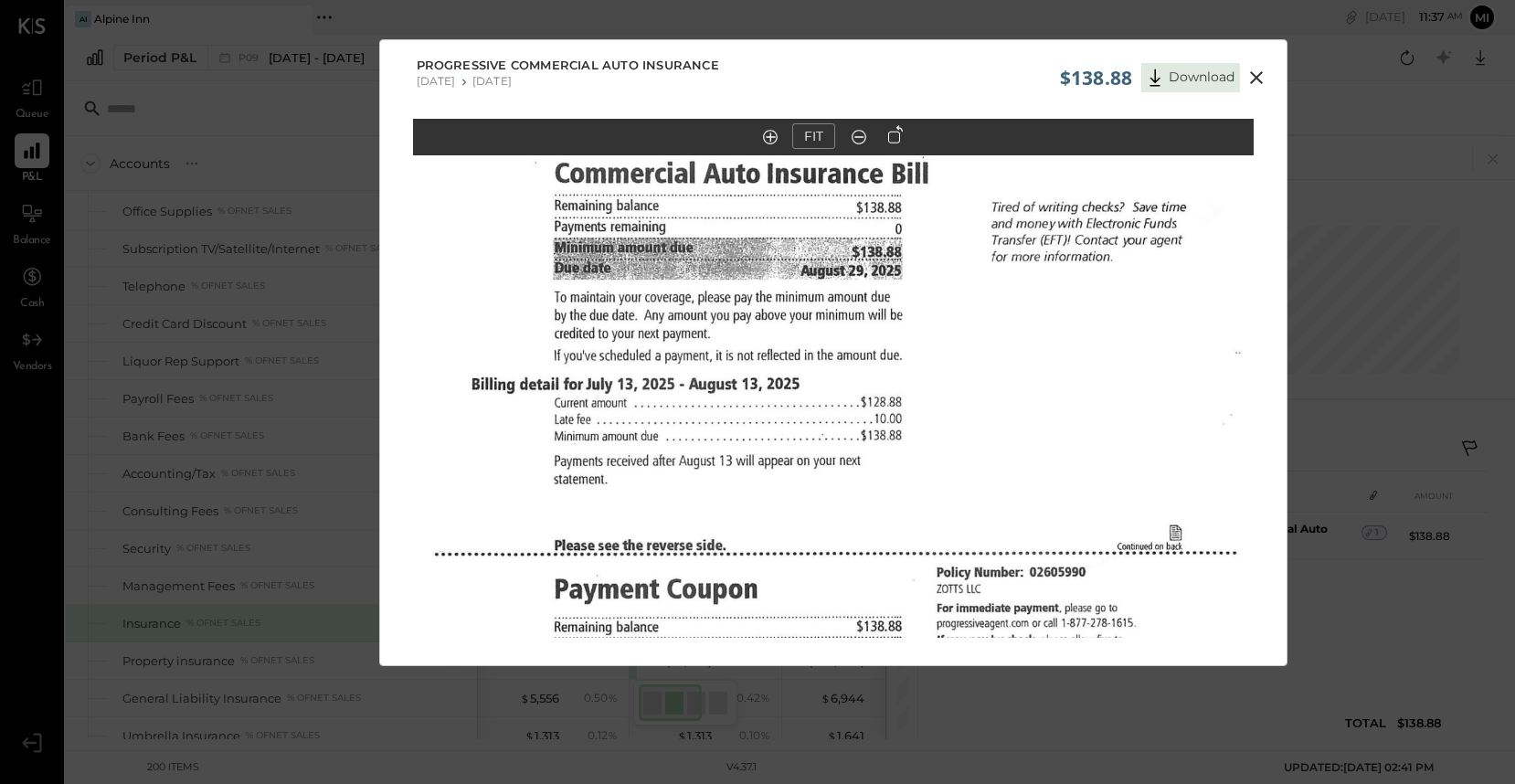
click at [1252, 73] on icon at bounding box center [1256, 77] width 21 height 21
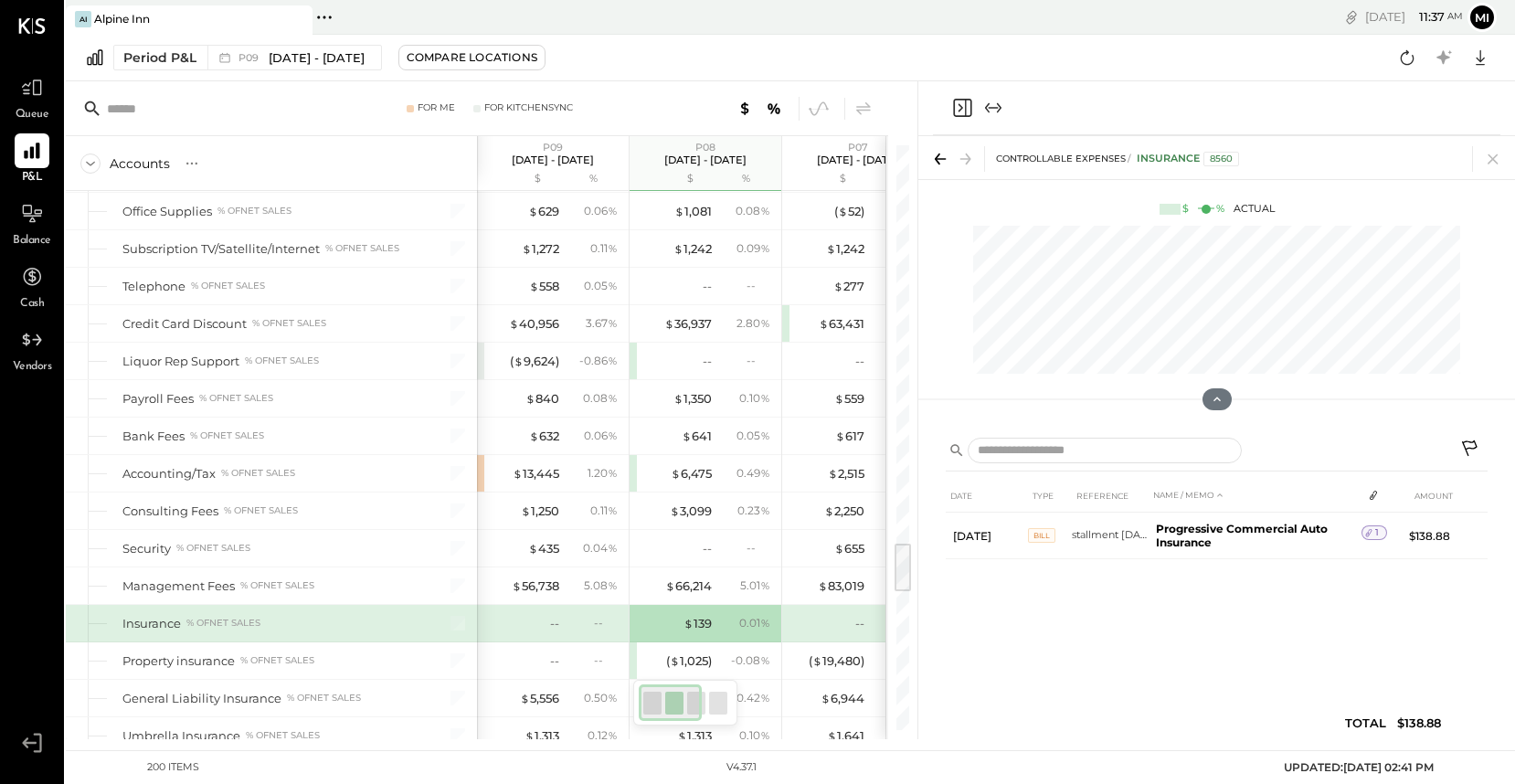
scroll to position [4591, 0]
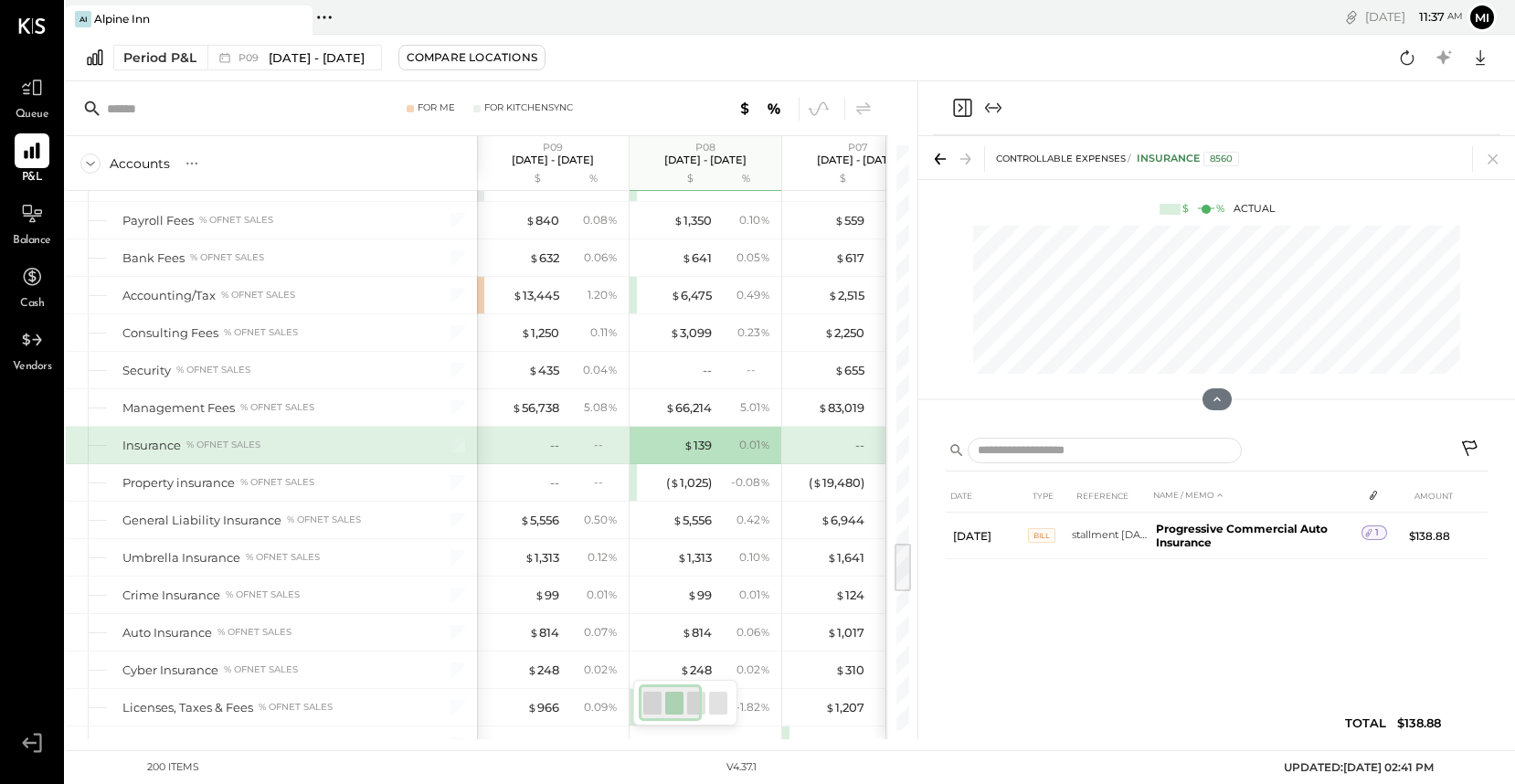
click at [1467, 448] on icon at bounding box center [1471, 450] width 21 height 21
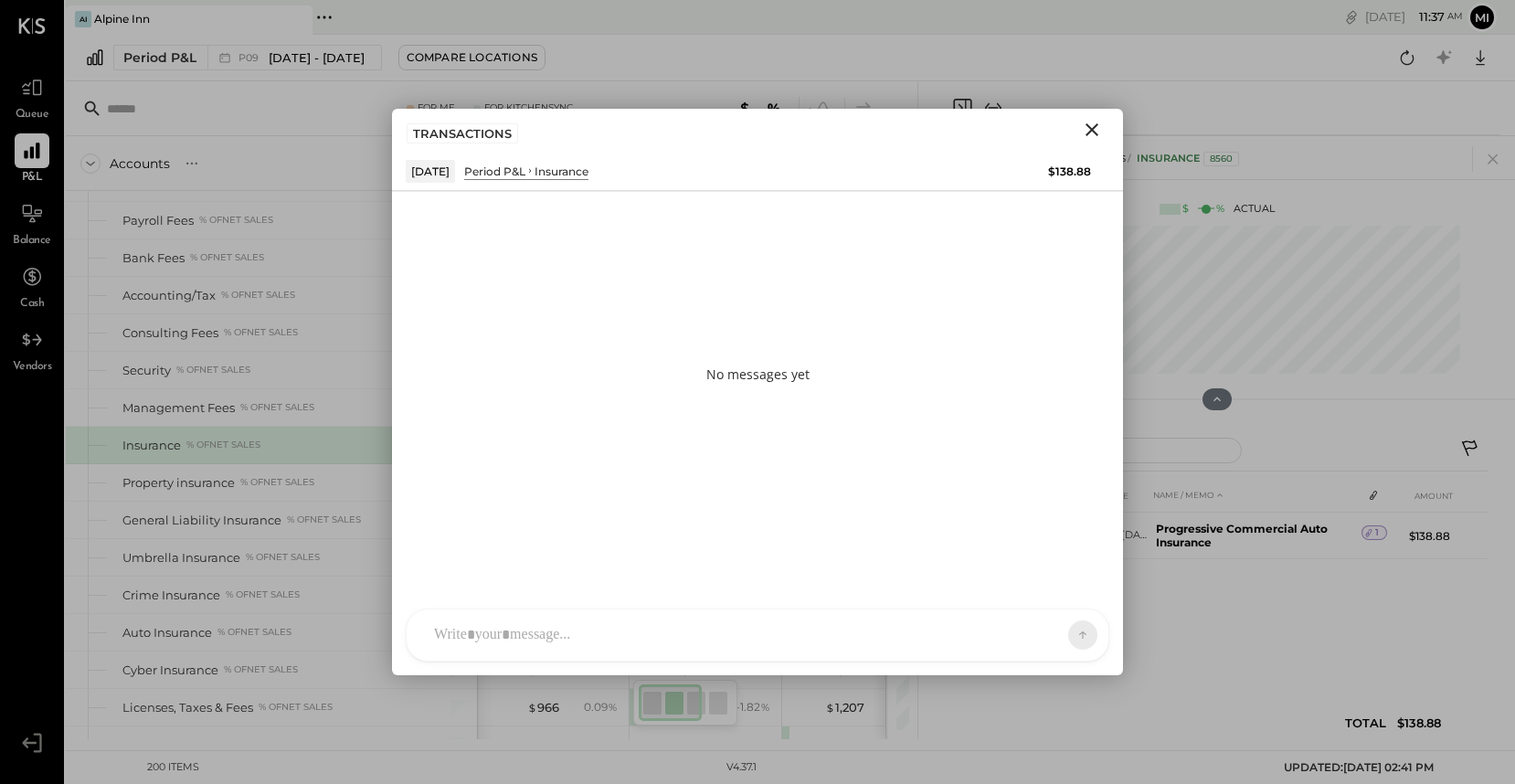
click at [632, 631] on div "NS [PERSON_NAME] B [PERSON_NAME] D [PERSON_NAME] CR [PERSON_NAME] R [PERSON_NAM…" at bounding box center [757, 635] width 703 height 53
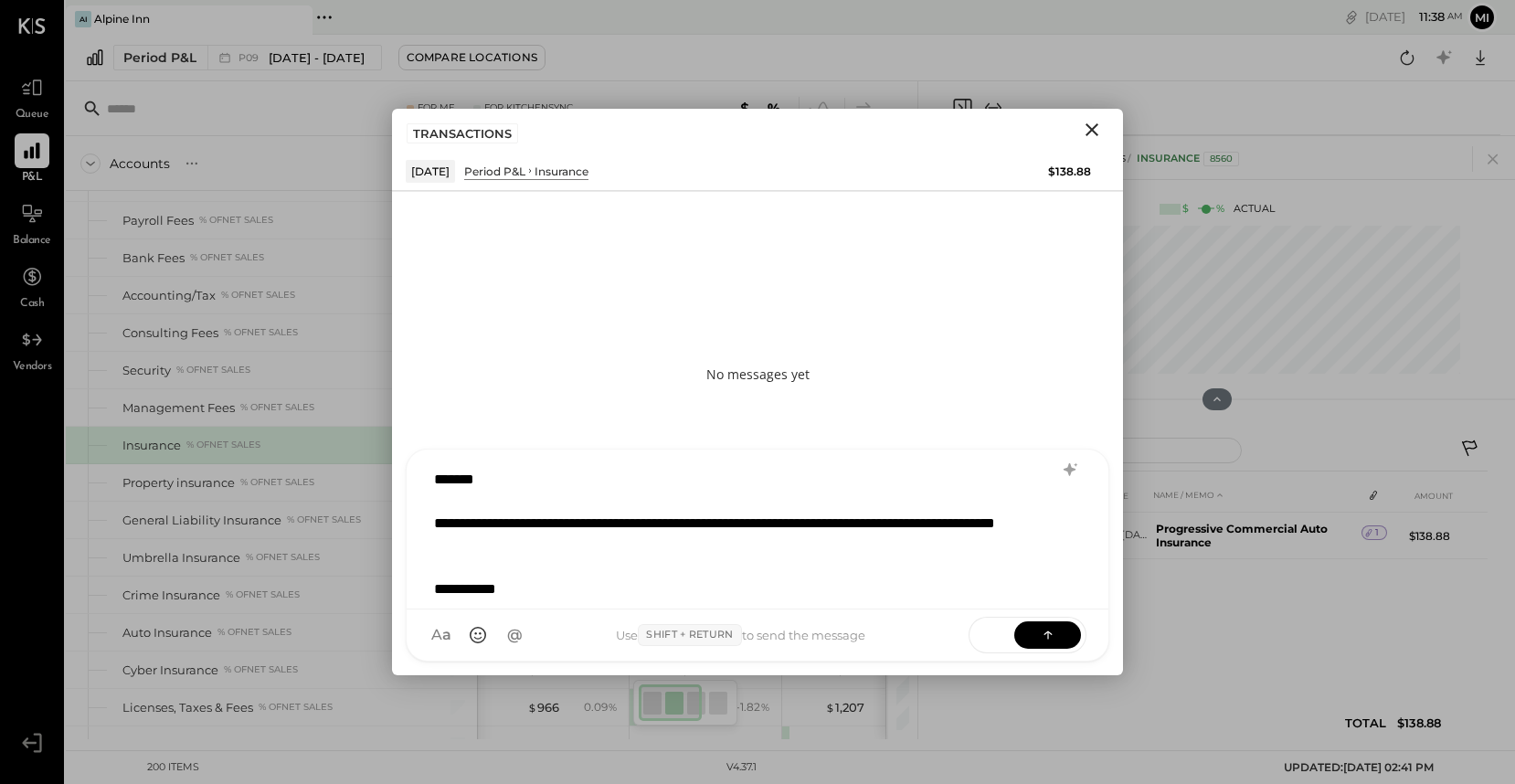
scroll to position [22, 0]
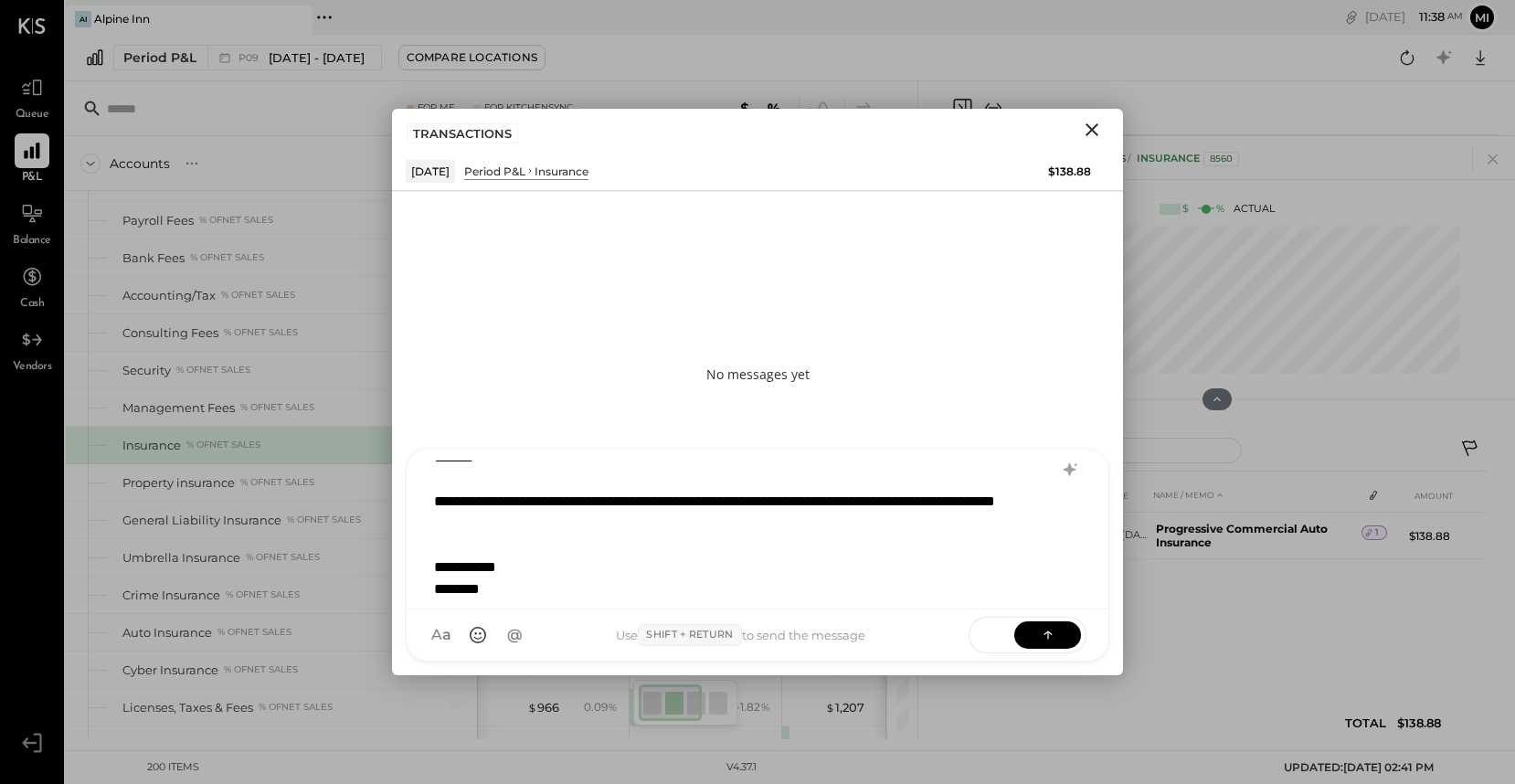
click at [1018, 625] on div "SEND" at bounding box center [1028, 634] width 118 height 36
click at [1040, 639] on icon at bounding box center [1048, 634] width 19 height 19
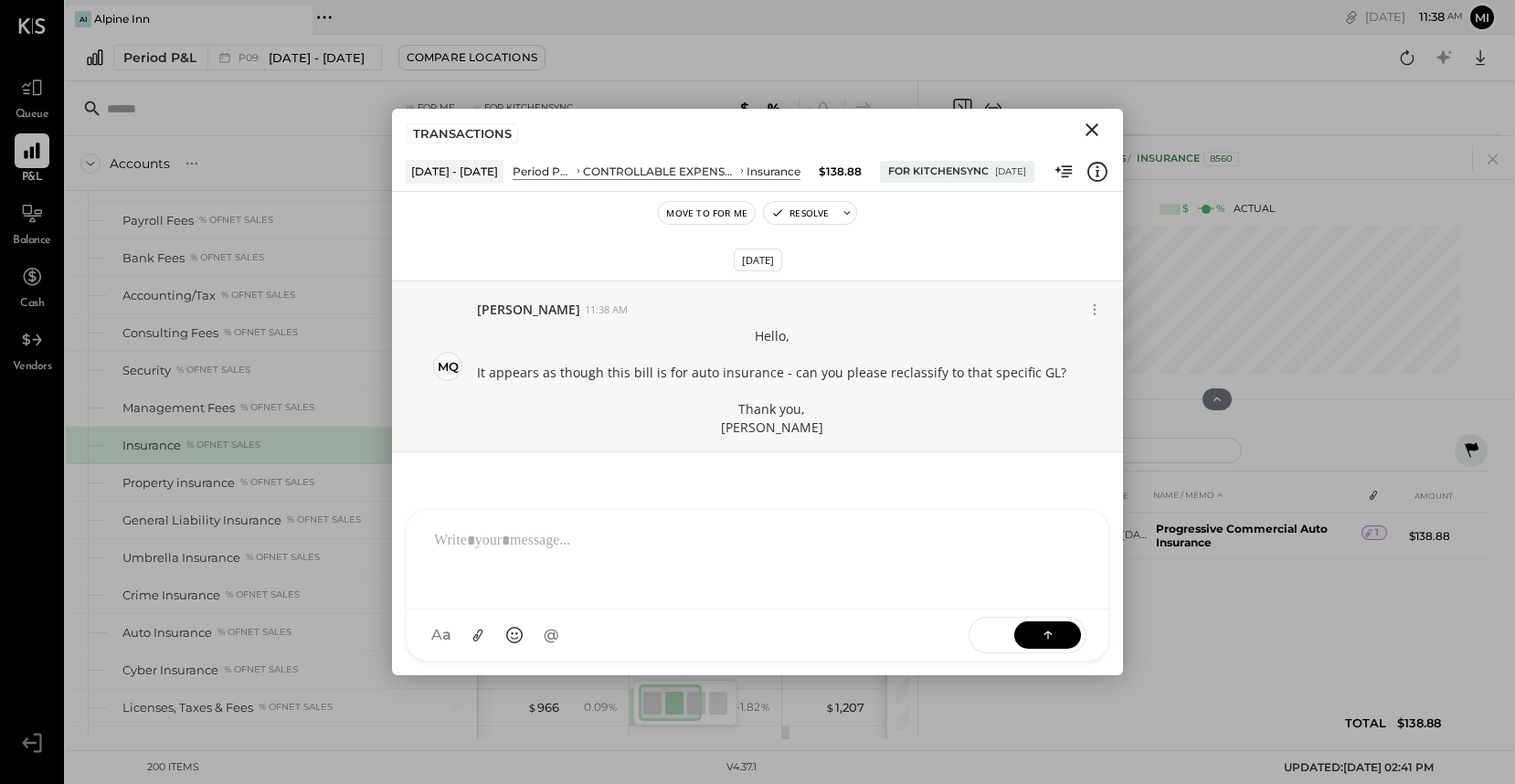
click at [1092, 133] on icon "Close" at bounding box center [1092, 130] width 21 height 21
